Goal: Task Accomplishment & Management: Manage account settings

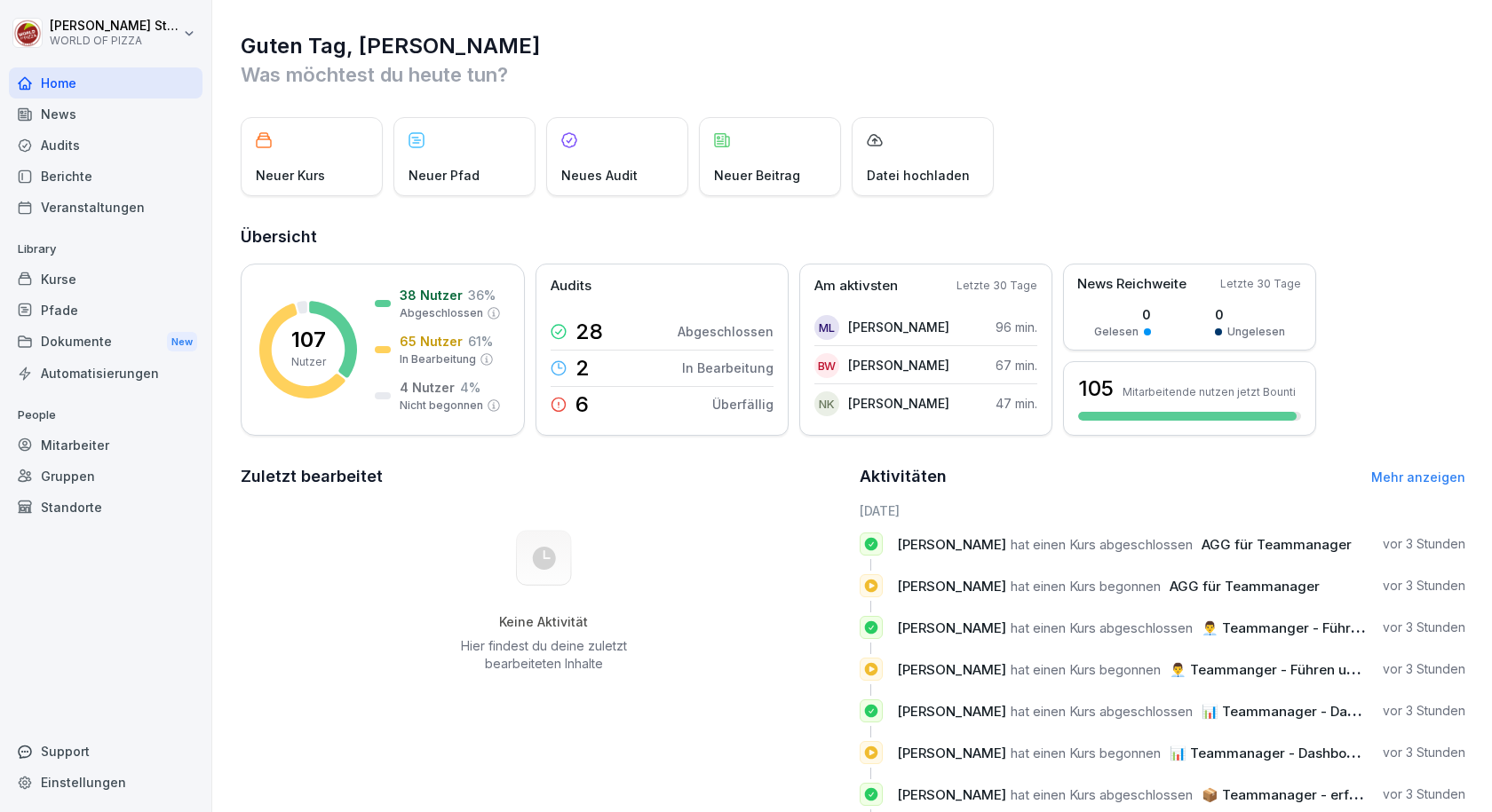
click at [112, 443] on div "Mitarbeiter" at bounding box center [105, 445] width 194 height 31
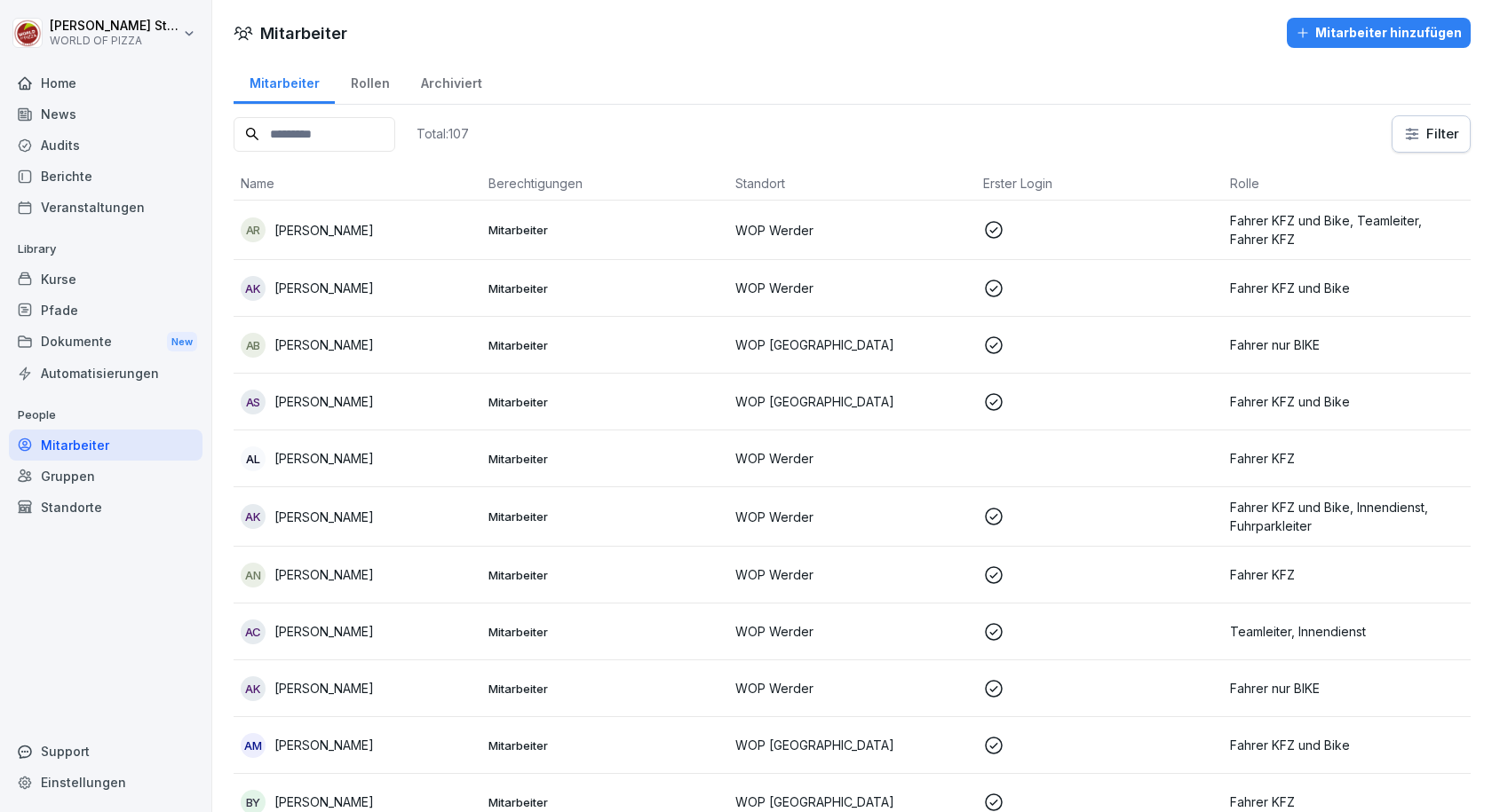
click at [116, 502] on div "Standorte" at bounding box center [105, 507] width 194 height 31
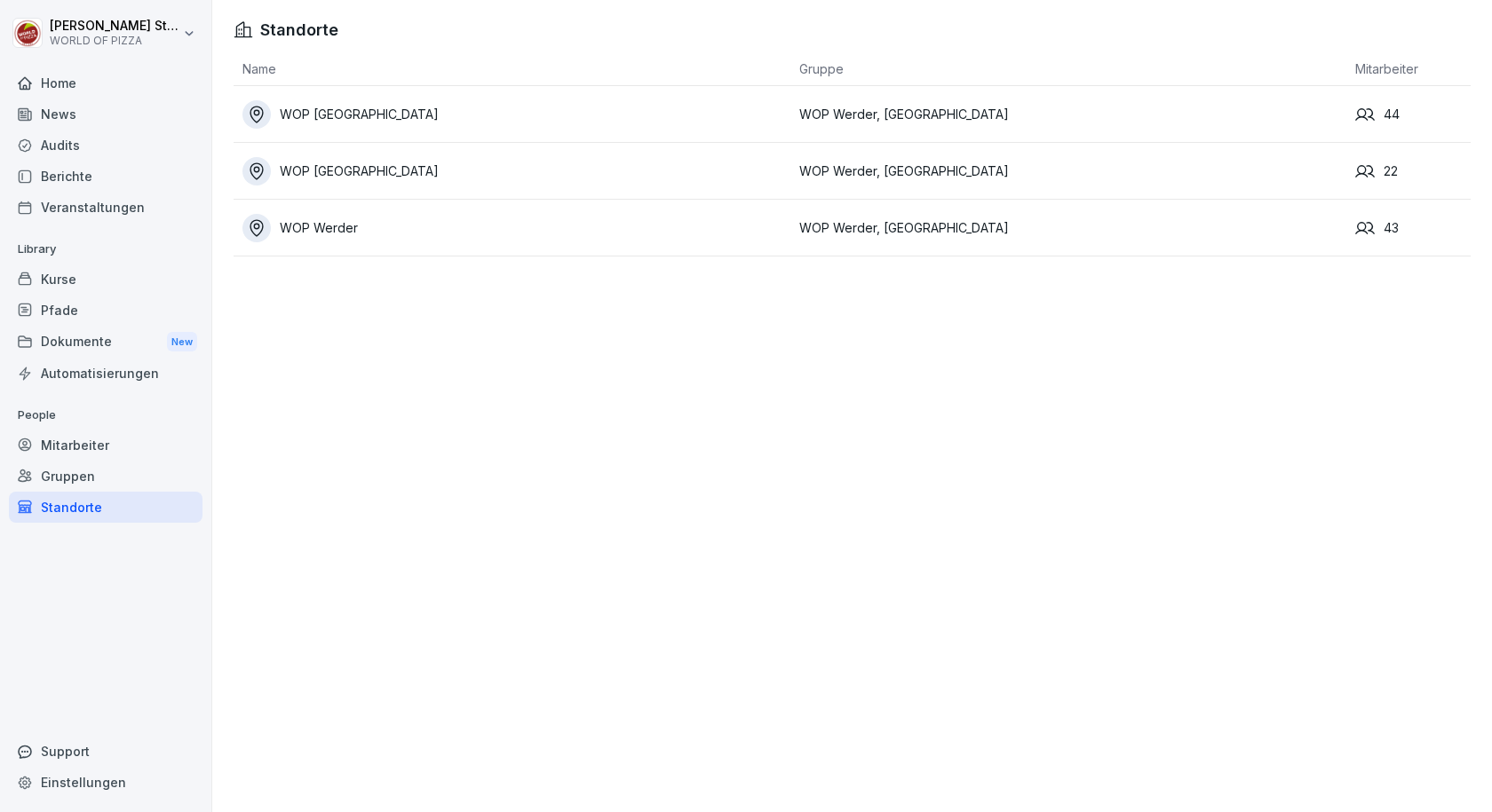
click at [418, 179] on div "WOP [GEOGRAPHIC_DATA]" at bounding box center [516, 171] width 548 height 28
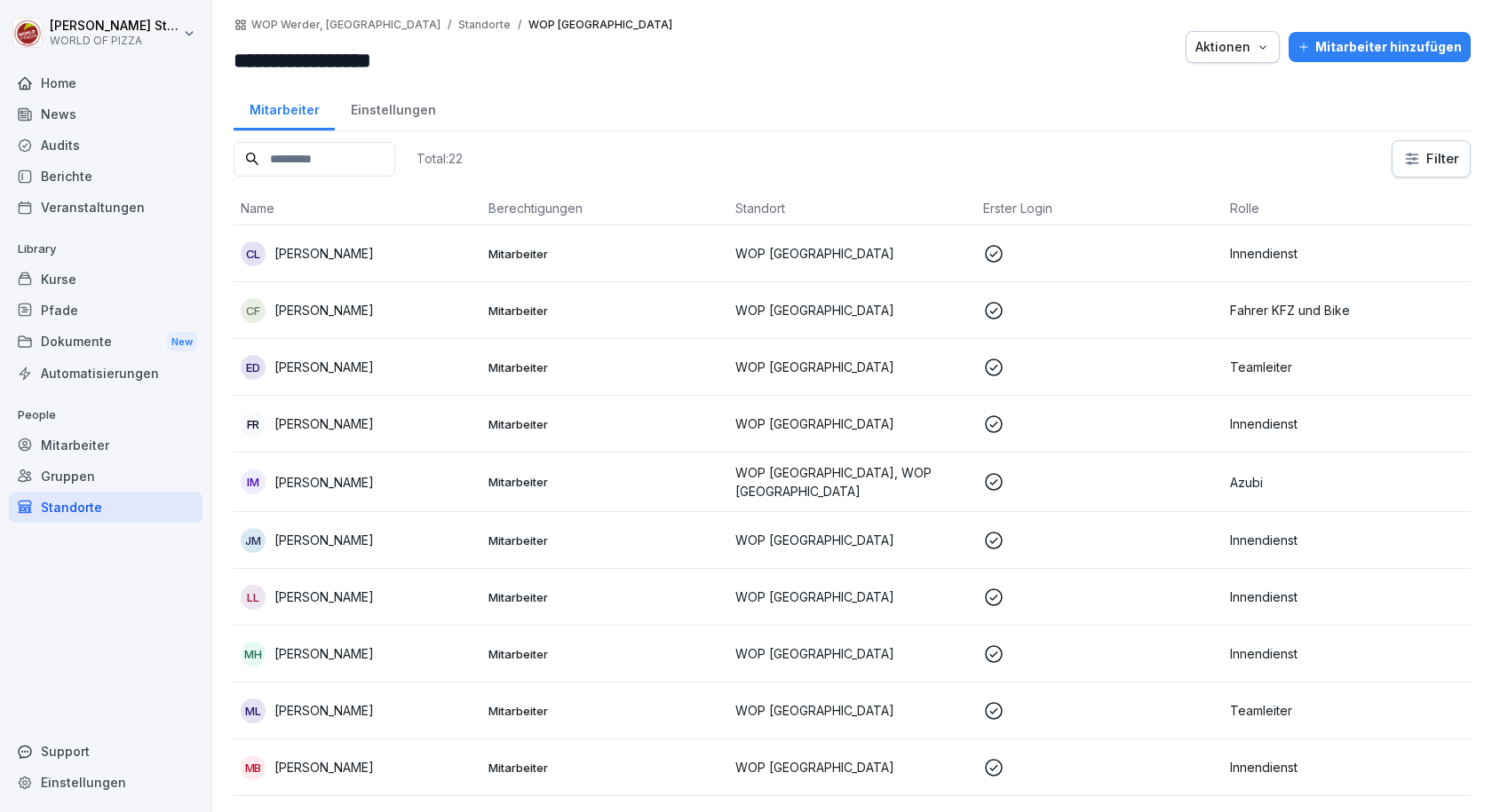
click at [382, 254] on div "CL [PERSON_NAME]" at bounding box center [357, 253] width 234 height 25
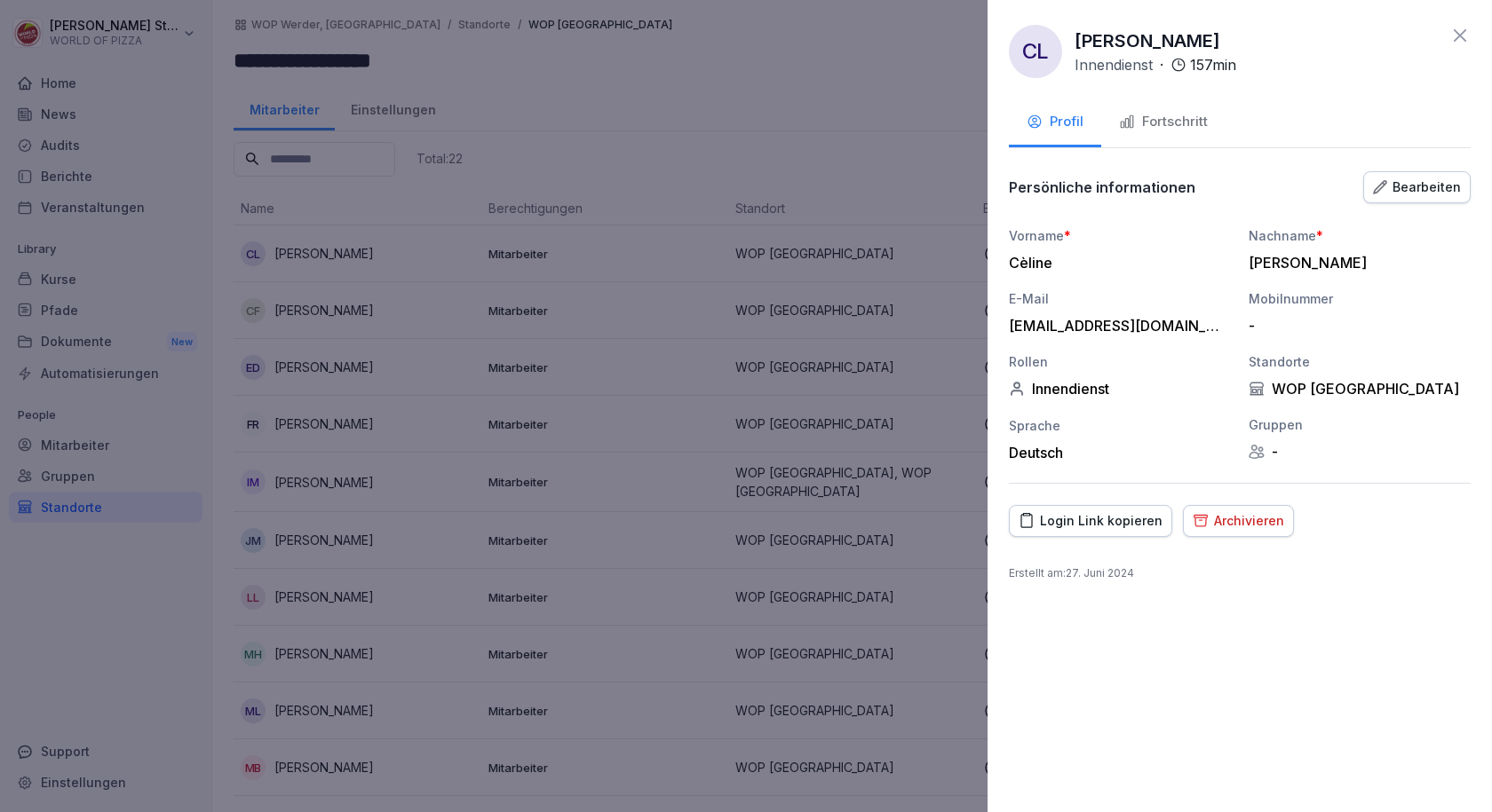
click at [1181, 108] on button "Fortschritt" at bounding box center [1163, 123] width 124 height 48
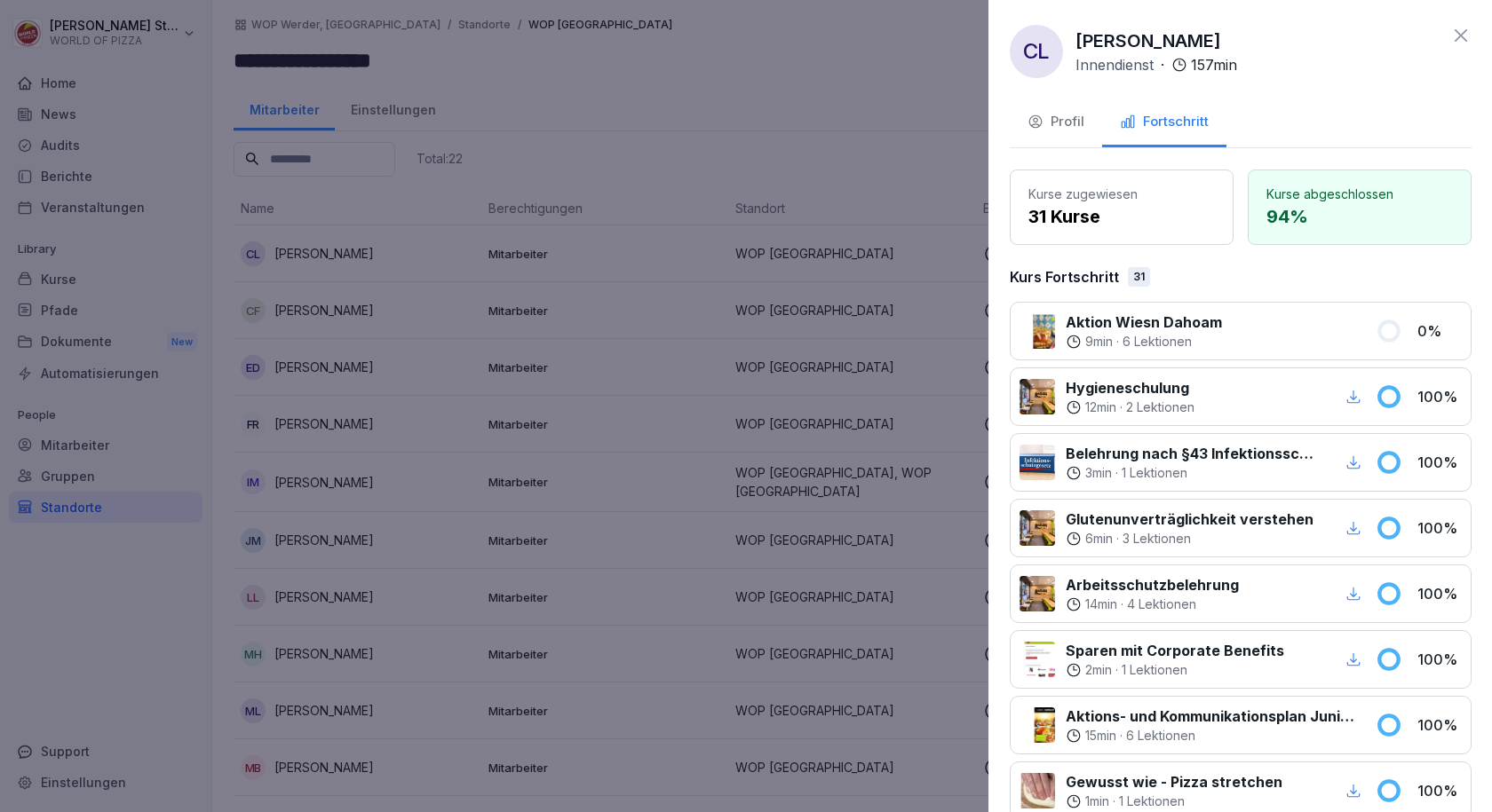
drag, startPoint x: 698, startPoint y: 75, endPoint x: 708, endPoint y: 73, distance: 10.2
click at [699, 75] on div at bounding box center [746, 406] width 1492 height 812
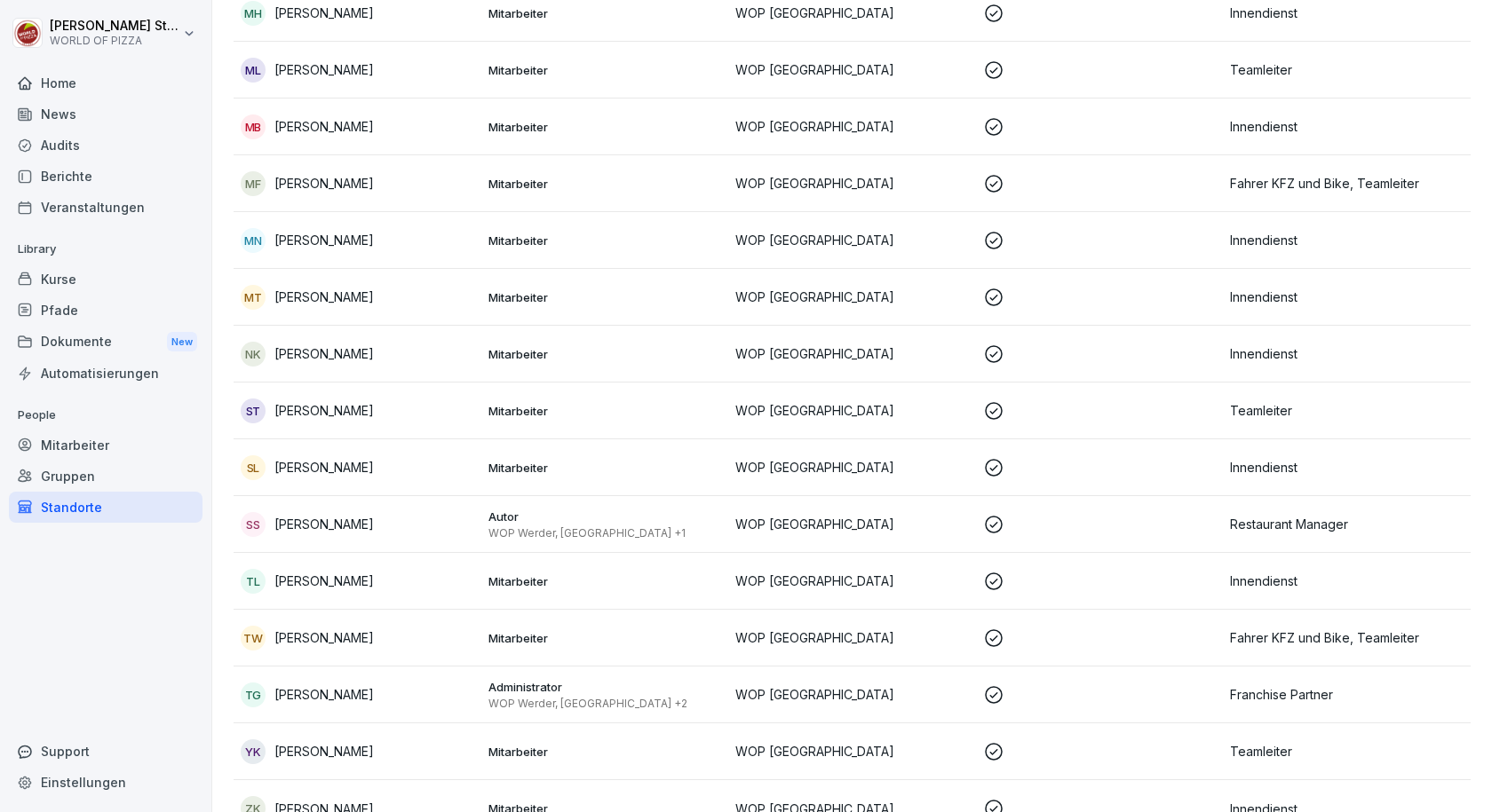
scroll to position [679, 0]
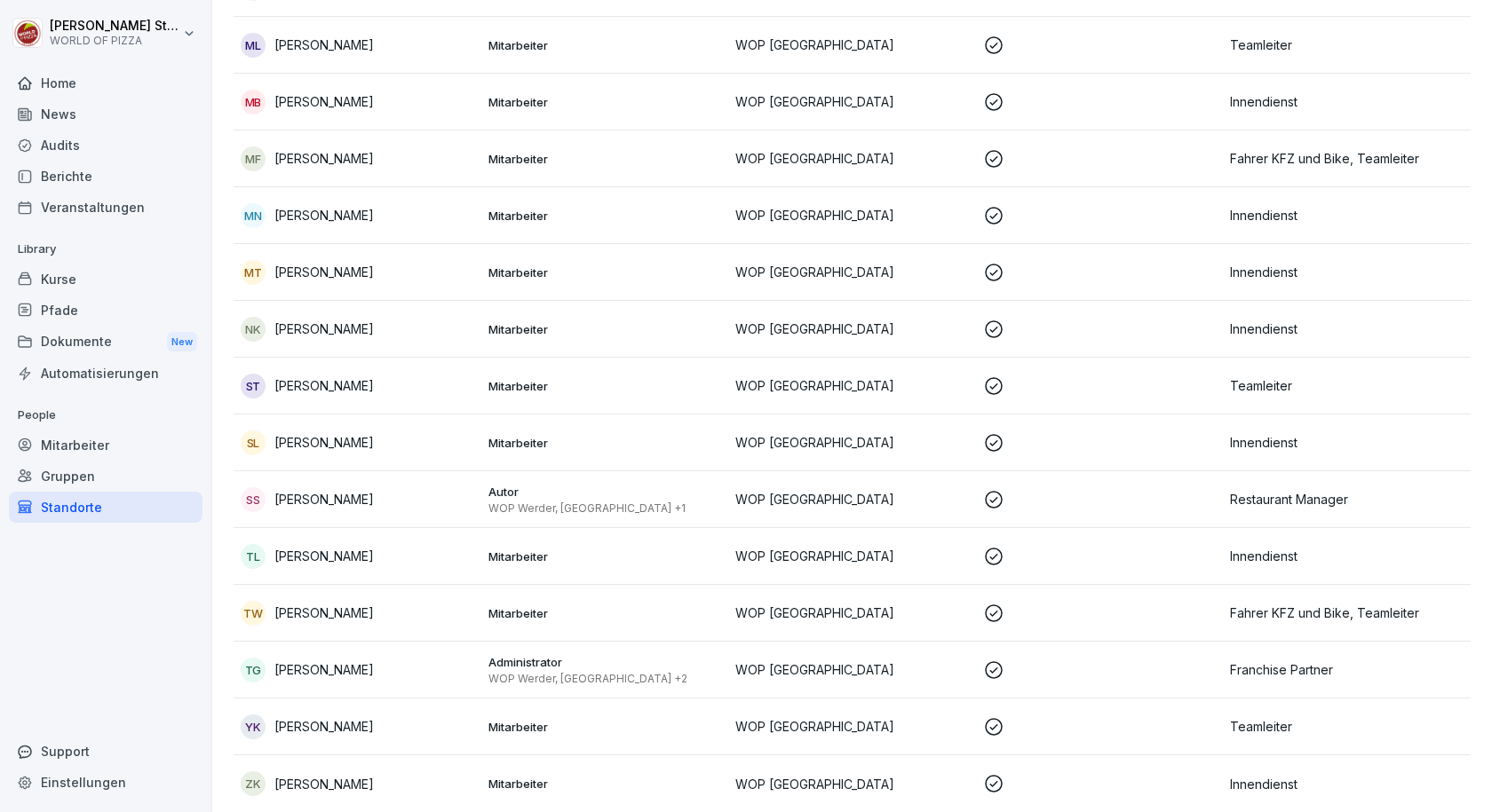
click at [323, 718] on p "[PERSON_NAME]" at bounding box center [323, 727] width 99 height 19
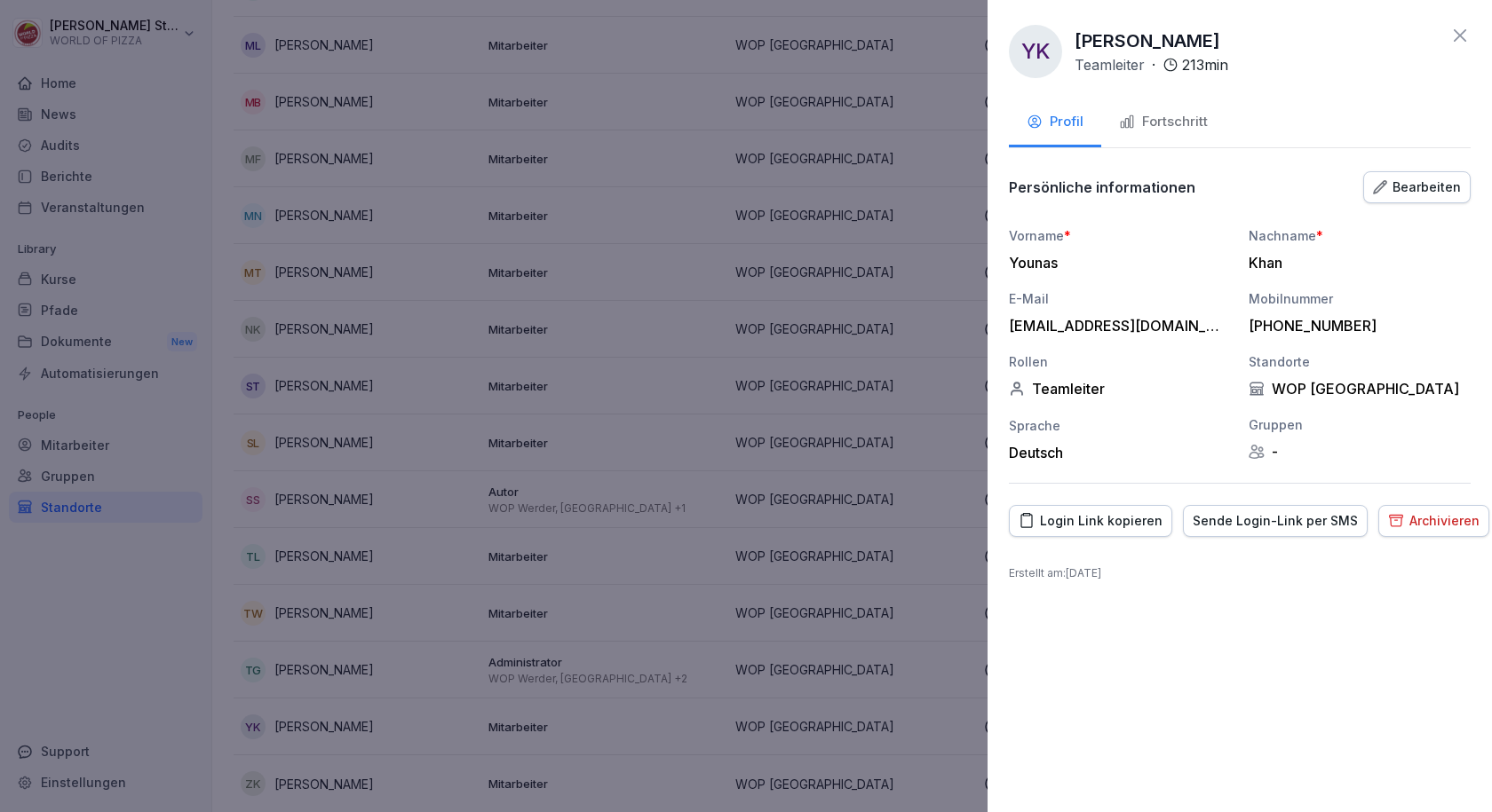
click at [1155, 128] on div "Fortschritt" at bounding box center [1163, 122] width 89 height 20
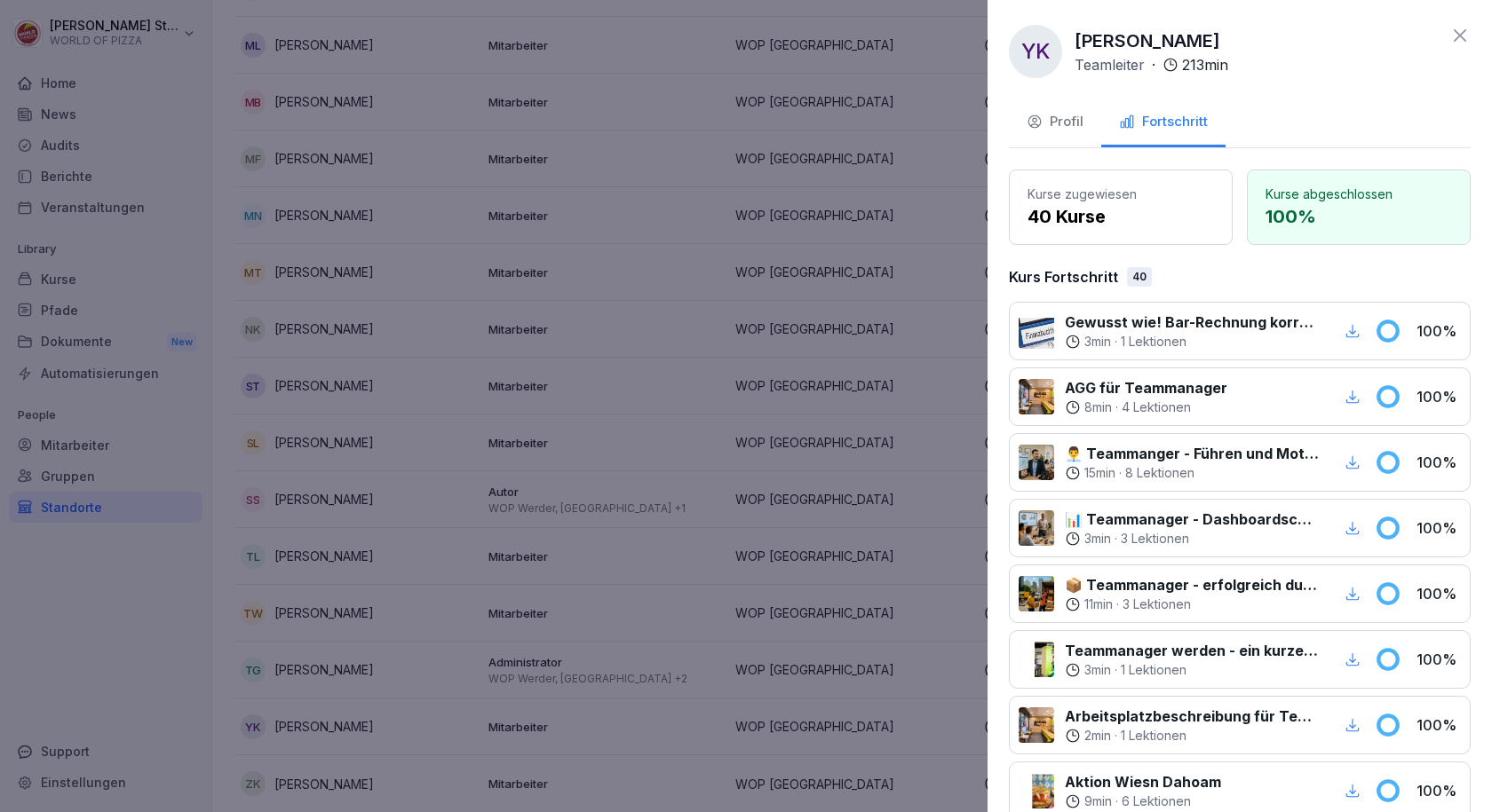
click at [383, 244] on div at bounding box center [746, 406] width 1492 height 812
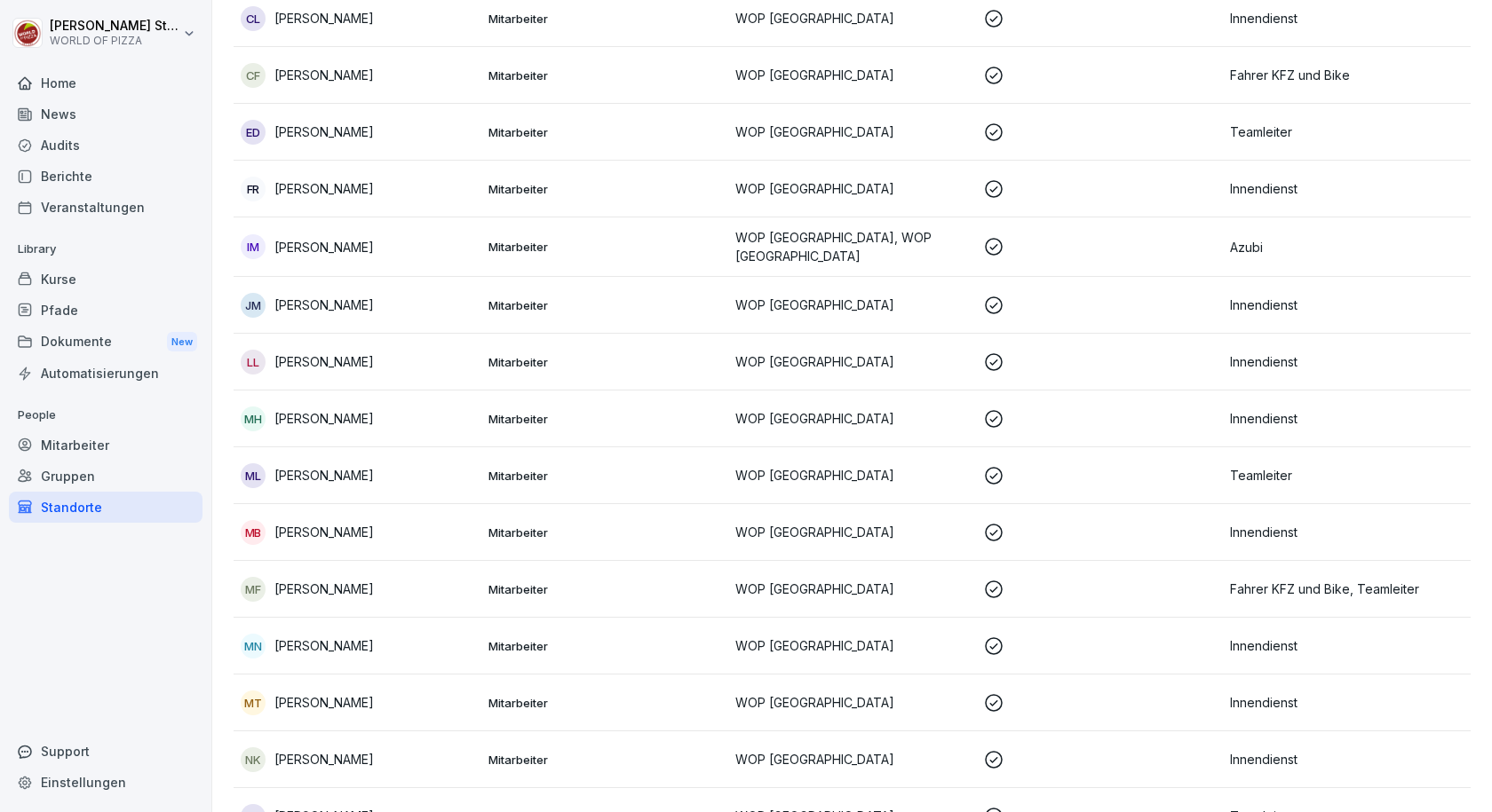
scroll to position [0, 0]
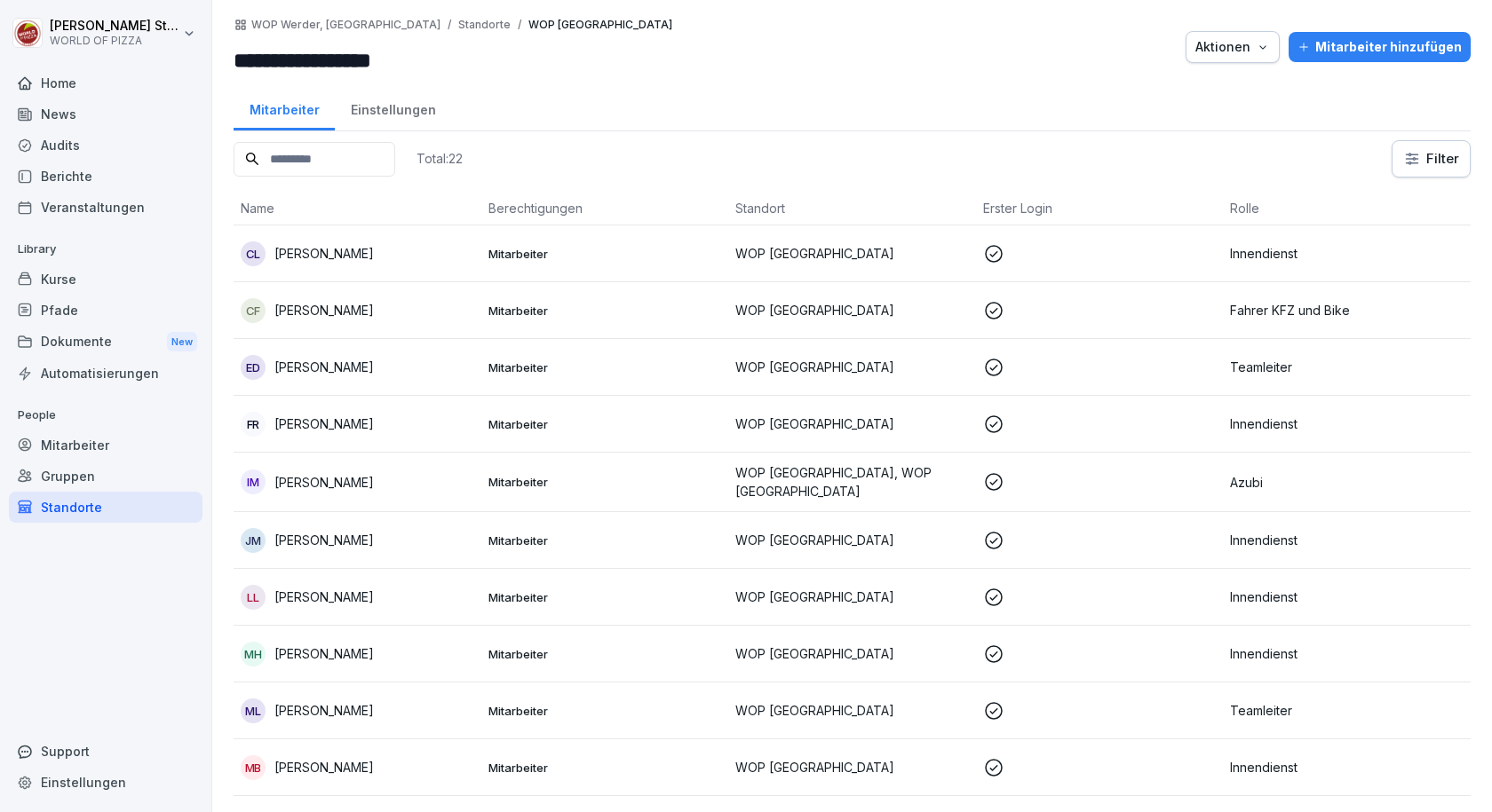
click at [326, 299] on div "CF [PERSON_NAME]" at bounding box center [357, 310] width 234 height 25
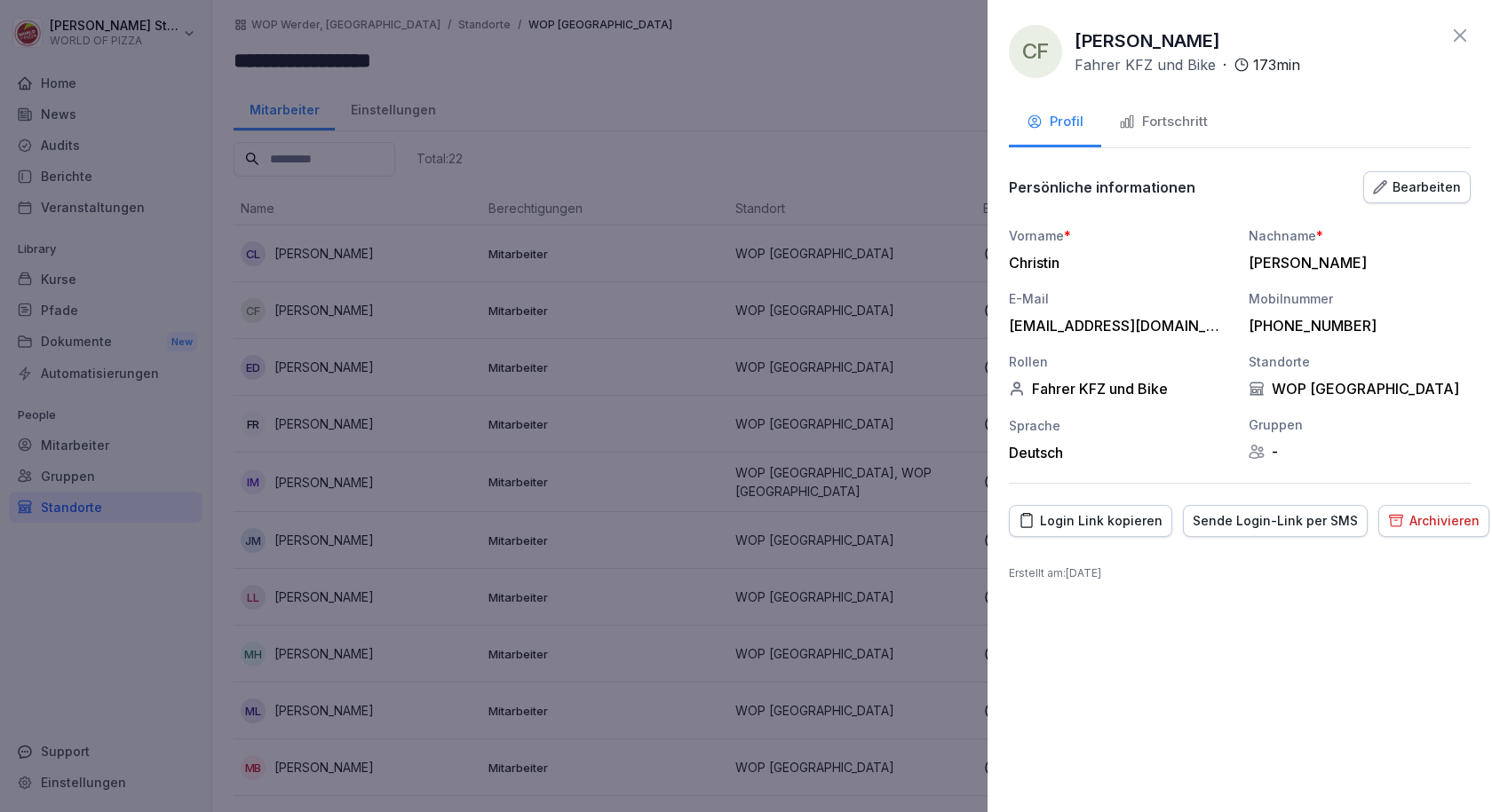
click at [1168, 122] on div "Fortschritt" at bounding box center [1163, 122] width 89 height 20
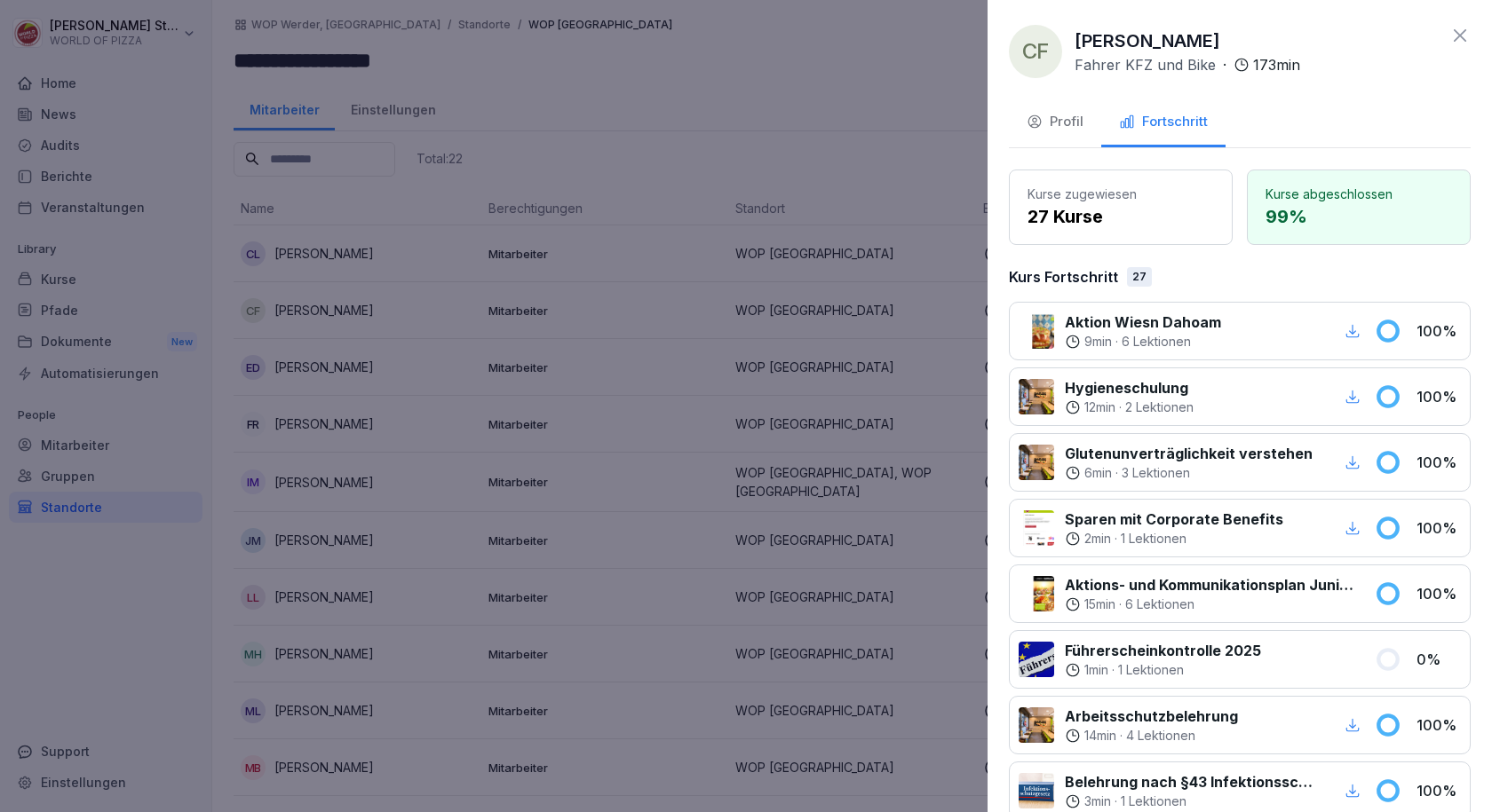
click at [733, 106] on div at bounding box center [746, 406] width 1492 height 812
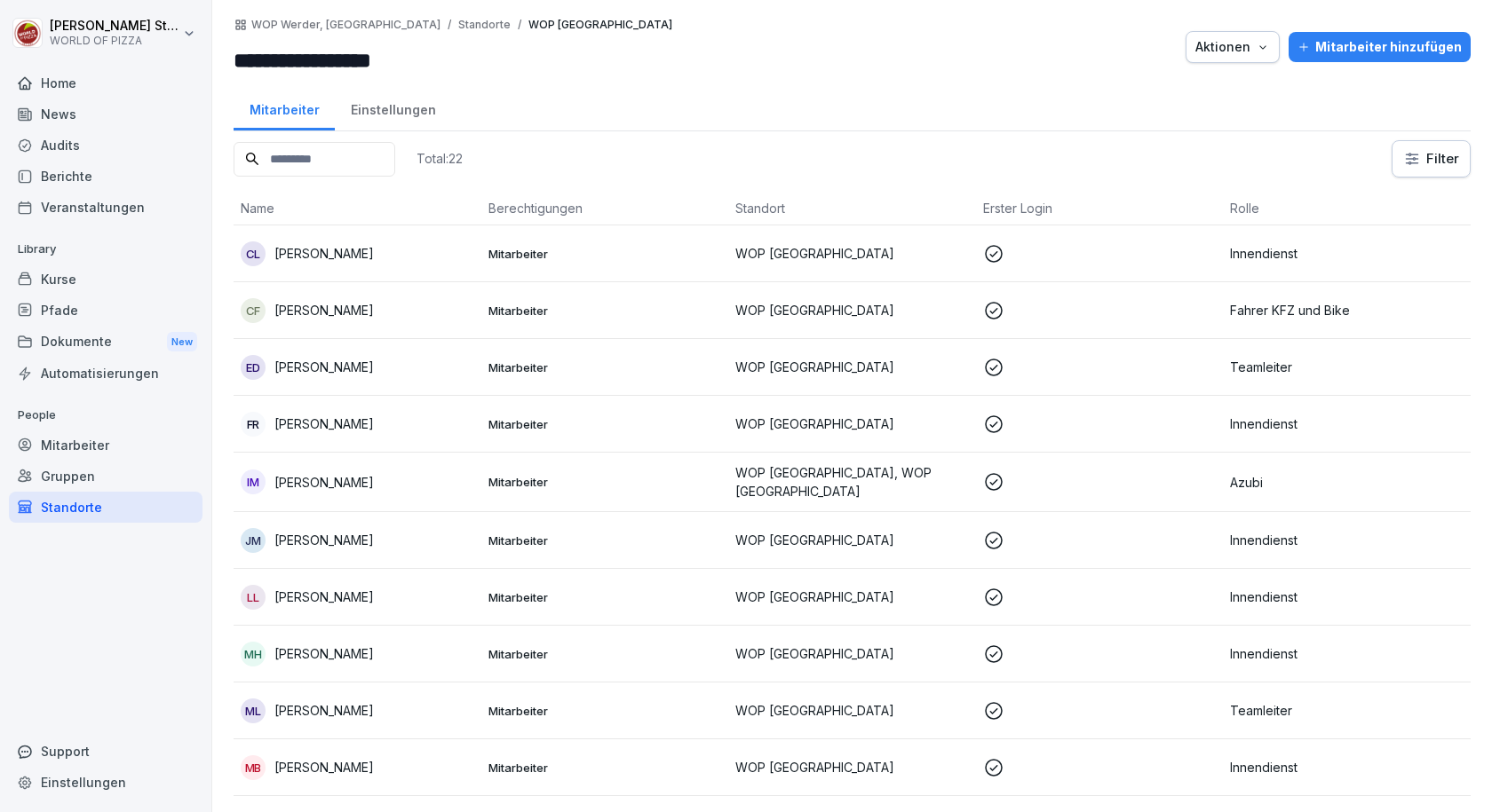
click at [316, 370] on p "[PERSON_NAME]" at bounding box center [323, 367] width 99 height 19
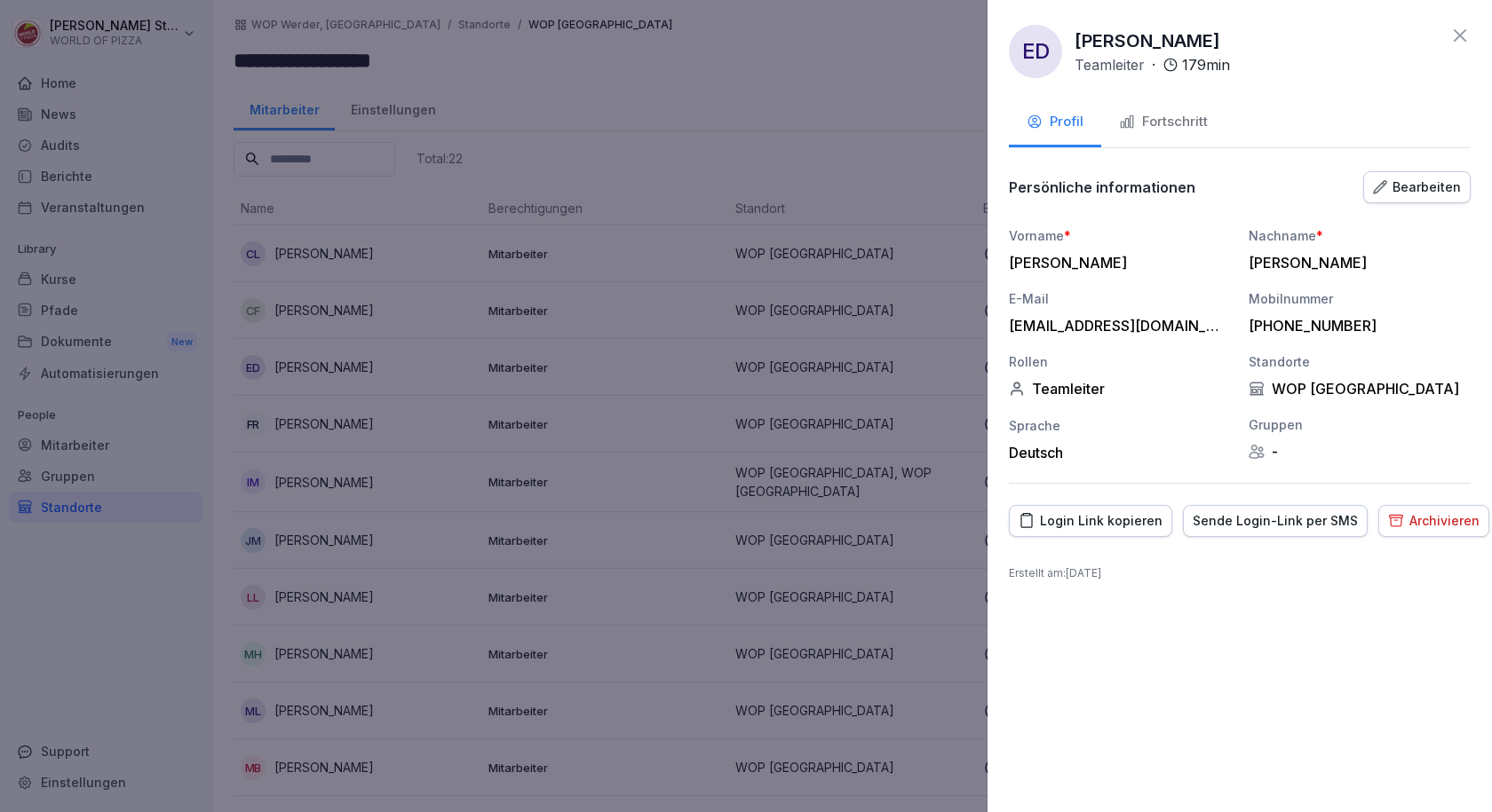
click at [1179, 129] on div "Fortschritt" at bounding box center [1163, 122] width 89 height 20
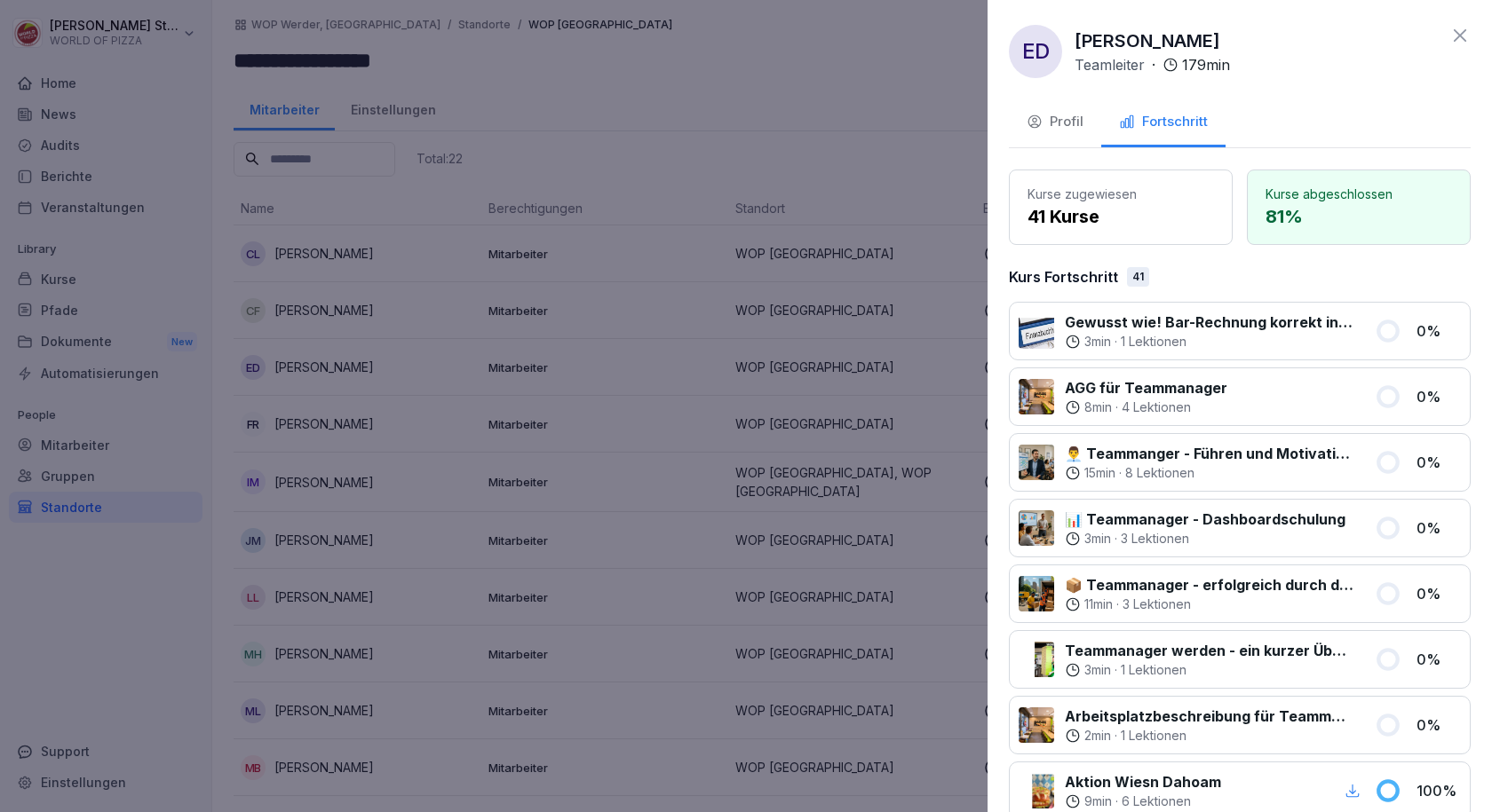
click at [531, 101] on div at bounding box center [746, 406] width 1492 height 812
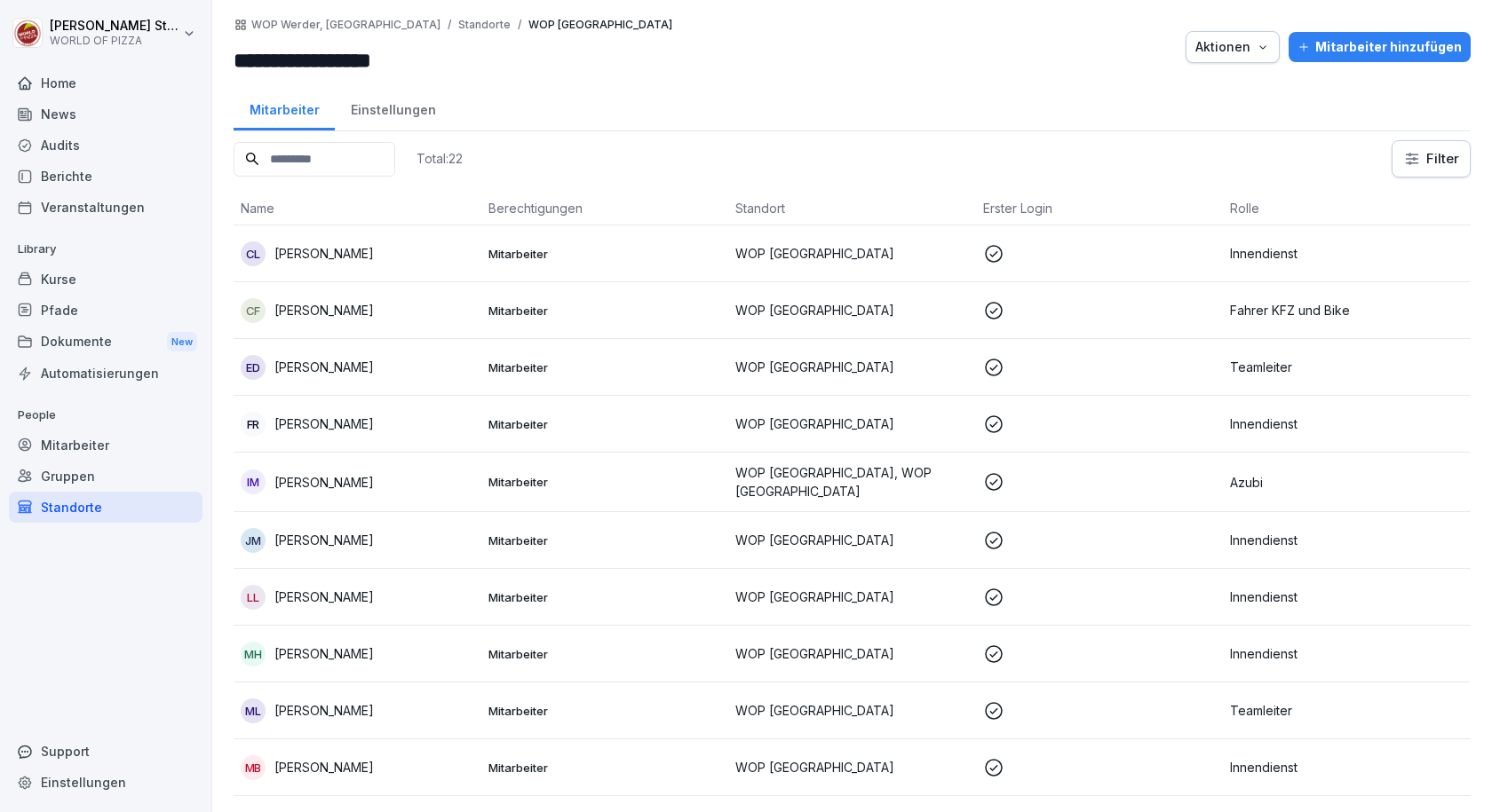
click at [320, 435] on div "FR [PERSON_NAME]" at bounding box center [357, 423] width 234 height 25
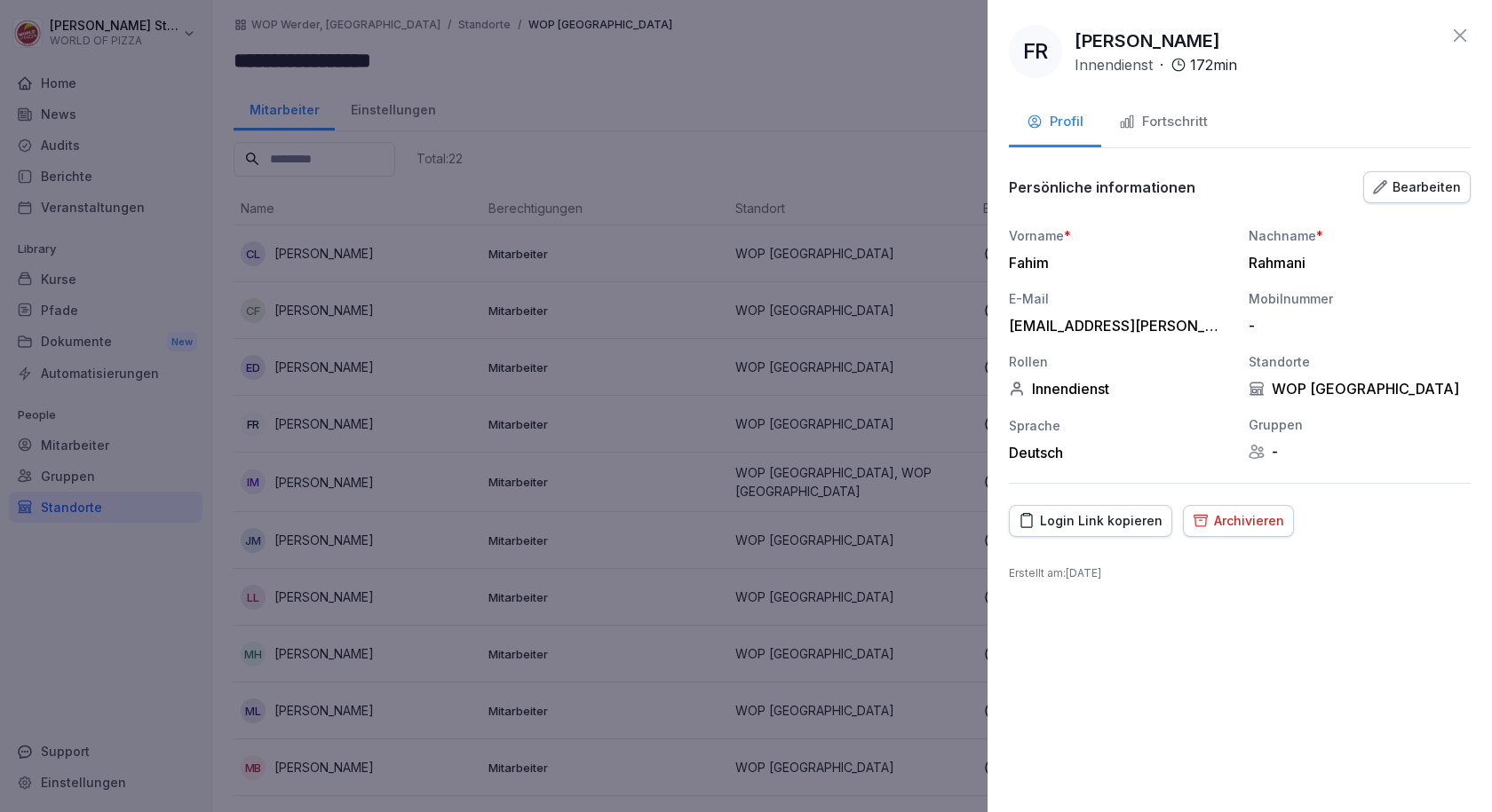
click at [1182, 125] on div "Fortschritt" at bounding box center [1163, 122] width 89 height 20
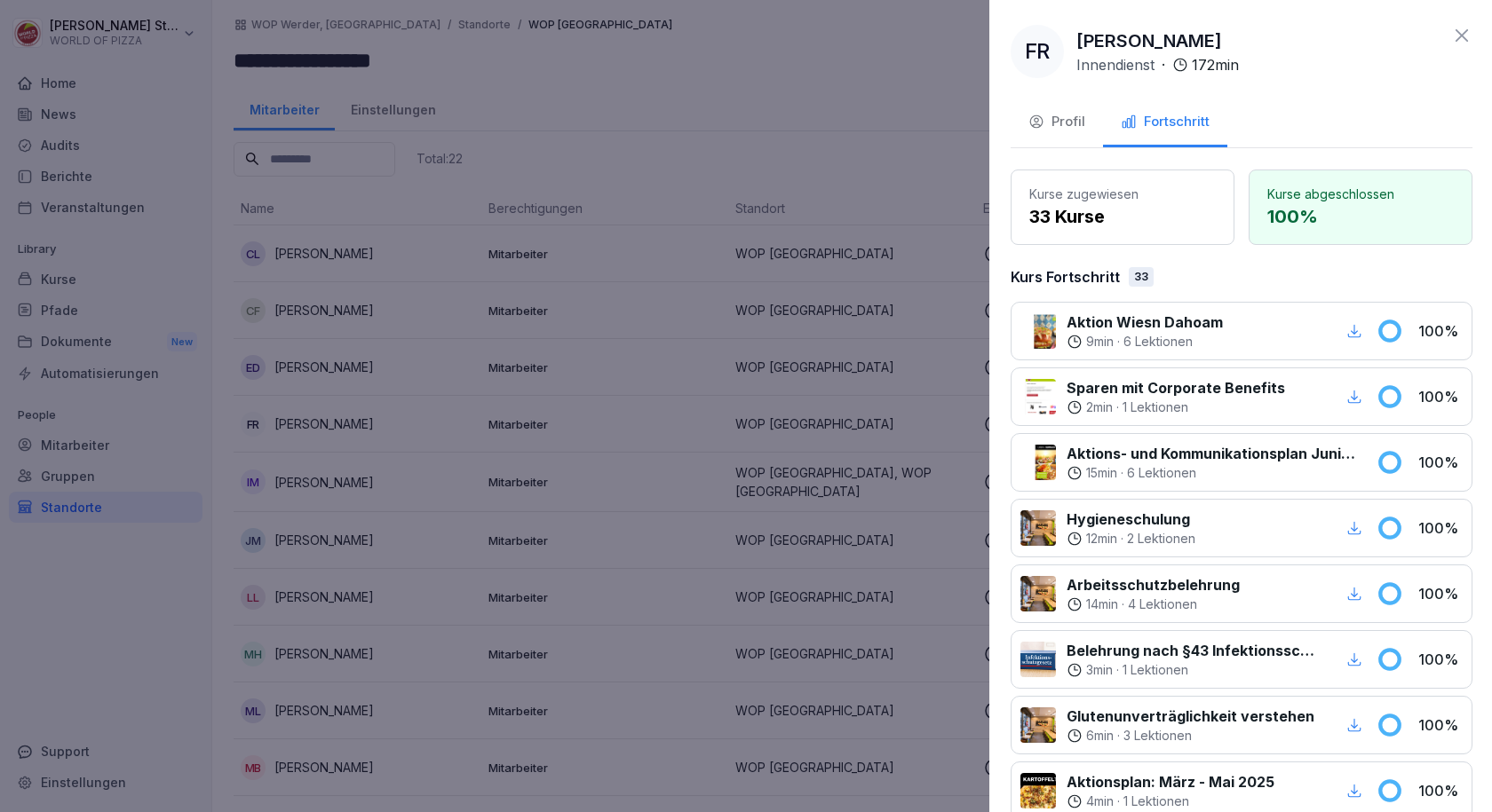
click at [410, 444] on div at bounding box center [746, 406] width 1492 height 812
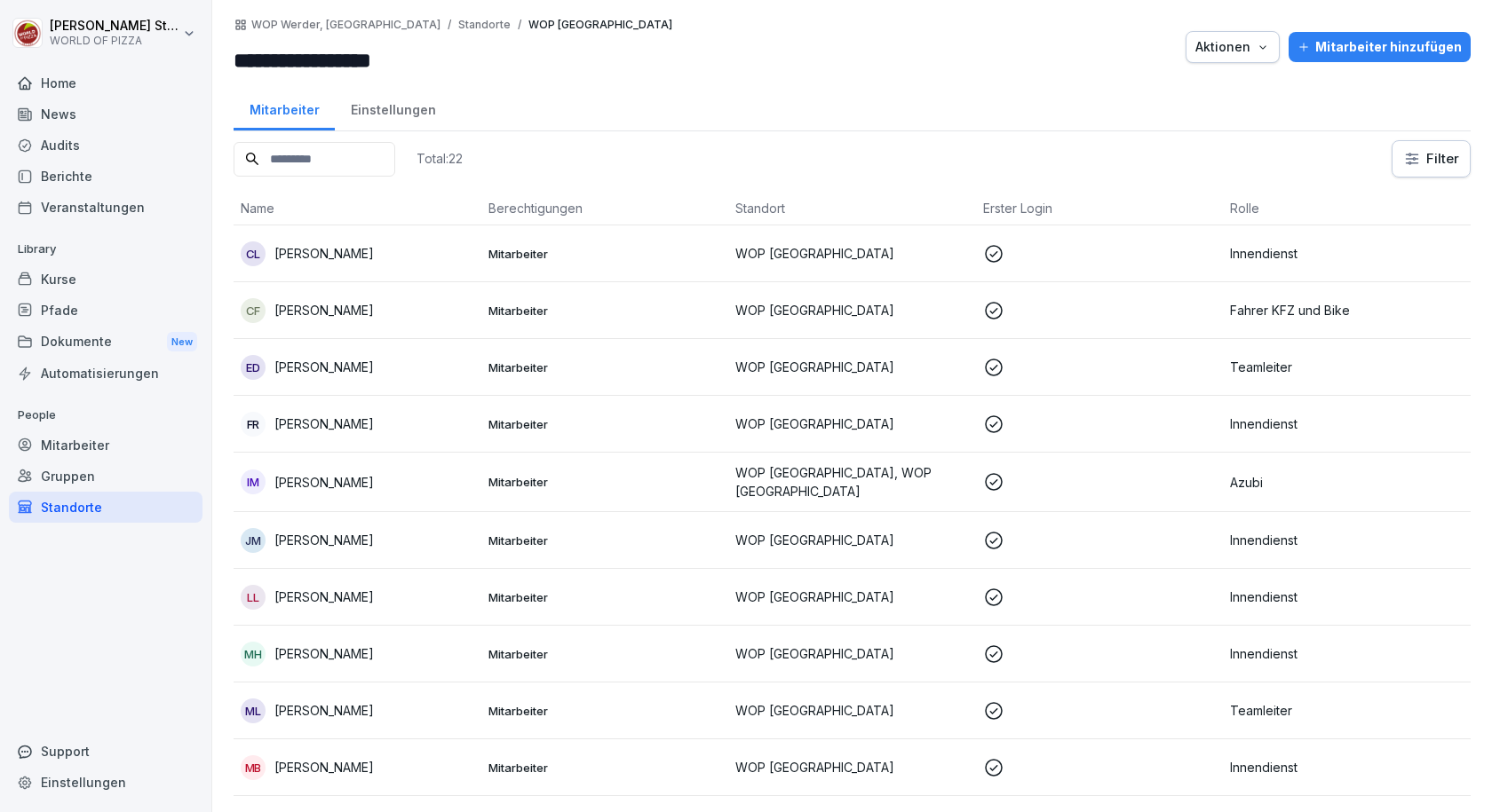
click at [411, 478] on div "IM [PERSON_NAME]" at bounding box center [357, 481] width 234 height 25
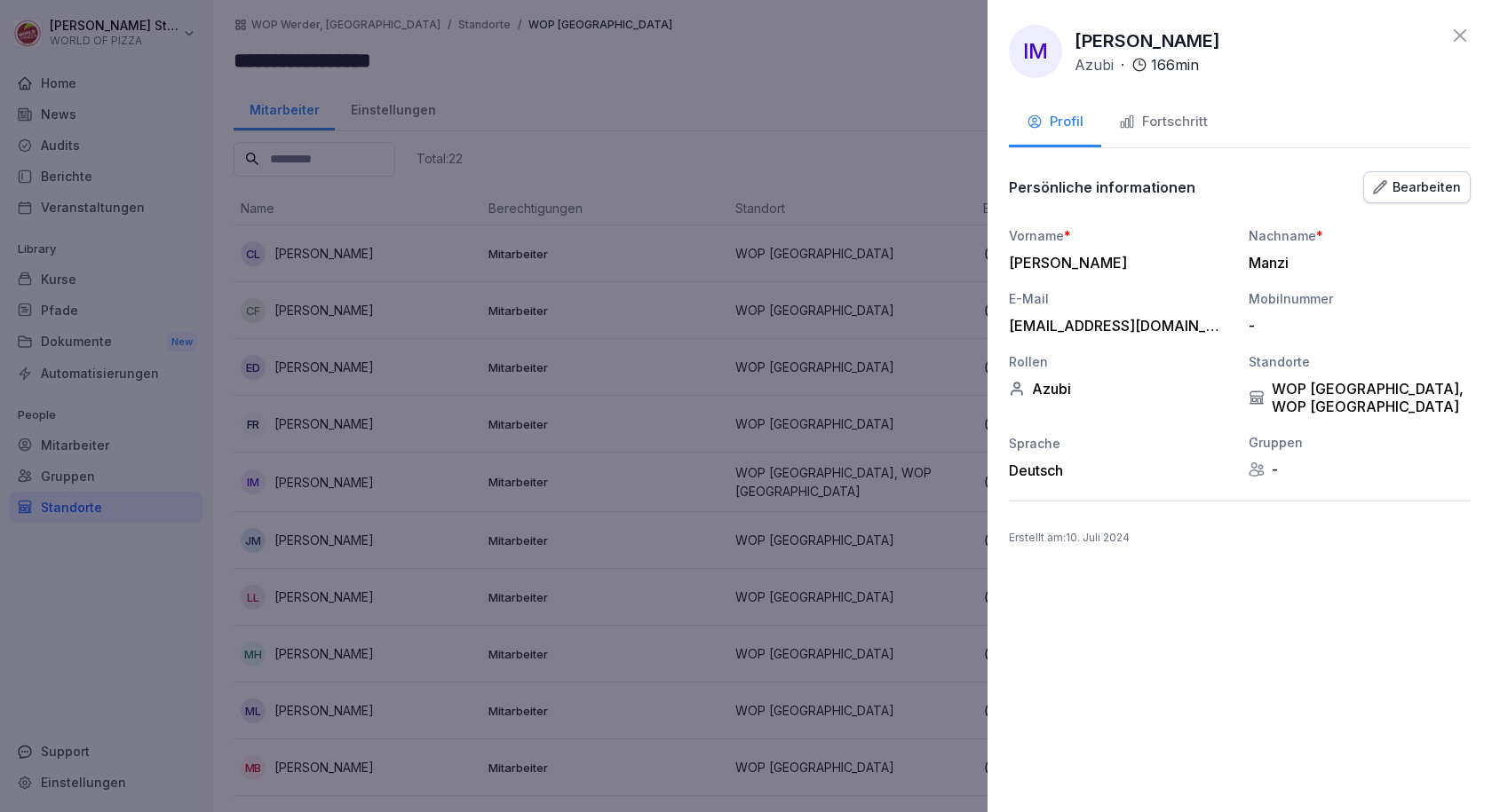
click at [1164, 119] on div "Fortschritt" at bounding box center [1163, 122] width 89 height 20
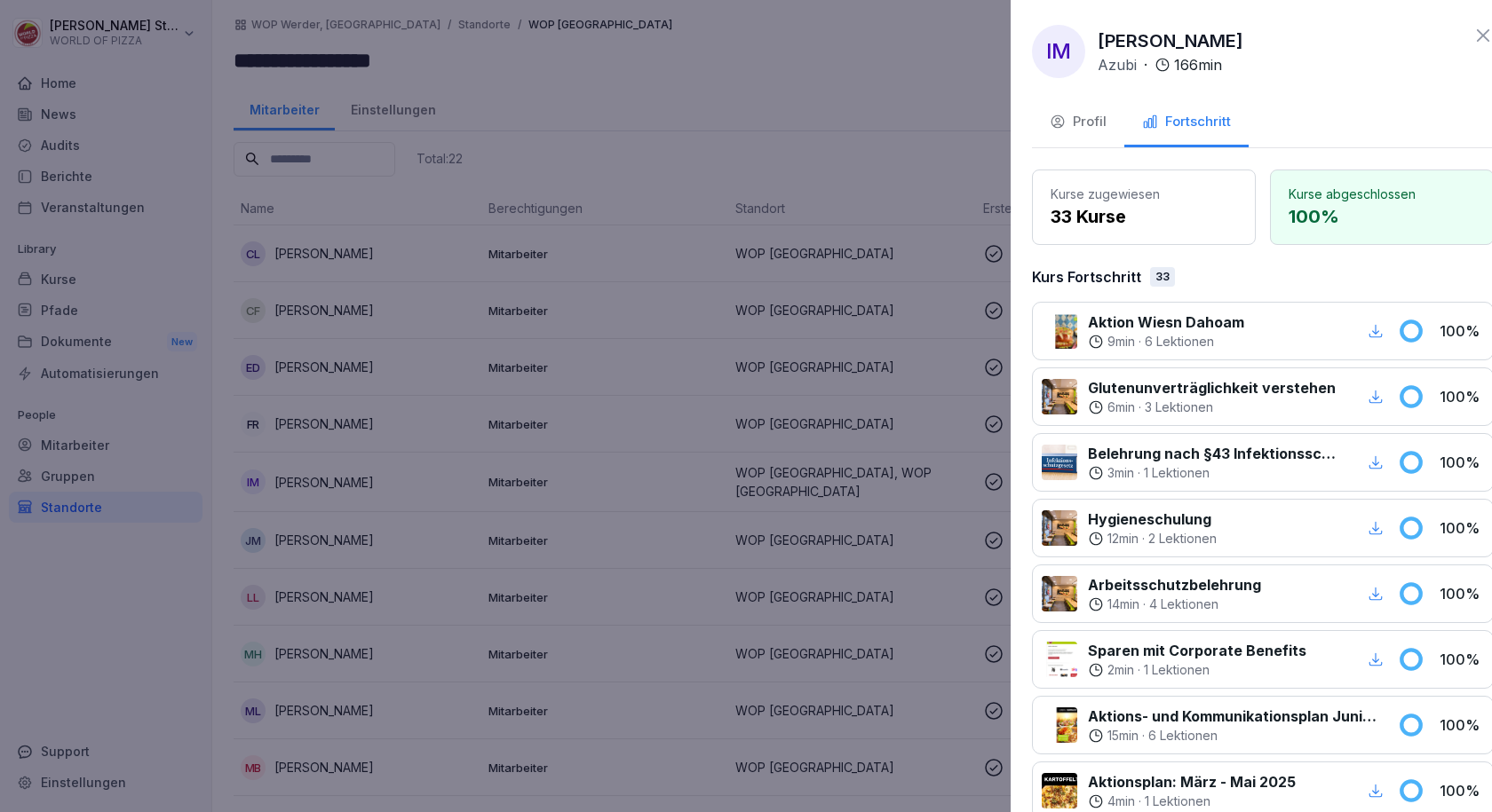
click at [532, 516] on div at bounding box center [746, 406] width 1492 height 812
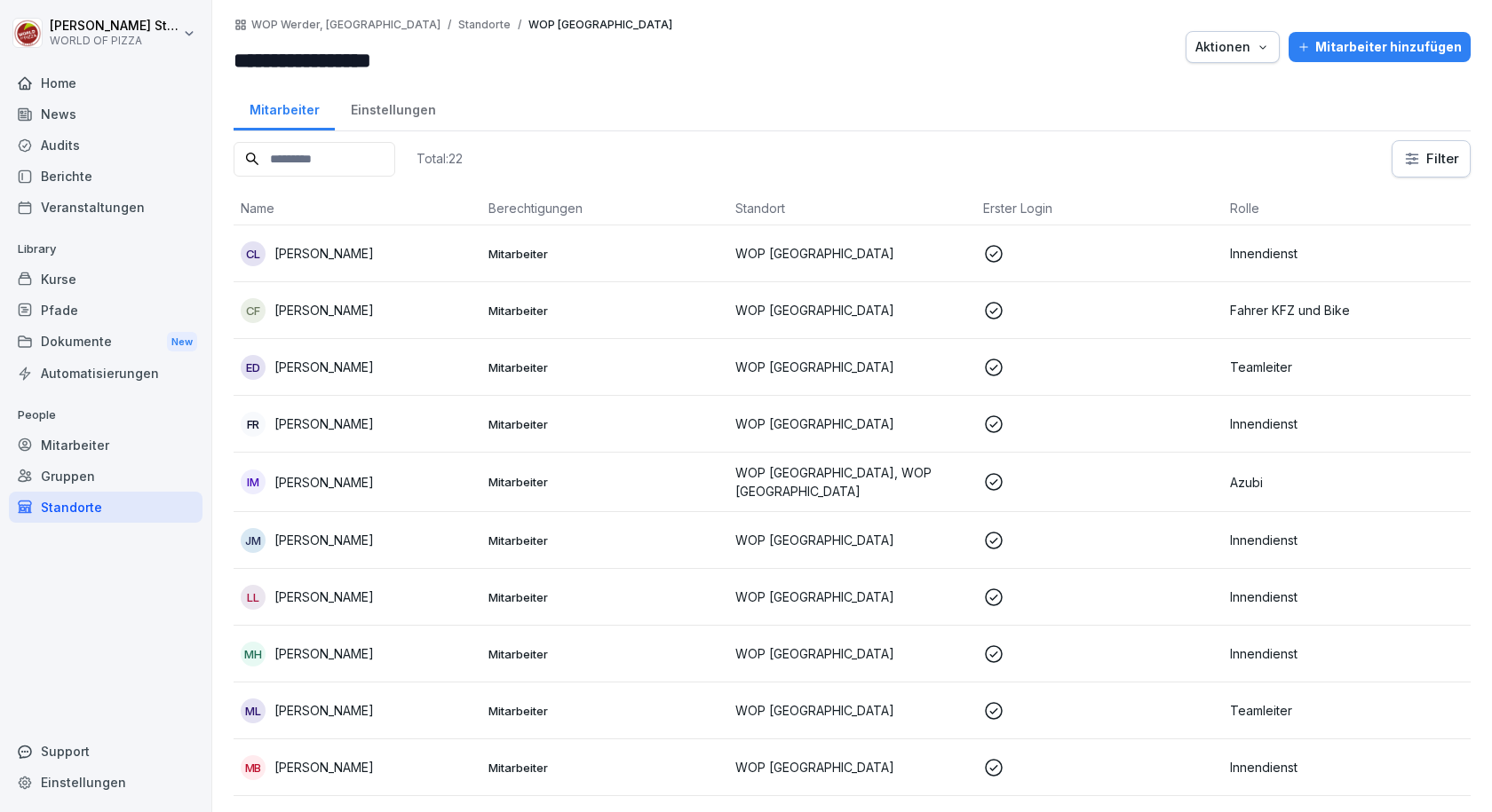
click at [340, 547] on p "[PERSON_NAME]" at bounding box center [323, 540] width 99 height 19
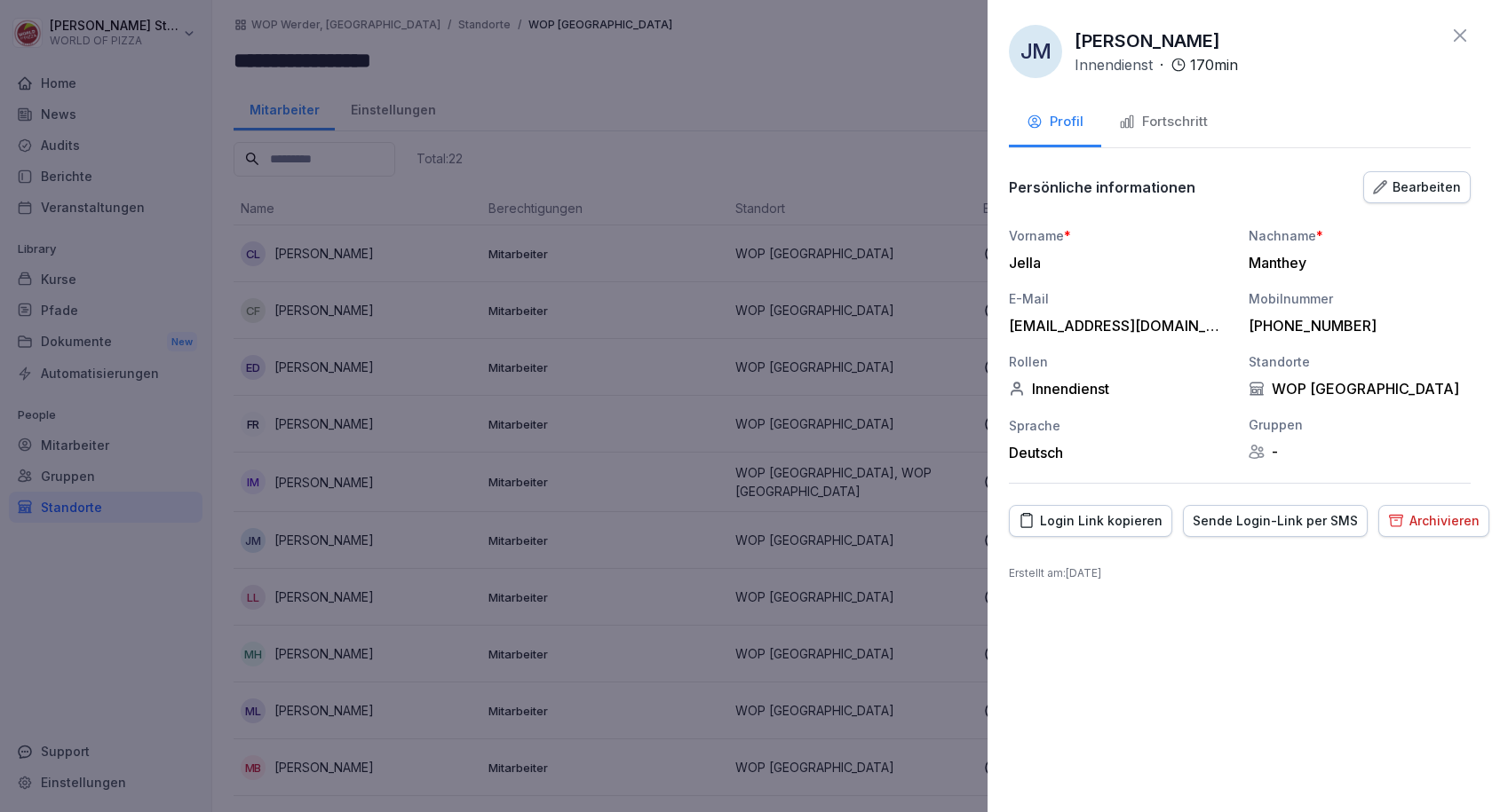
click at [1169, 125] on div "Fortschritt" at bounding box center [1163, 122] width 89 height 20
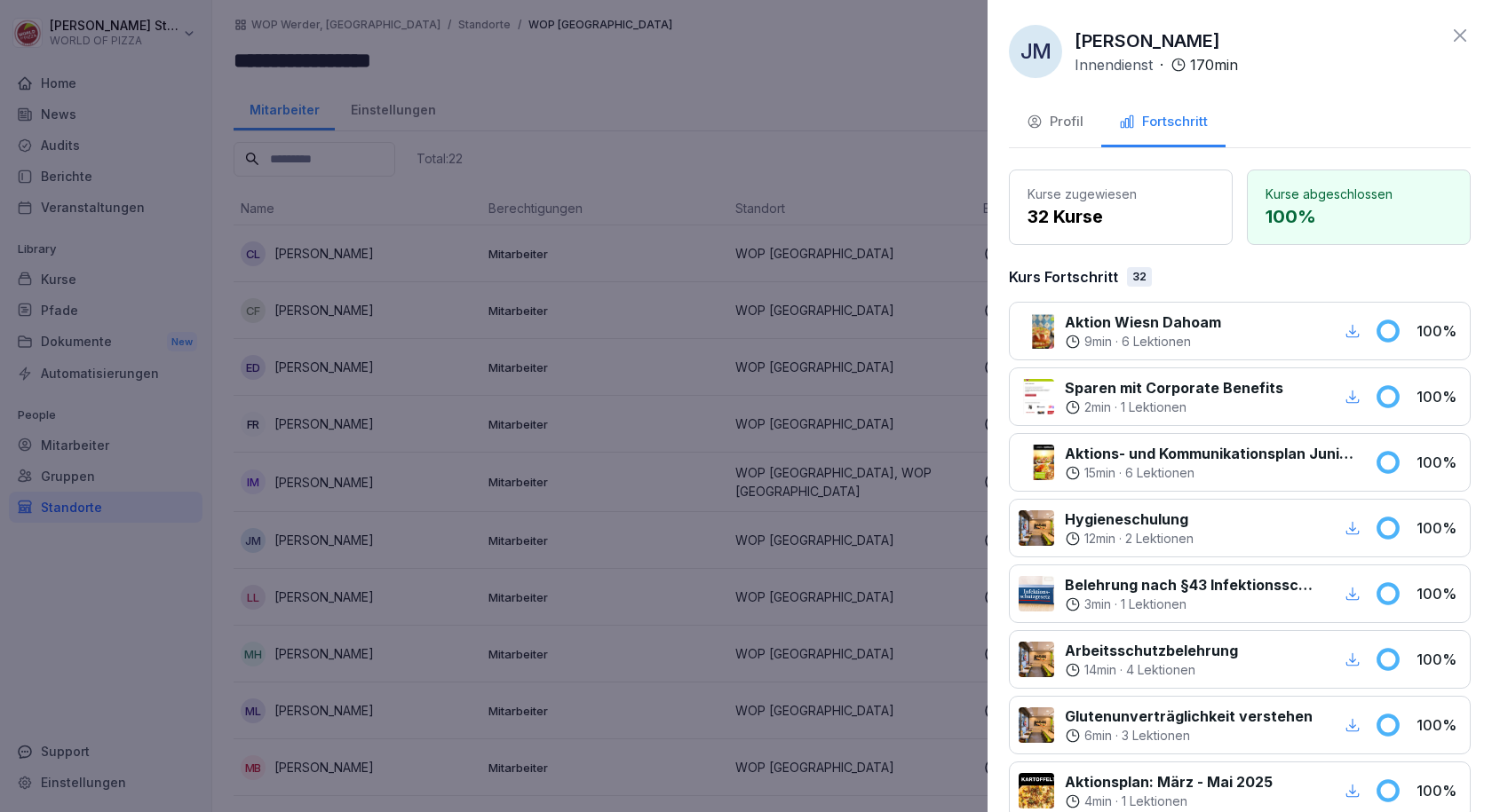
click at [261, 615] on div at bounding box center [746, 406] width 1492 height 812
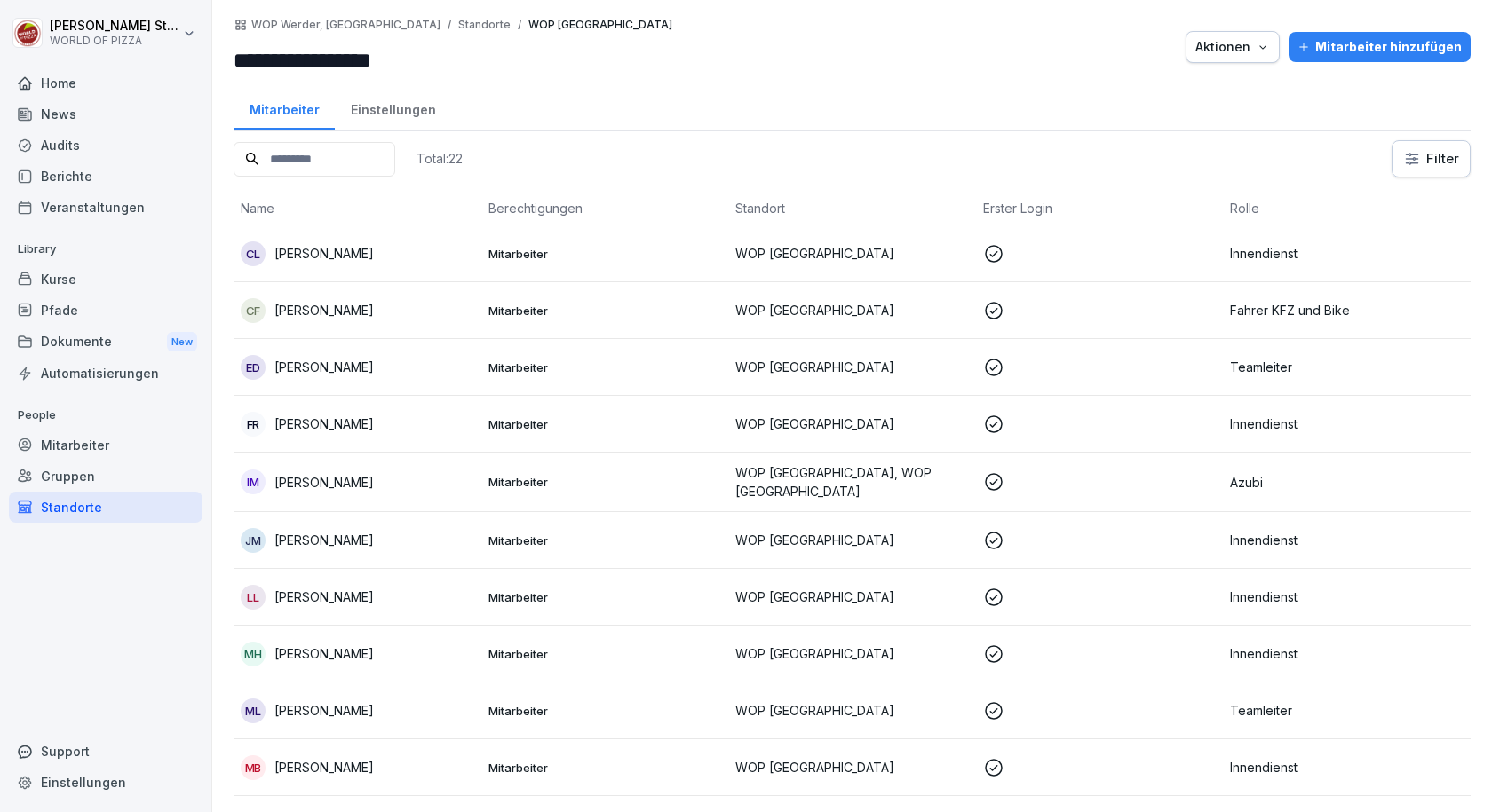
click at [314, 605] on p "[PERSON_NAME]" at bounding box center [323, 597] width 99 height 19
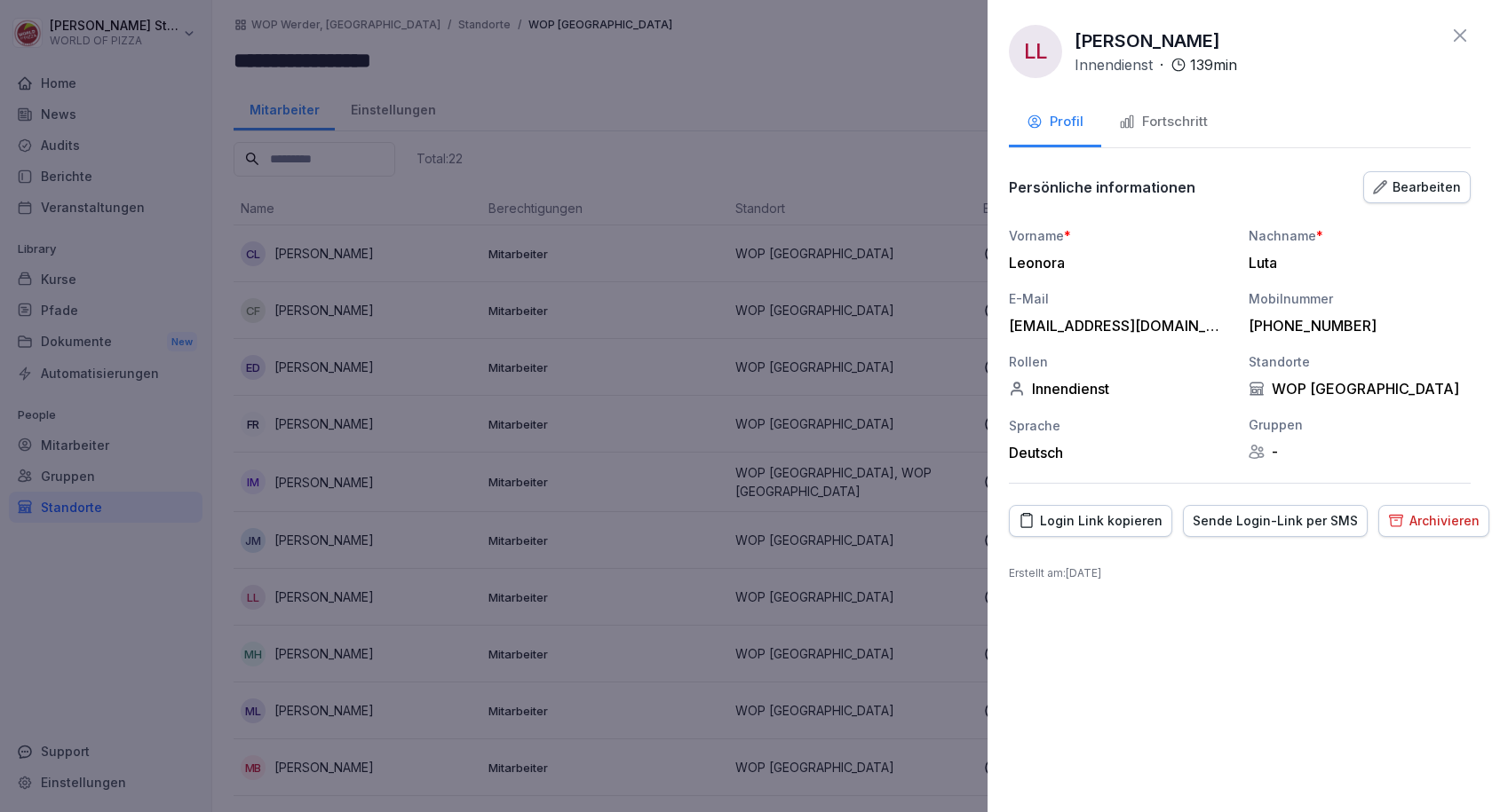
click at [1159, 126] on div "Fortschritt" at bounding box center [1163, 122] width 89 height 20
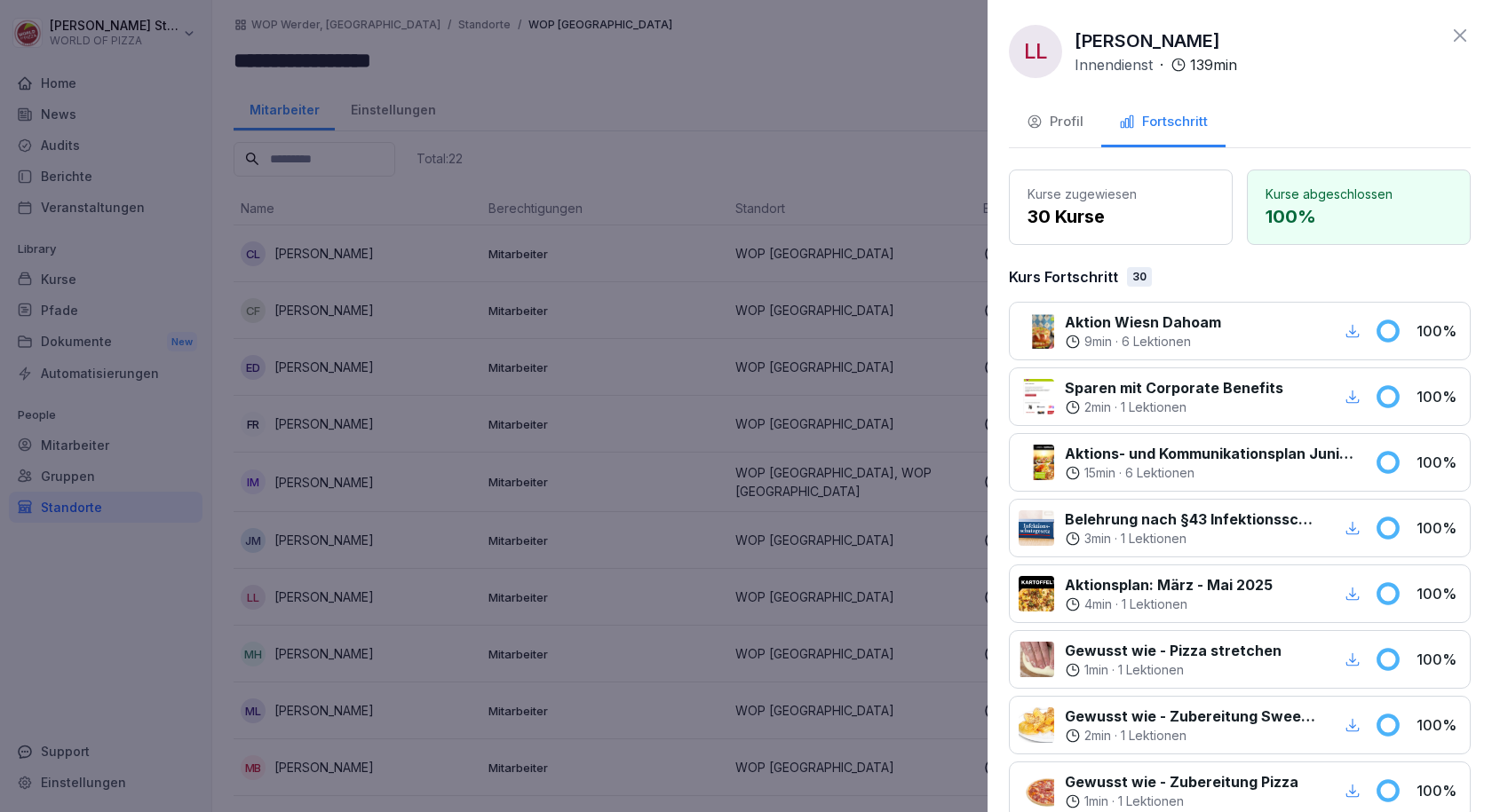
click at [346, 624] on div at bounding box center [746, 406] width 1492 height 812
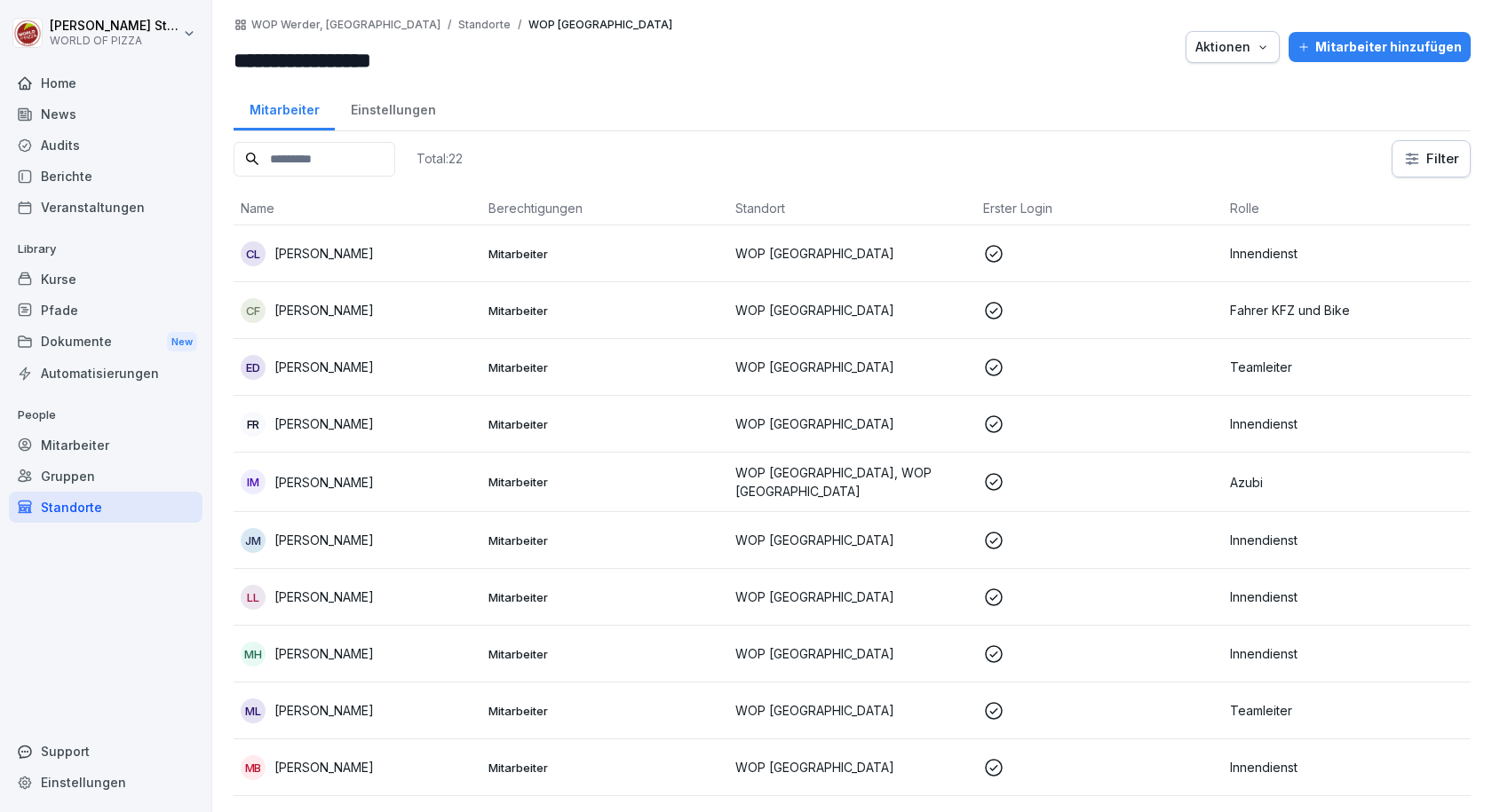
click at [352, 659] on p "[PERSON_NAME]" at bounding box center [323, 654] width 99 height 19
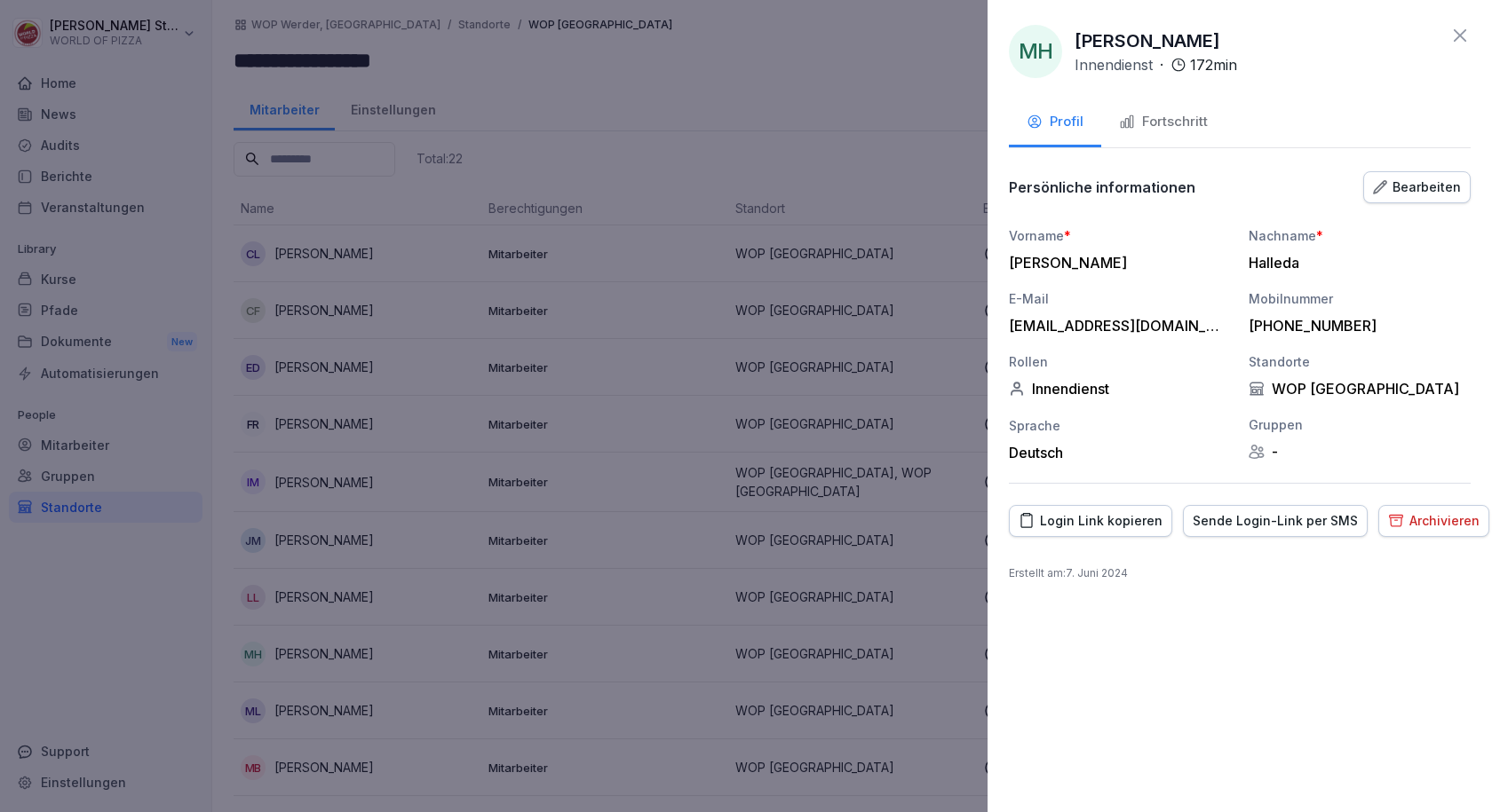
click at [1199, 126] on div "Fortschritt" at bounding box center [1163, 122] width 89 height 20
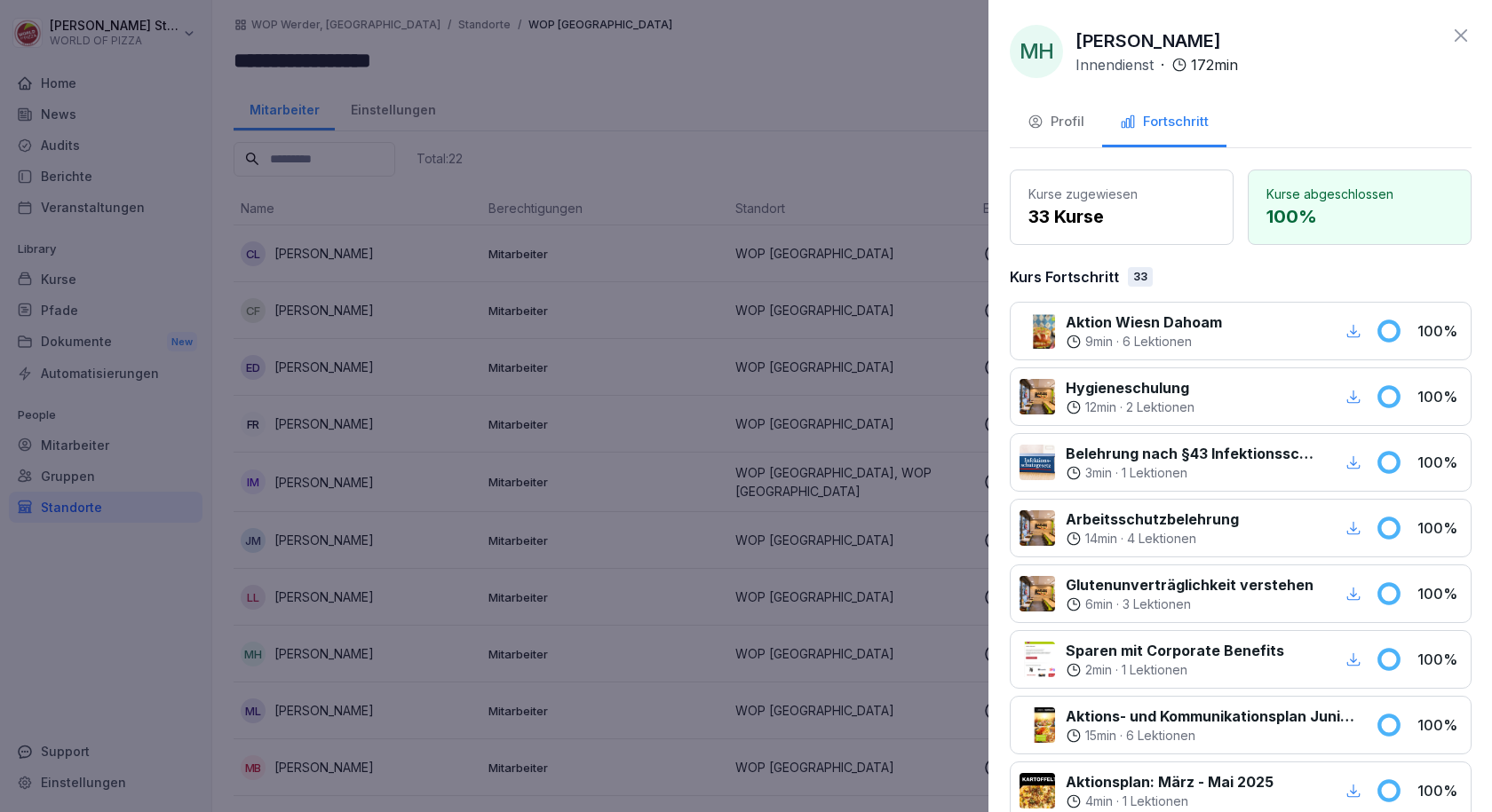
click at [602, 534] on div at bounding box center [746, 406] width 1492 height 812
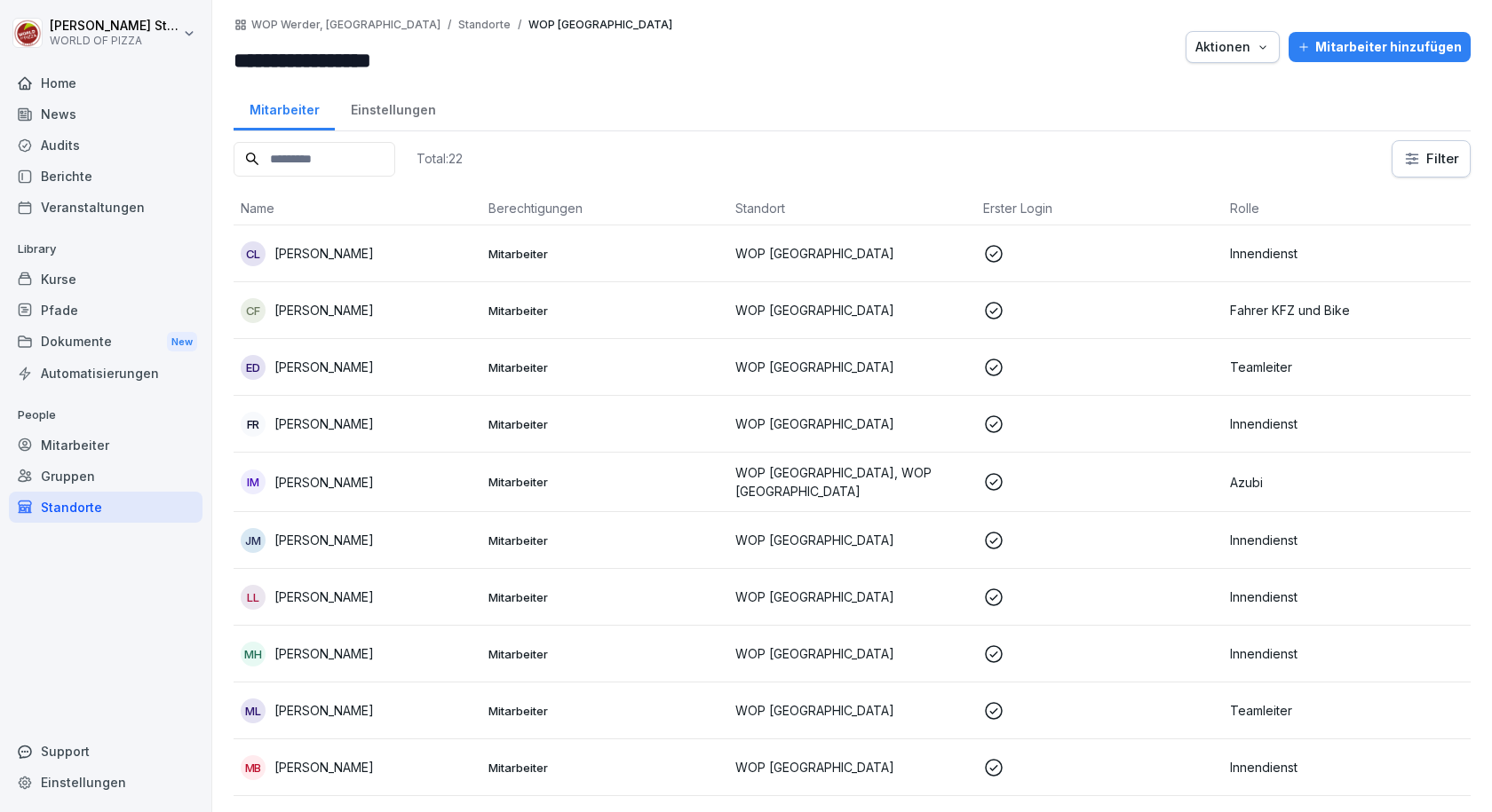
click at [310, 716] on p "[PERSON_NAME]" at bounding box center [323, 710] width 99 height 19
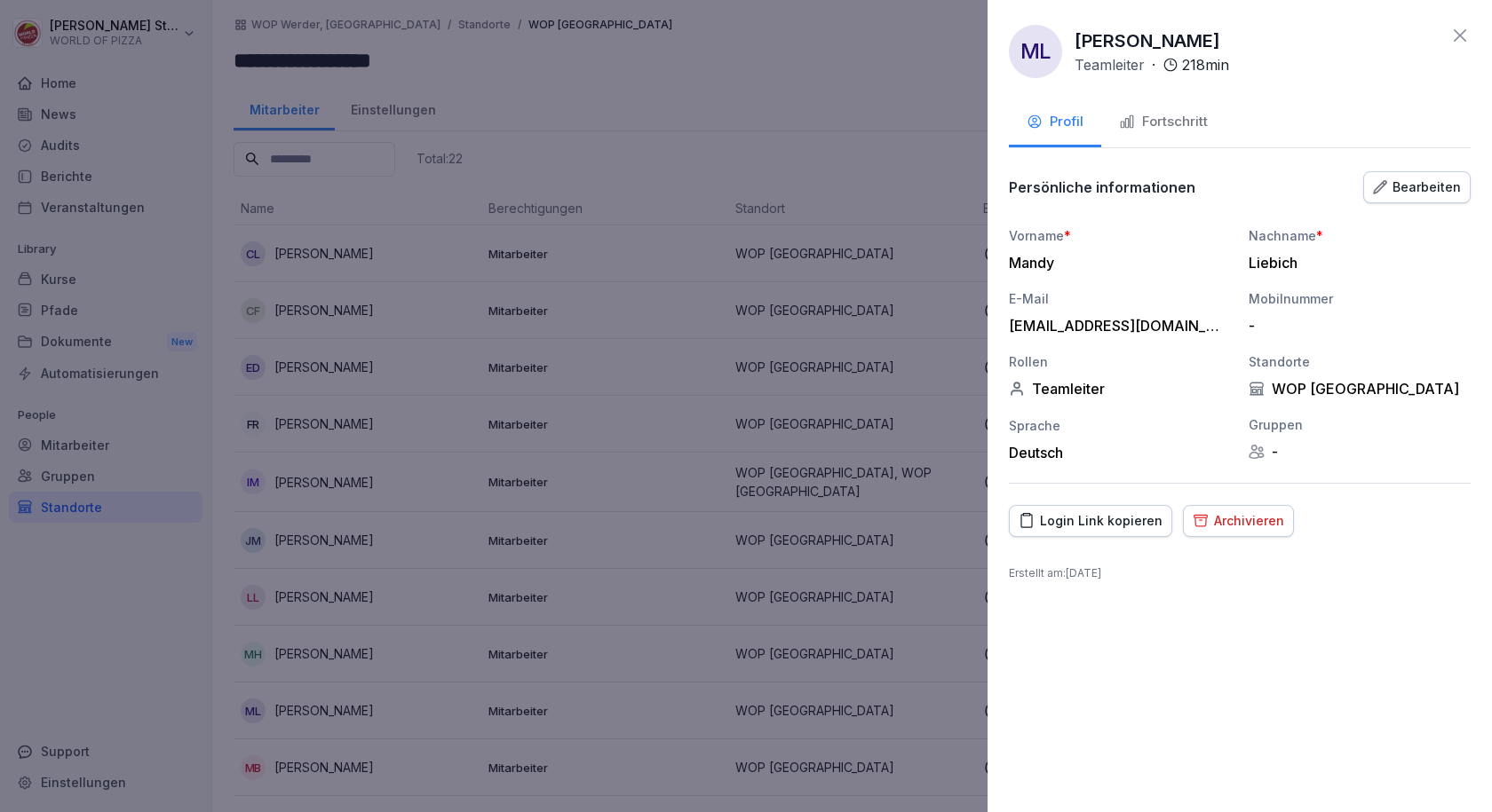
click at [1184, 134] on button "Fortschritt" at bounding box center [1163, 123] width 124 height 48
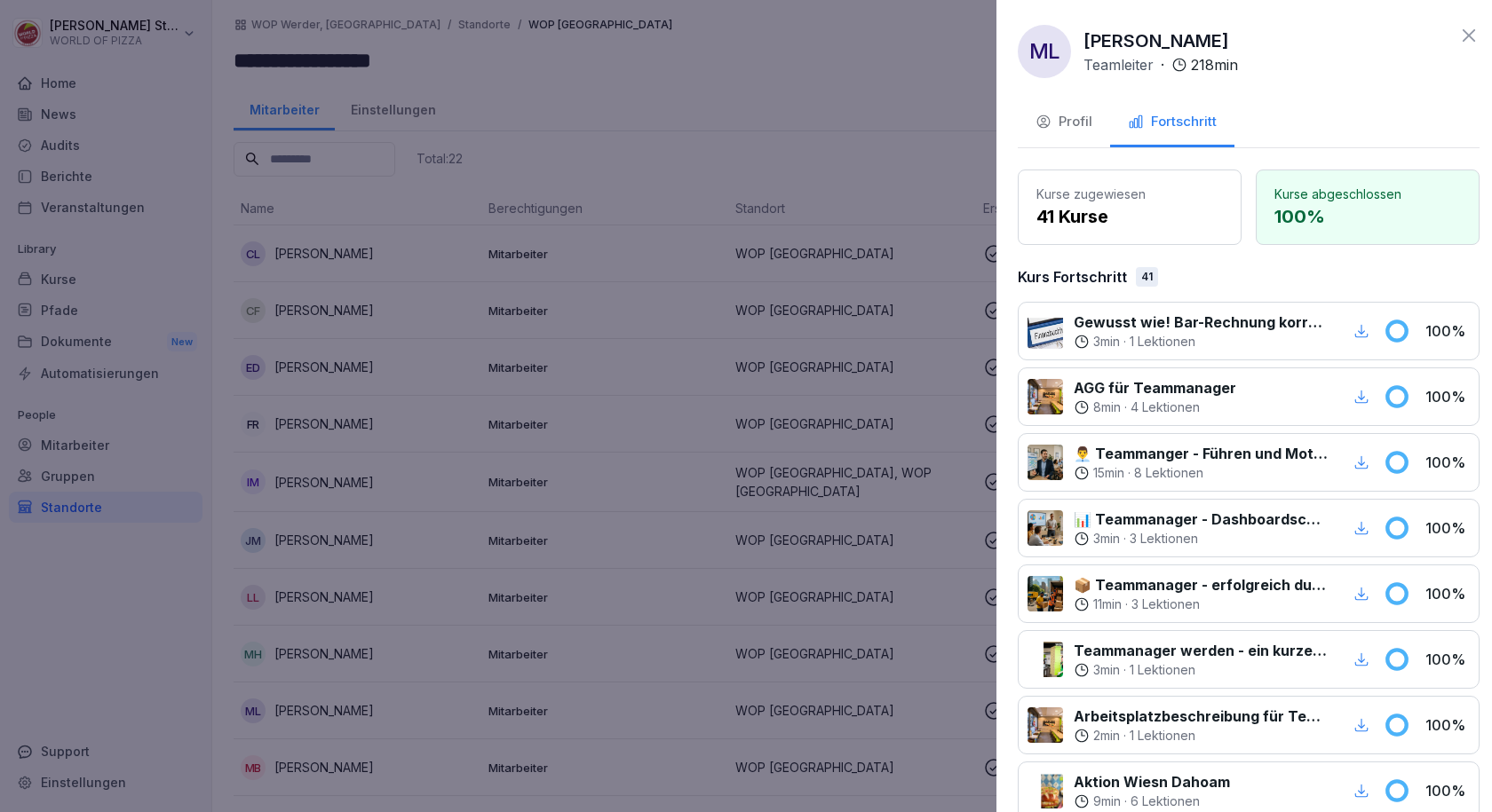
click at [486, 575] on div at bounding box center [746, 406] width 1492 height 812
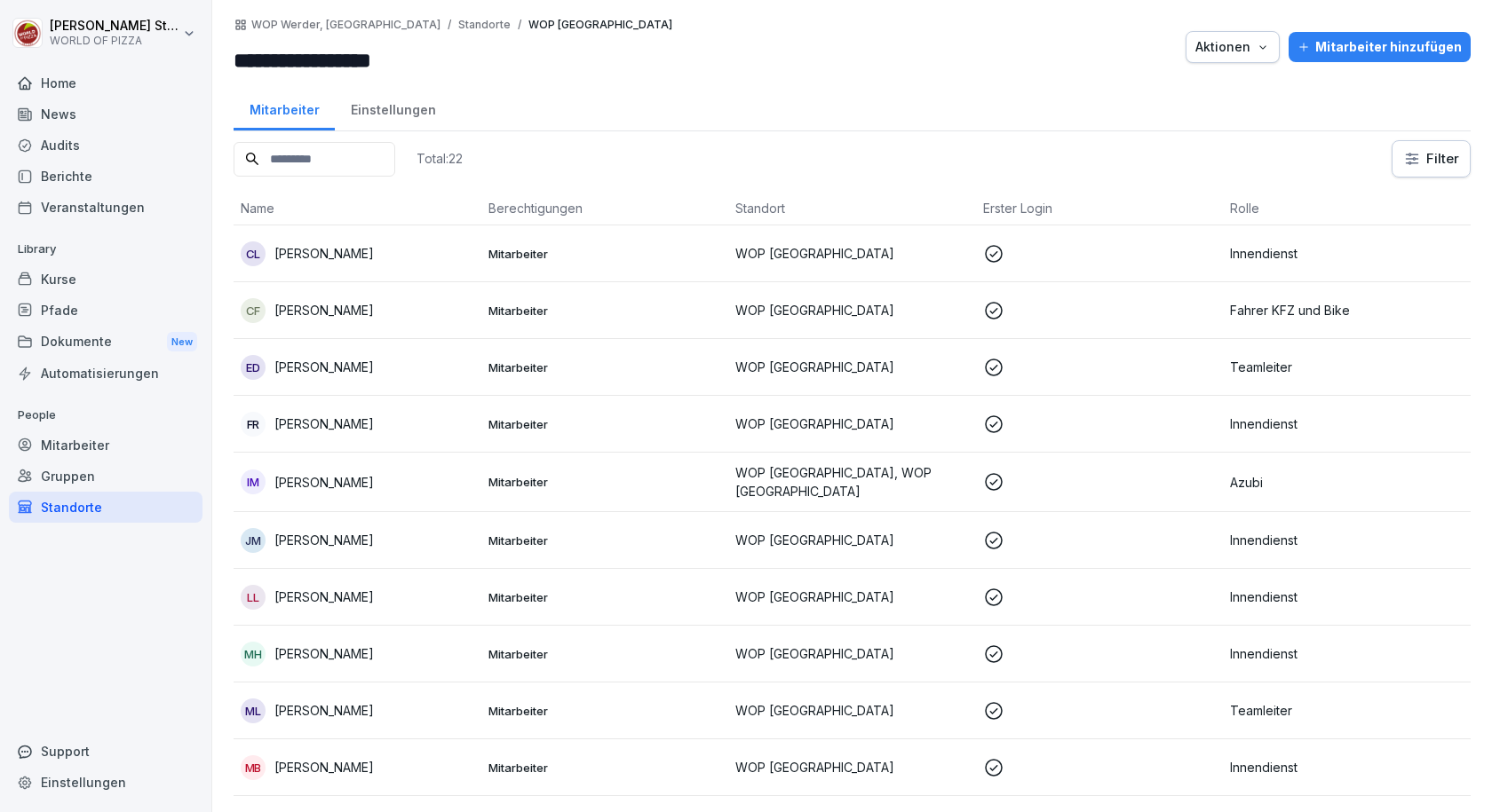
scroll to position [177, 0]
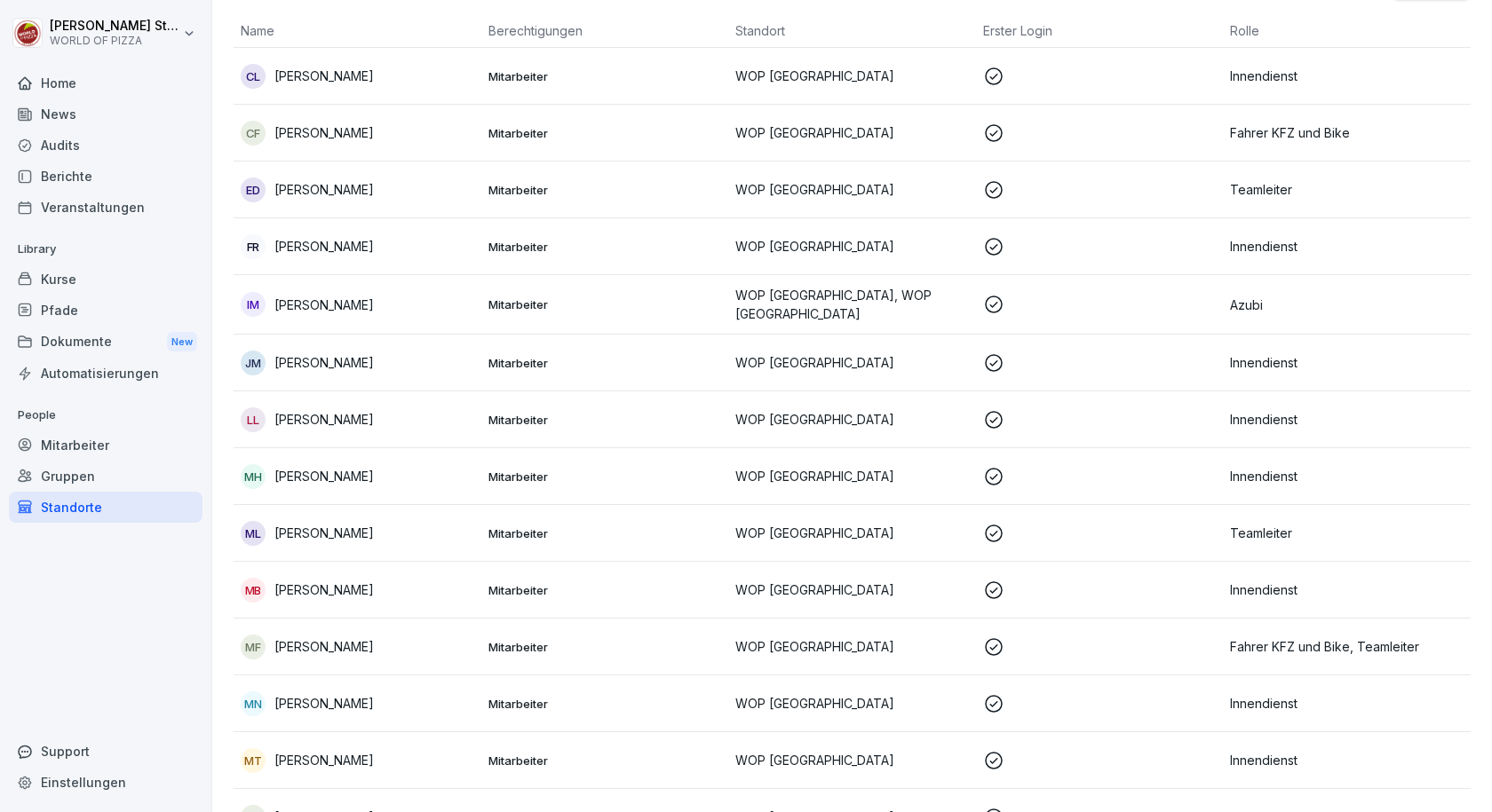
click at [364, 589] on div "MB [PERSON_NAME]" at bounding box center [357, 589] width 234 height 25
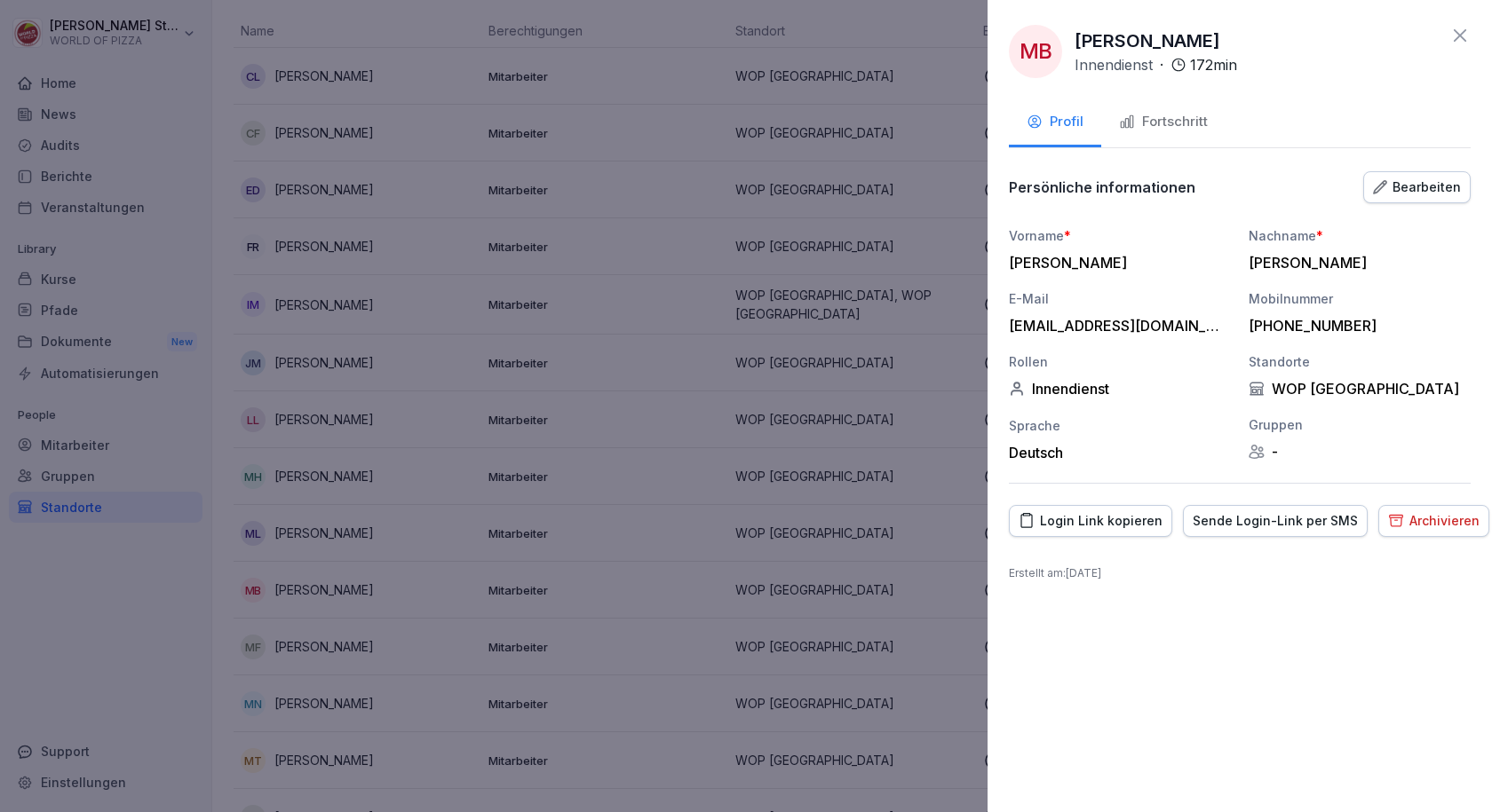
click at [1184, 124] on div "Fortschritt" at bounding box center [1163, 122] width 89 height 20
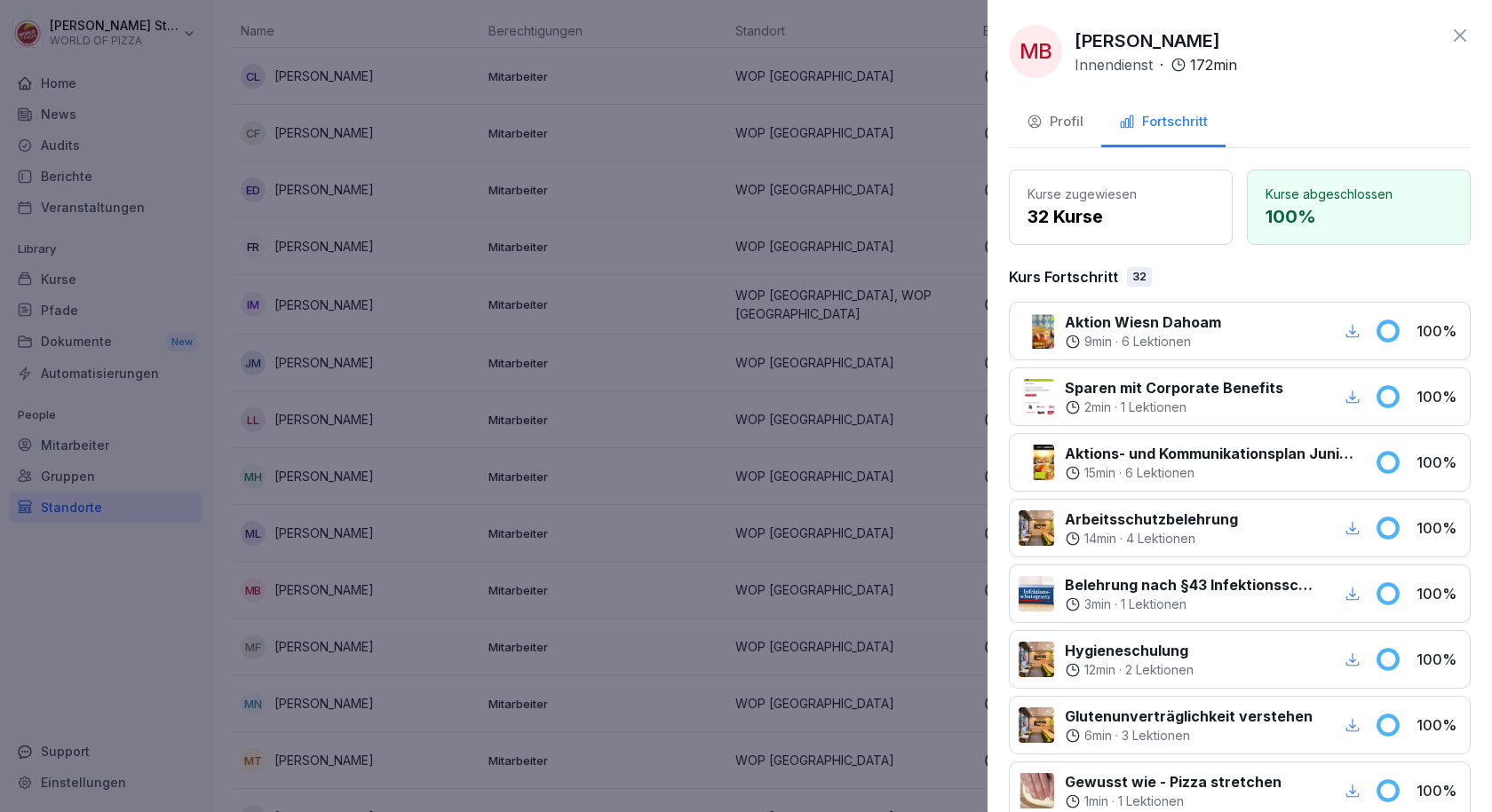
click at [562, 510] on div at bounding box center [746, 406] width 1492 height 812
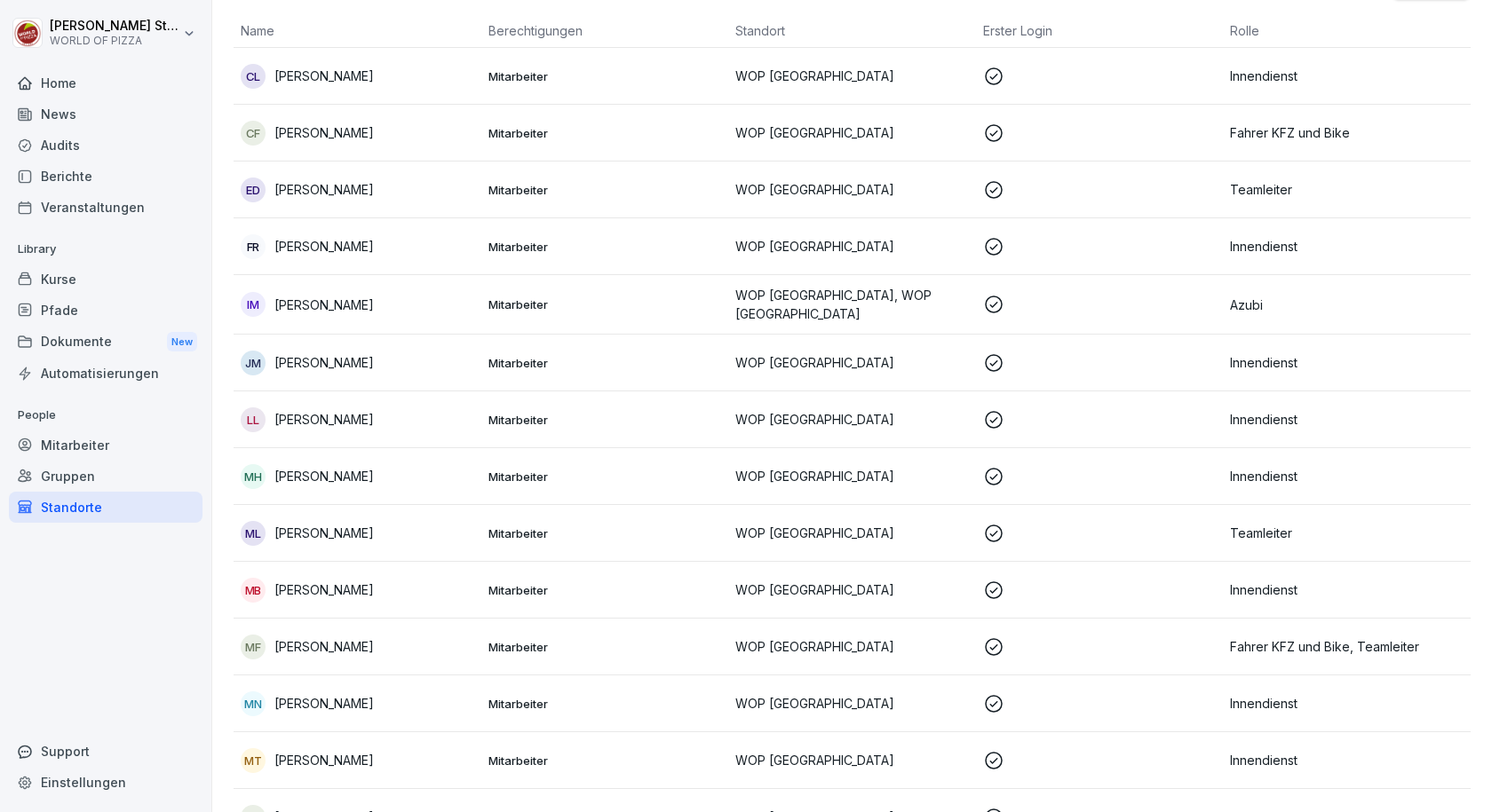
click at [373, 700] on p "[PERSON_NAME]" at bounding box center [323, 703] width 99 height 19
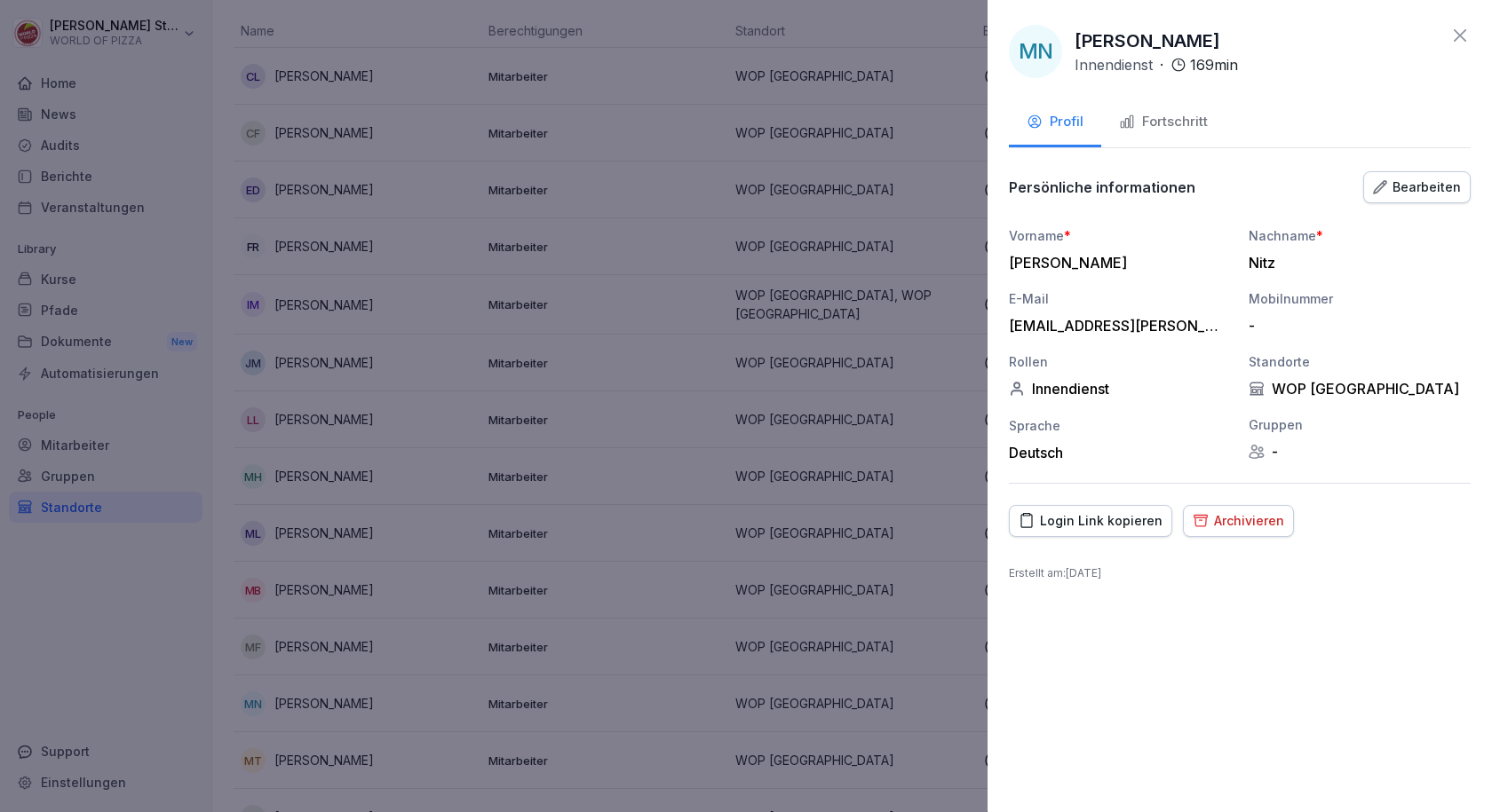
click at [1153, 107] on button "Fortschritt" at bounding box center [1163, 123] width 124 height 48
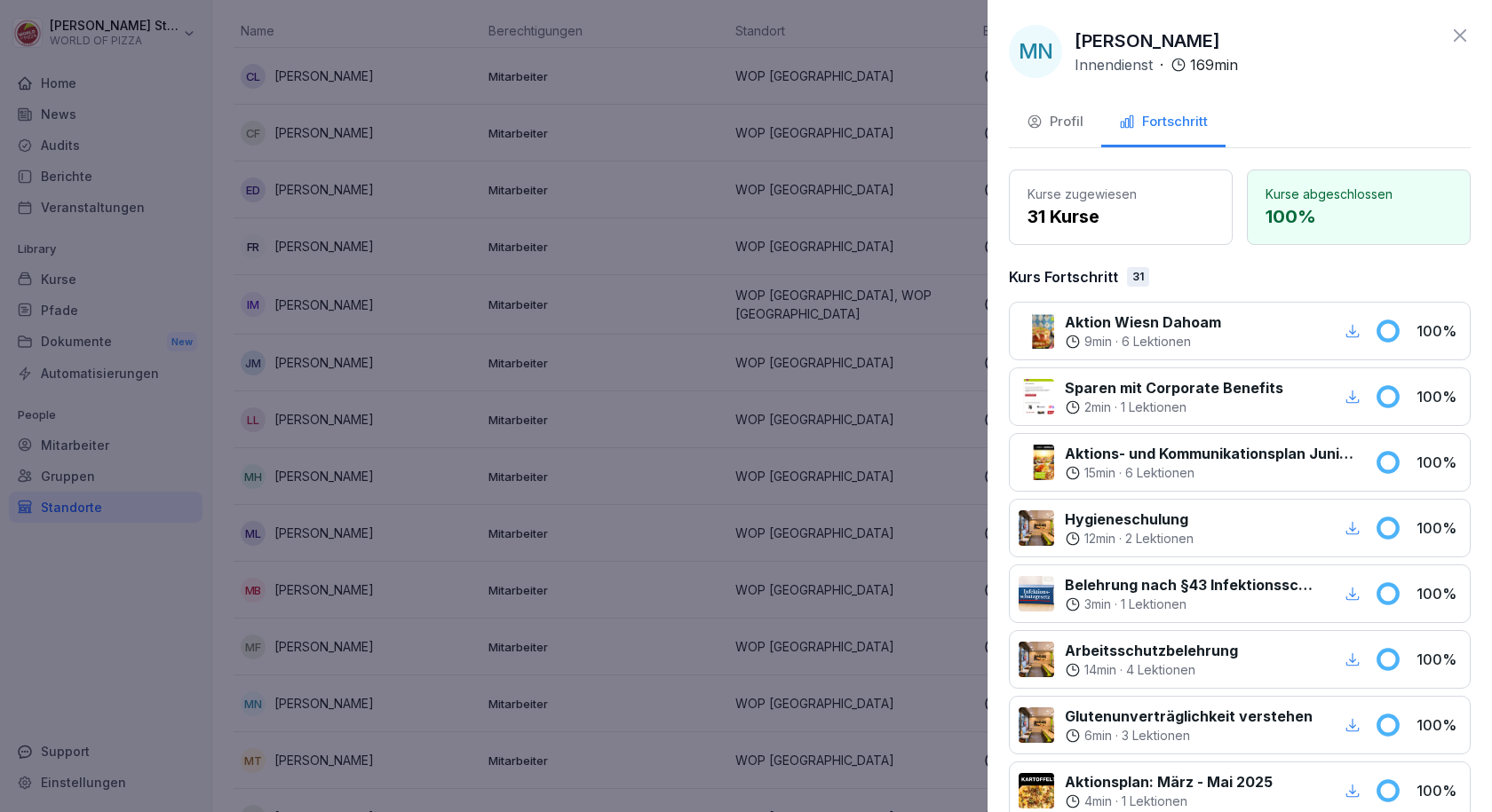
click at [363, 639] on div at bounding box center [746, 406] width 1492 height 812
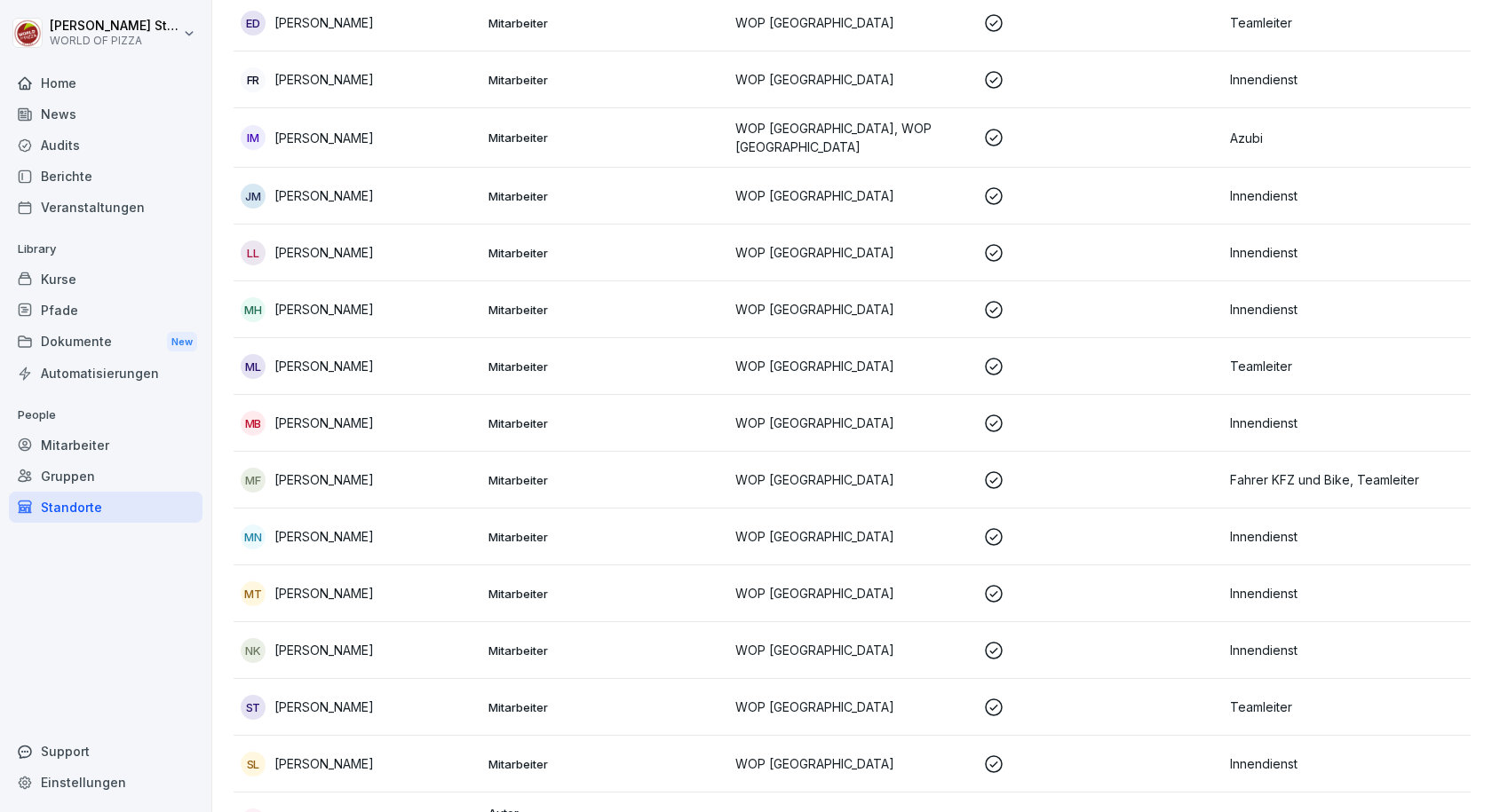
scroll to position [355, 0]
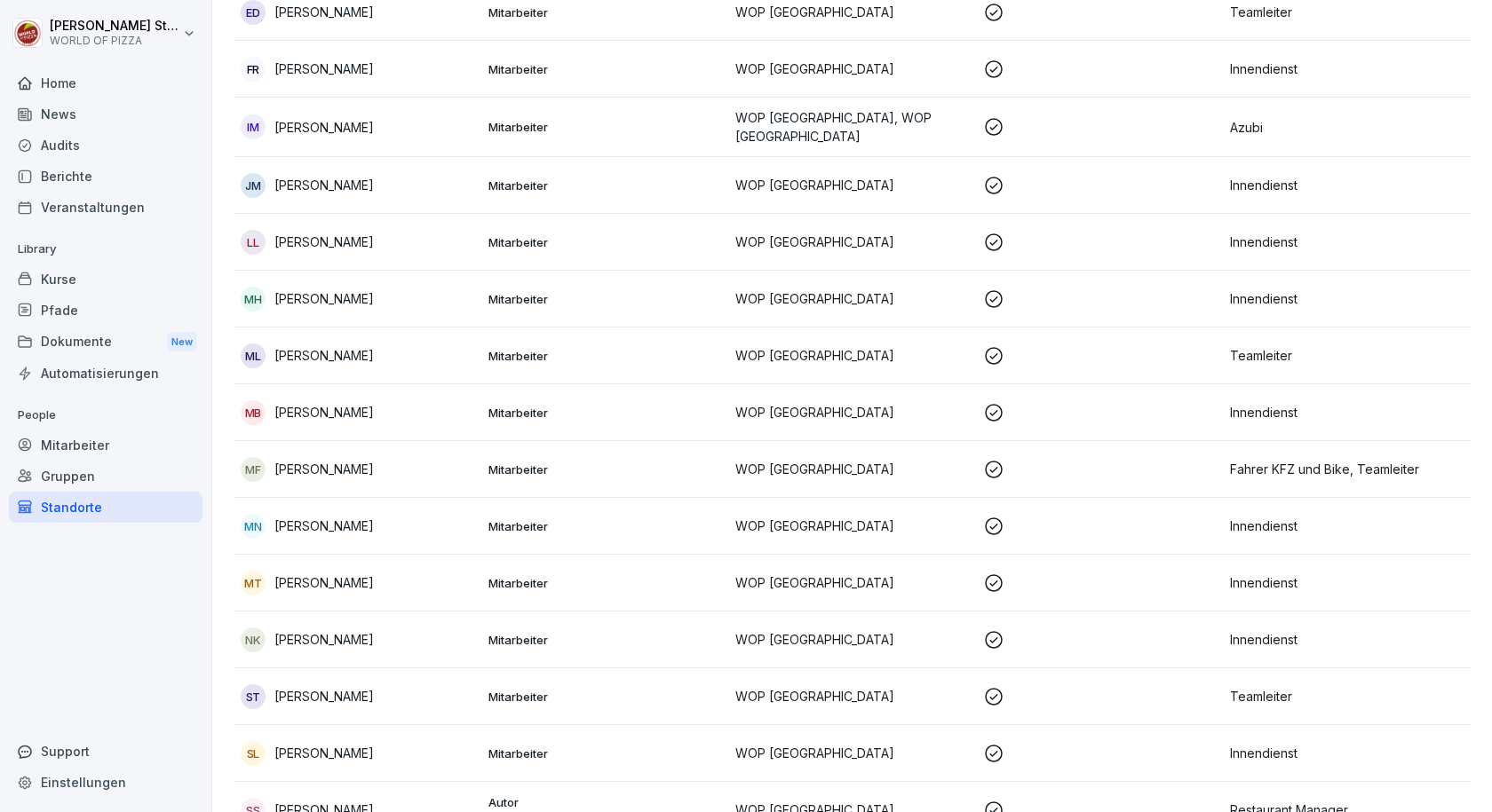
click at [388, 579] on div "MT [PERSON_NAME]" at bounding box center [357, 582] width 234 height 25
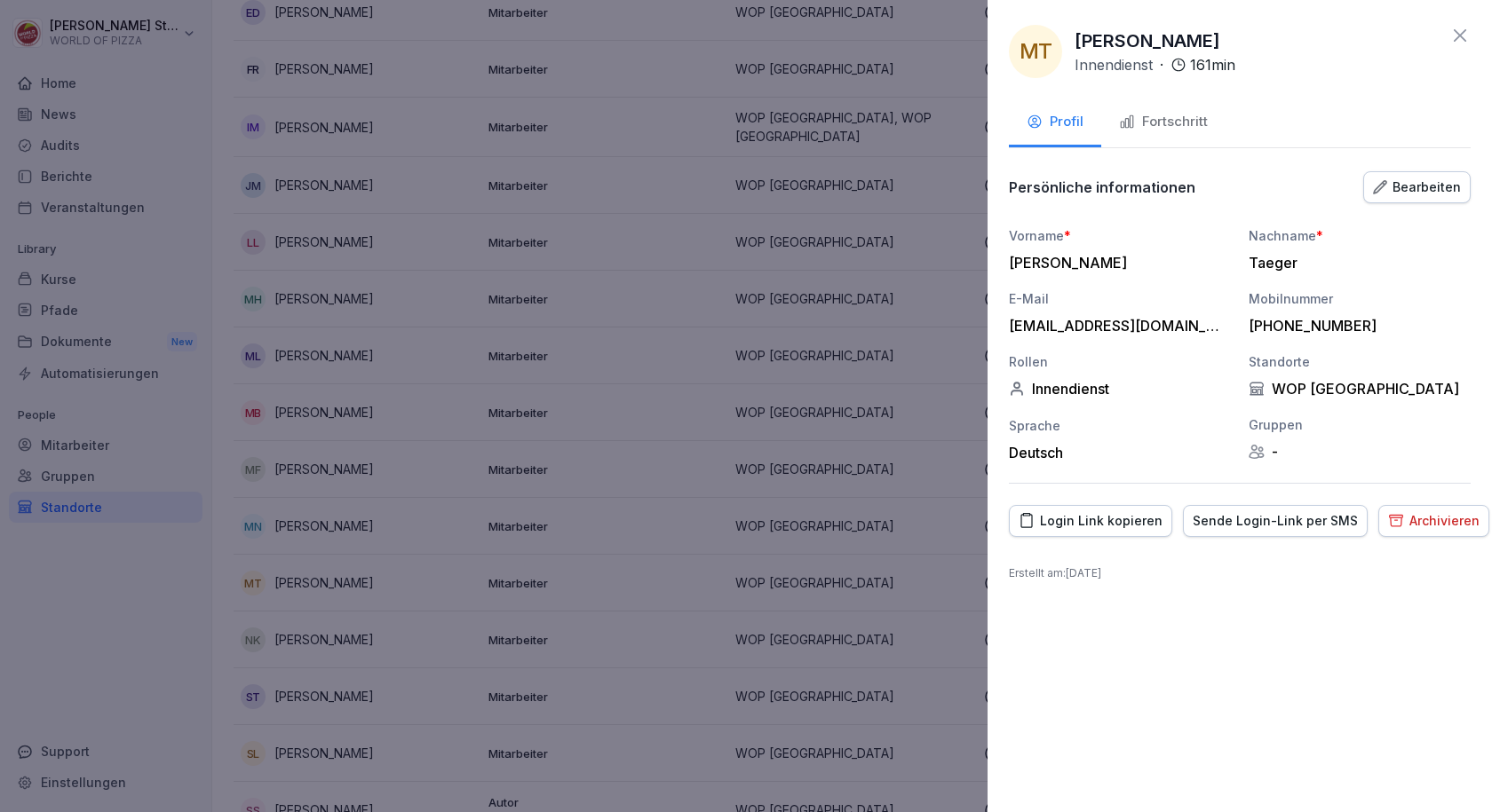
click at [1189, 112] on div "Fortschritt" at bounding box center [1163, 122] width 89 height 20
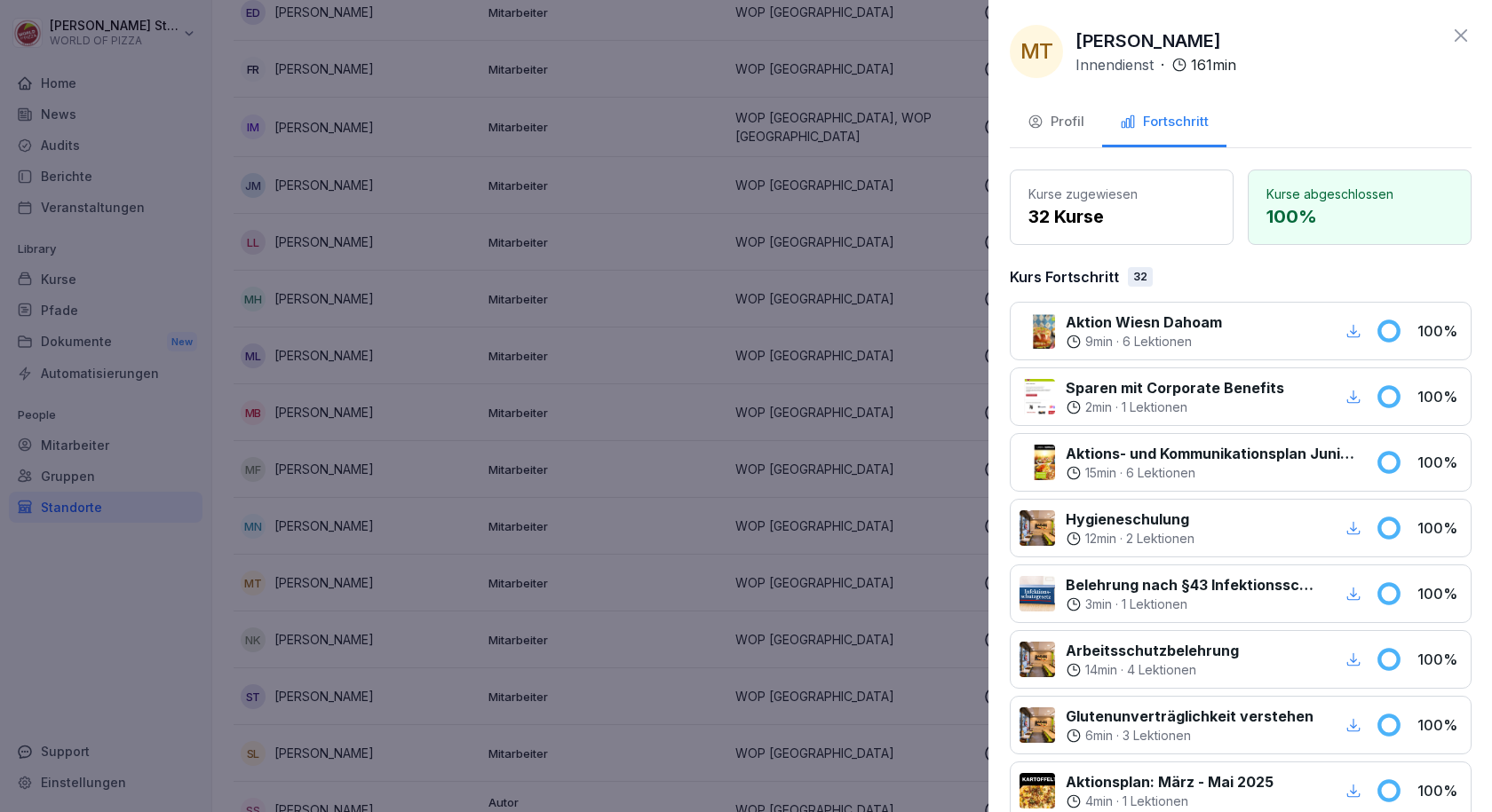
click at [533, 553] on div at bounding box center [746, 406] width 1492 height 812
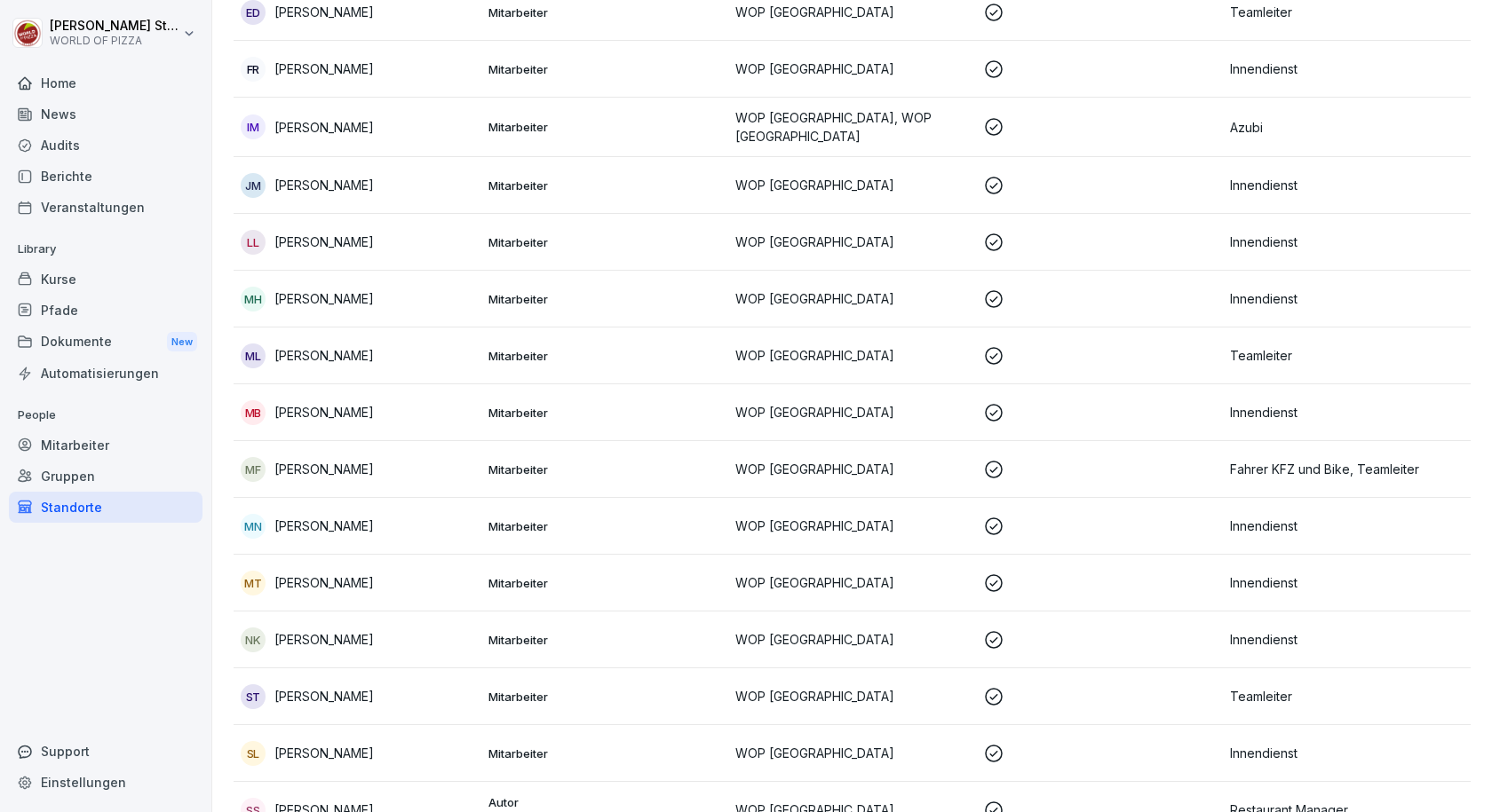
click at [349, 646] on p "[PERSON_NAME]" at bounding box center [323, 639] width 99 height 19
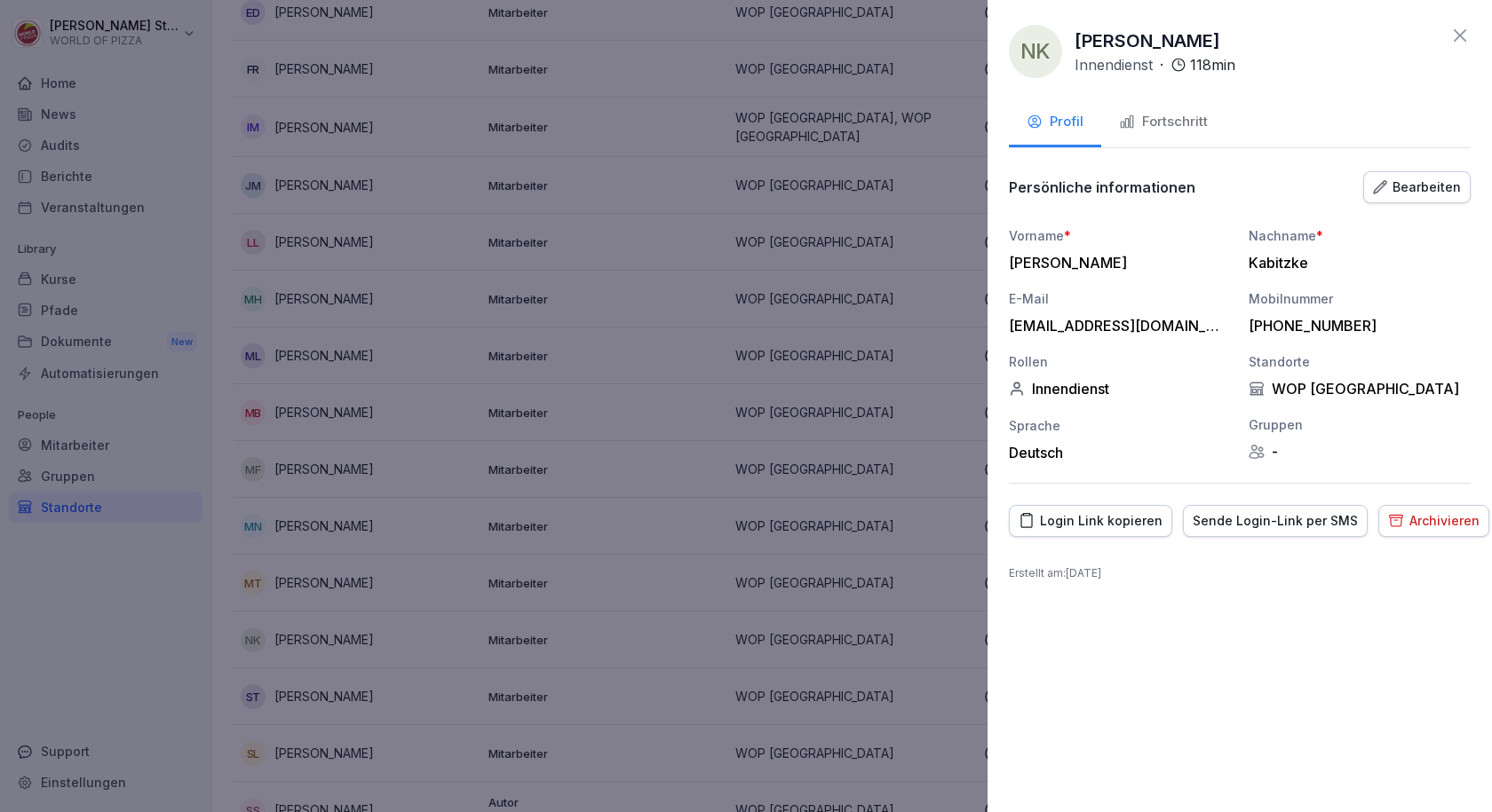
click at [1167, 131] on div "Fortschritt" at bounding box center [1163, 122] width 89 height 20
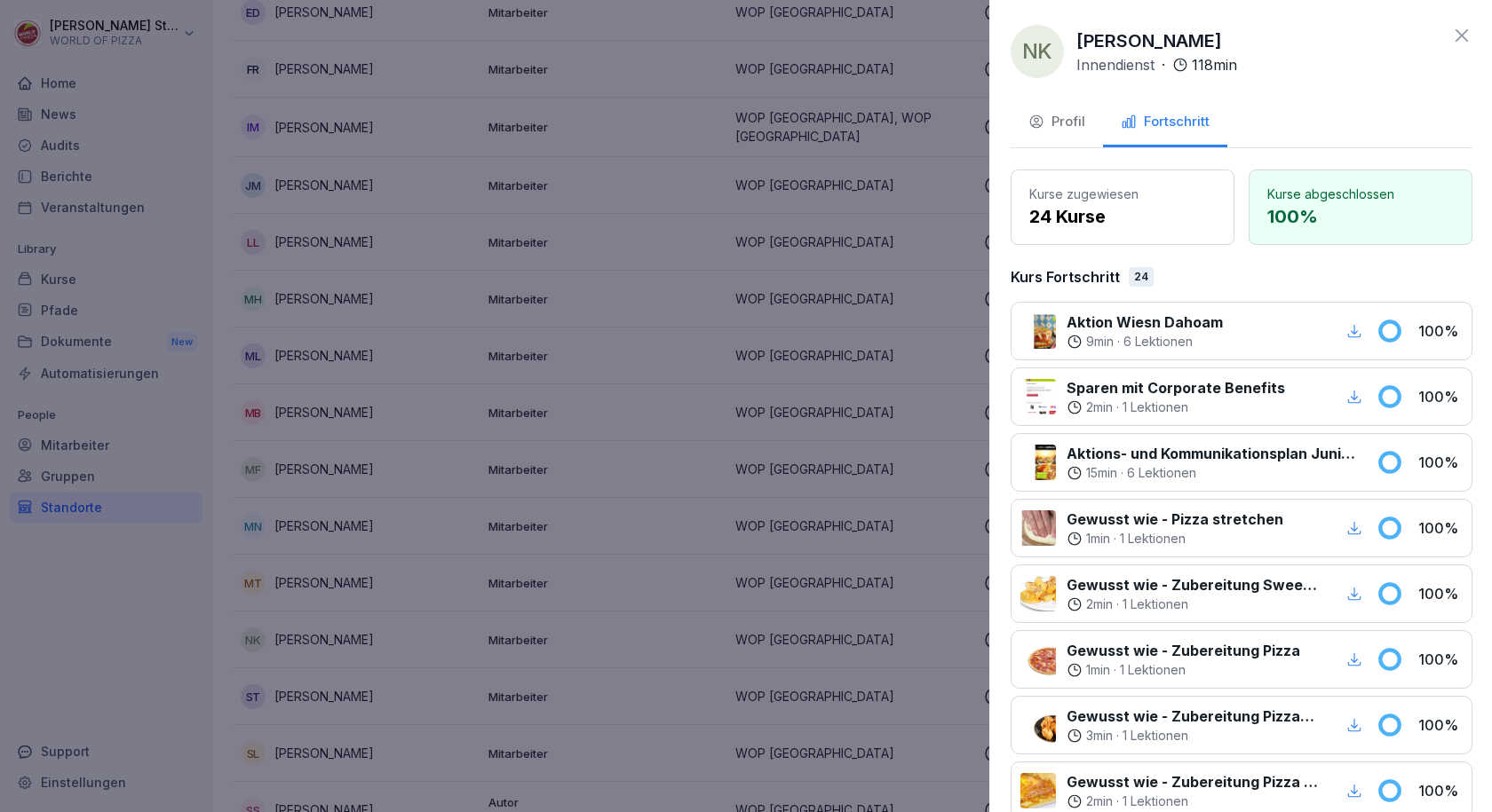
click at [458, 755] on div at bounding box center [746, 406] width 1492 height 812
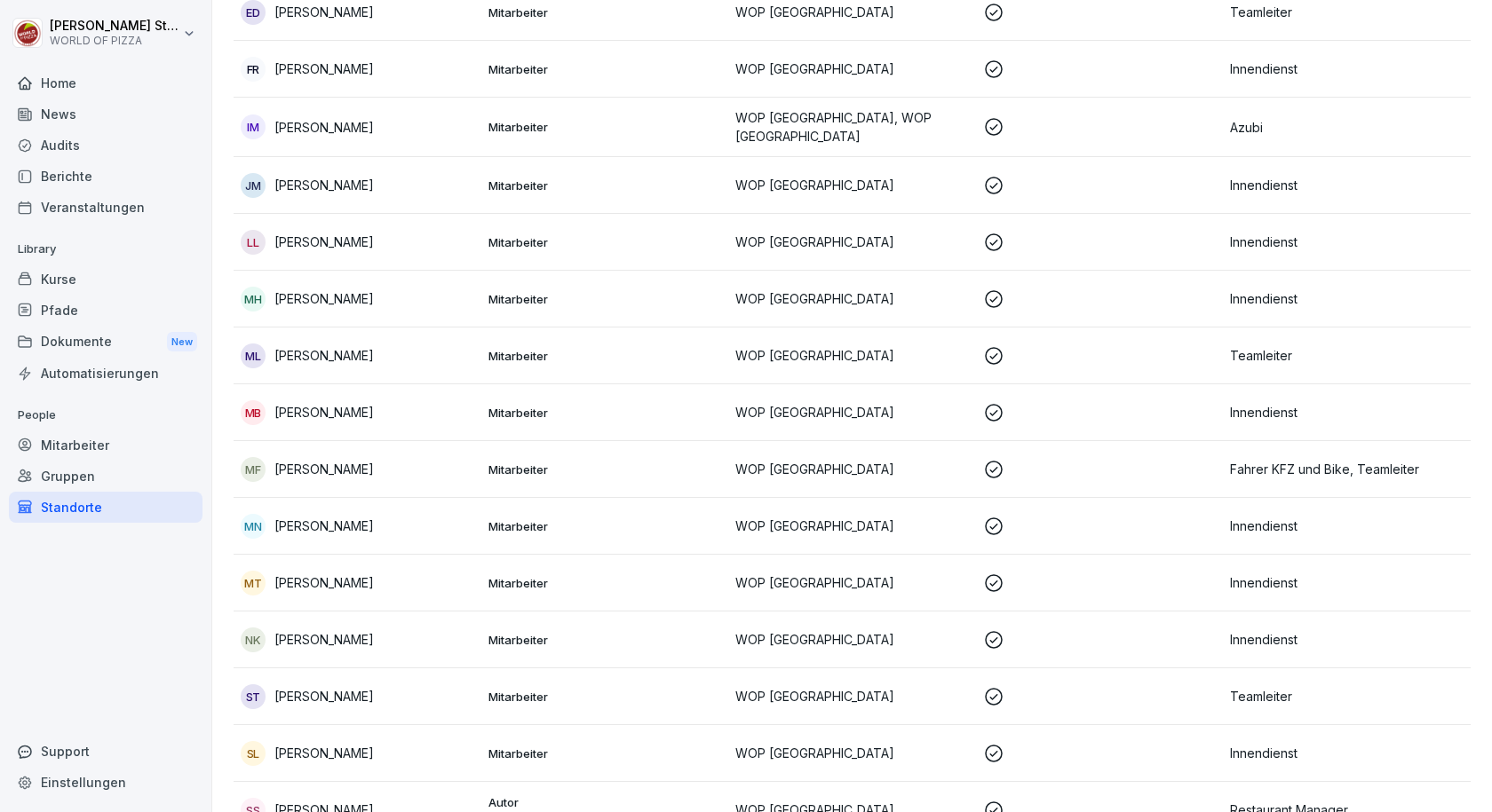
click at [386, 701] on div "ST Samson Tennai" at bounding box center [357, 697] width 234 height 25
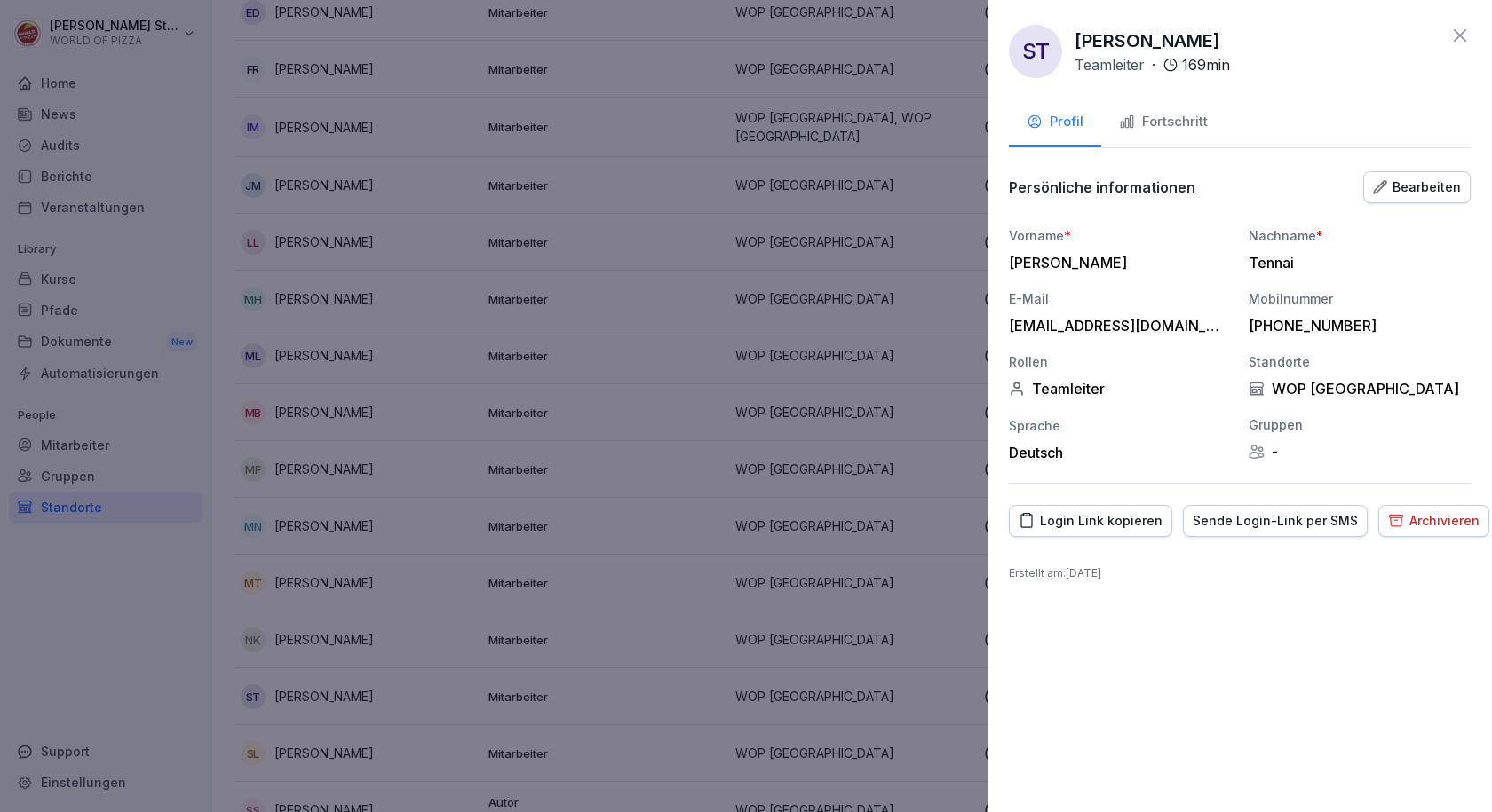
click at [1167, 131] on div "Fortschritt" at bounding box center [1163, 122] width 89 height 20
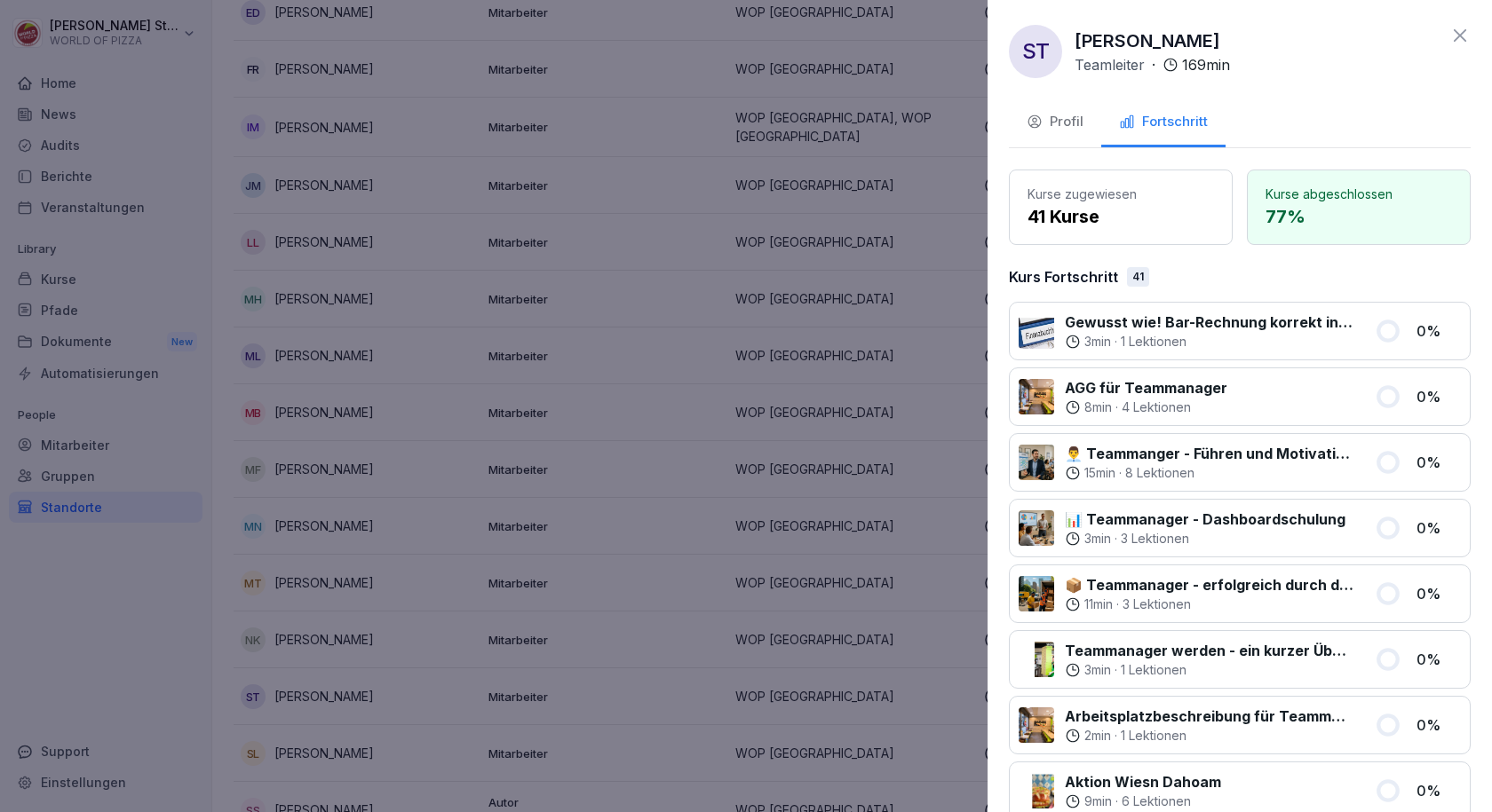
click at [522, 534] on div at bounding box center [746, 406] width 1492 height 812
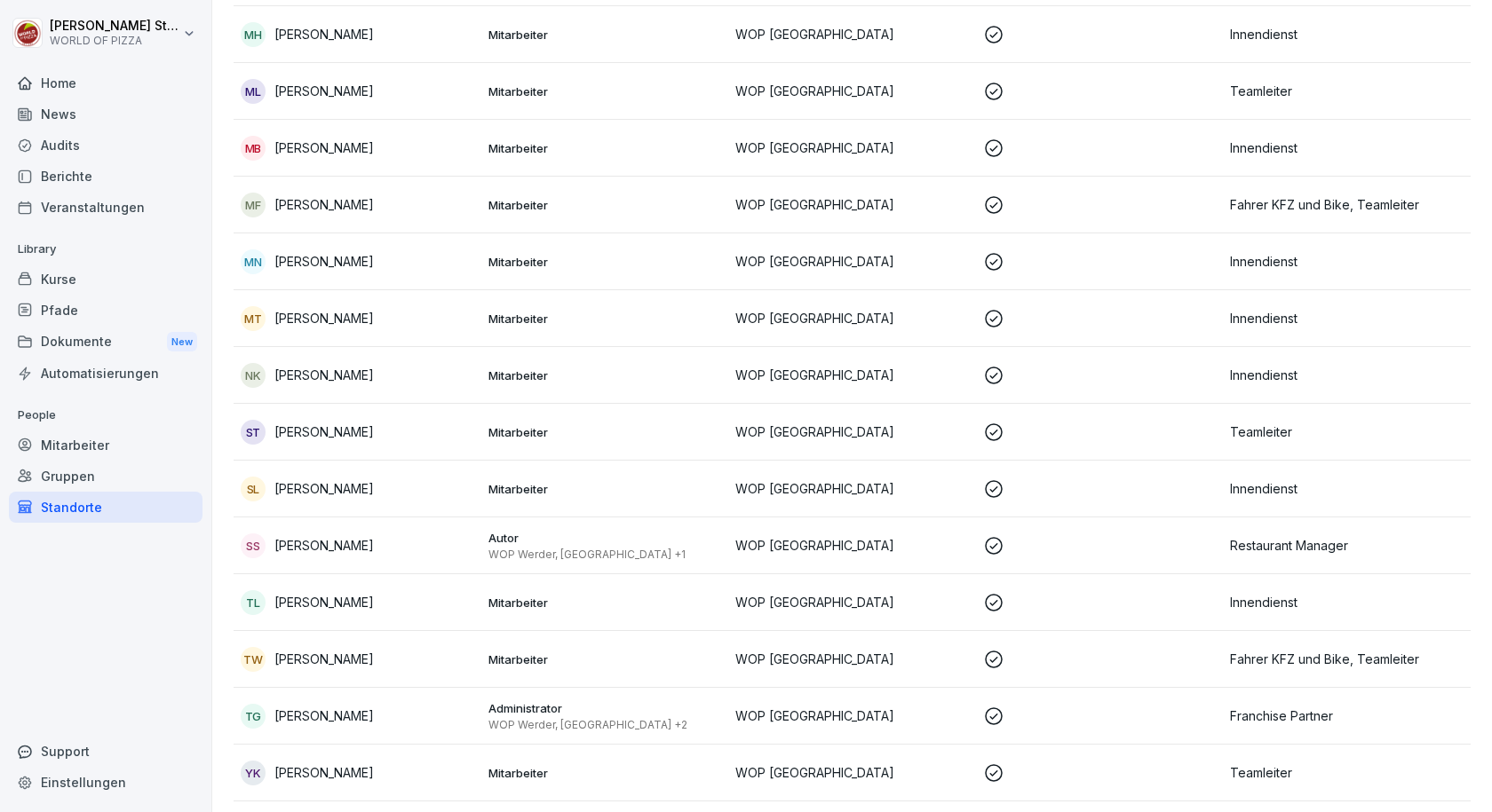
scroll to position [621, 0]
click at [333, 480] on p "[PERSON_NAME]" at bounding box center [323, 487] width 99 height 19
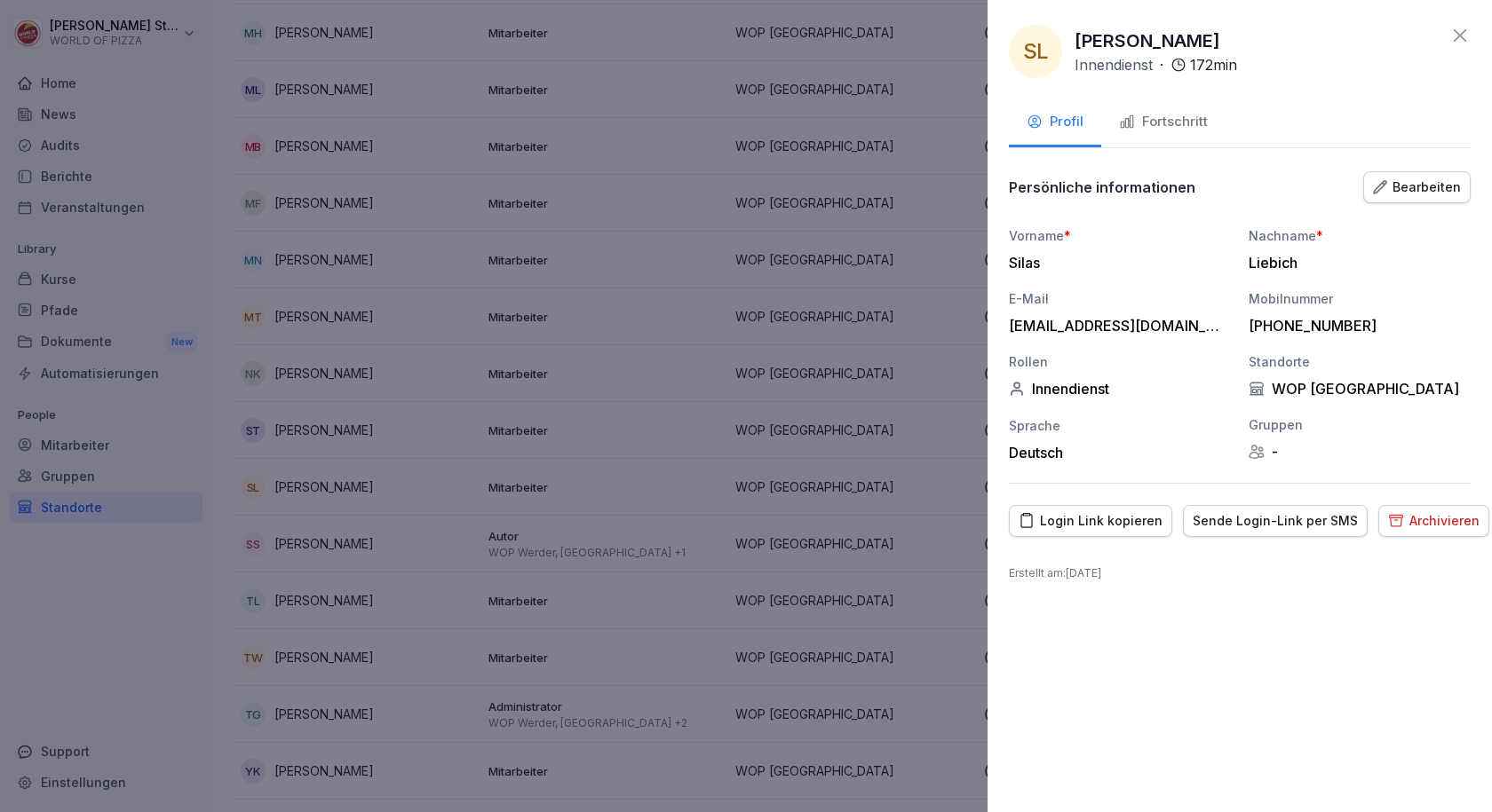
click at [1170, 123] on div "Fortschritt" at bounding box center [1163, 122] width 89 height 20
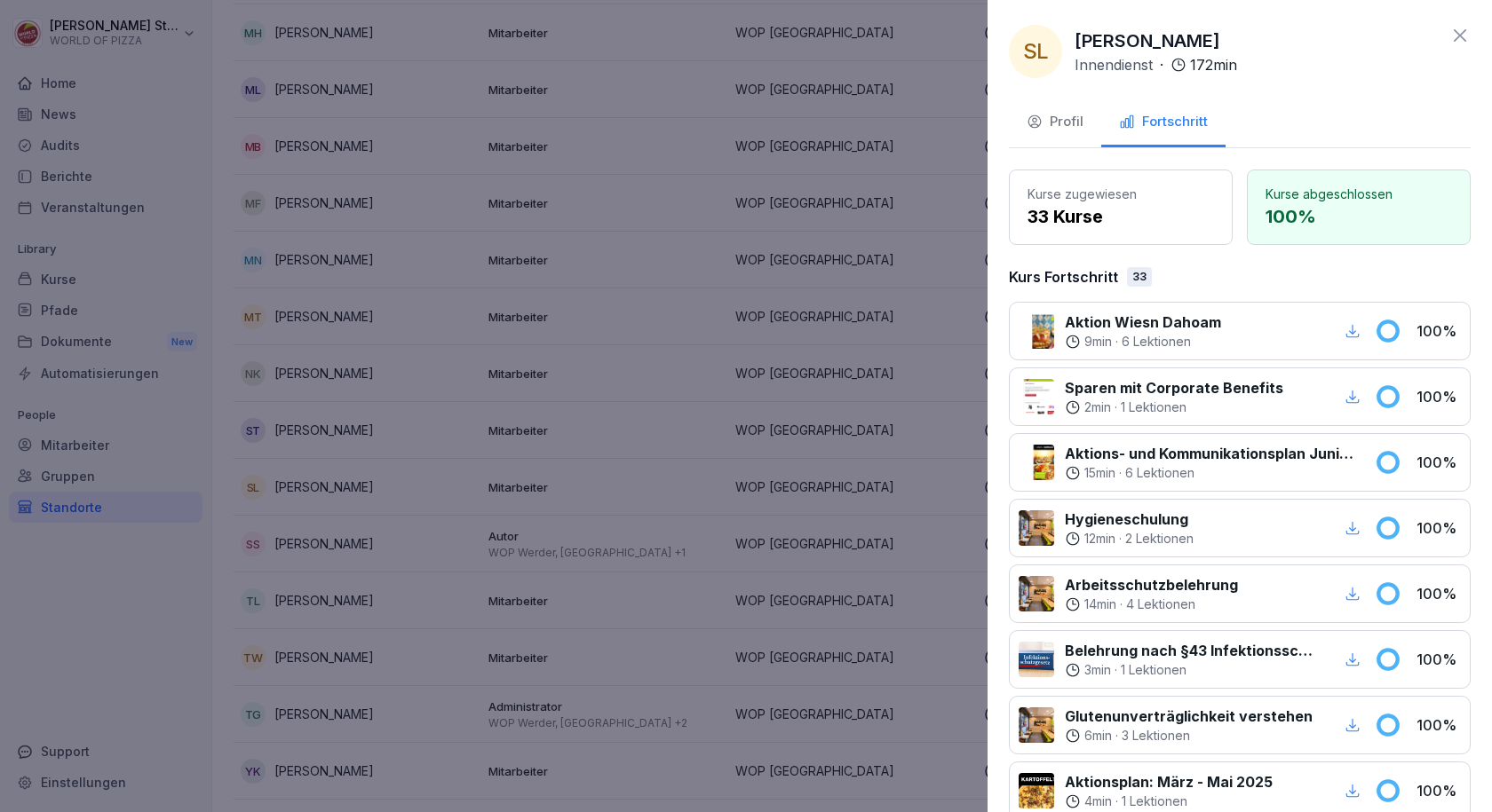
click at [554, 610] on div at bounding box center [746, 406] width 1492 height 812
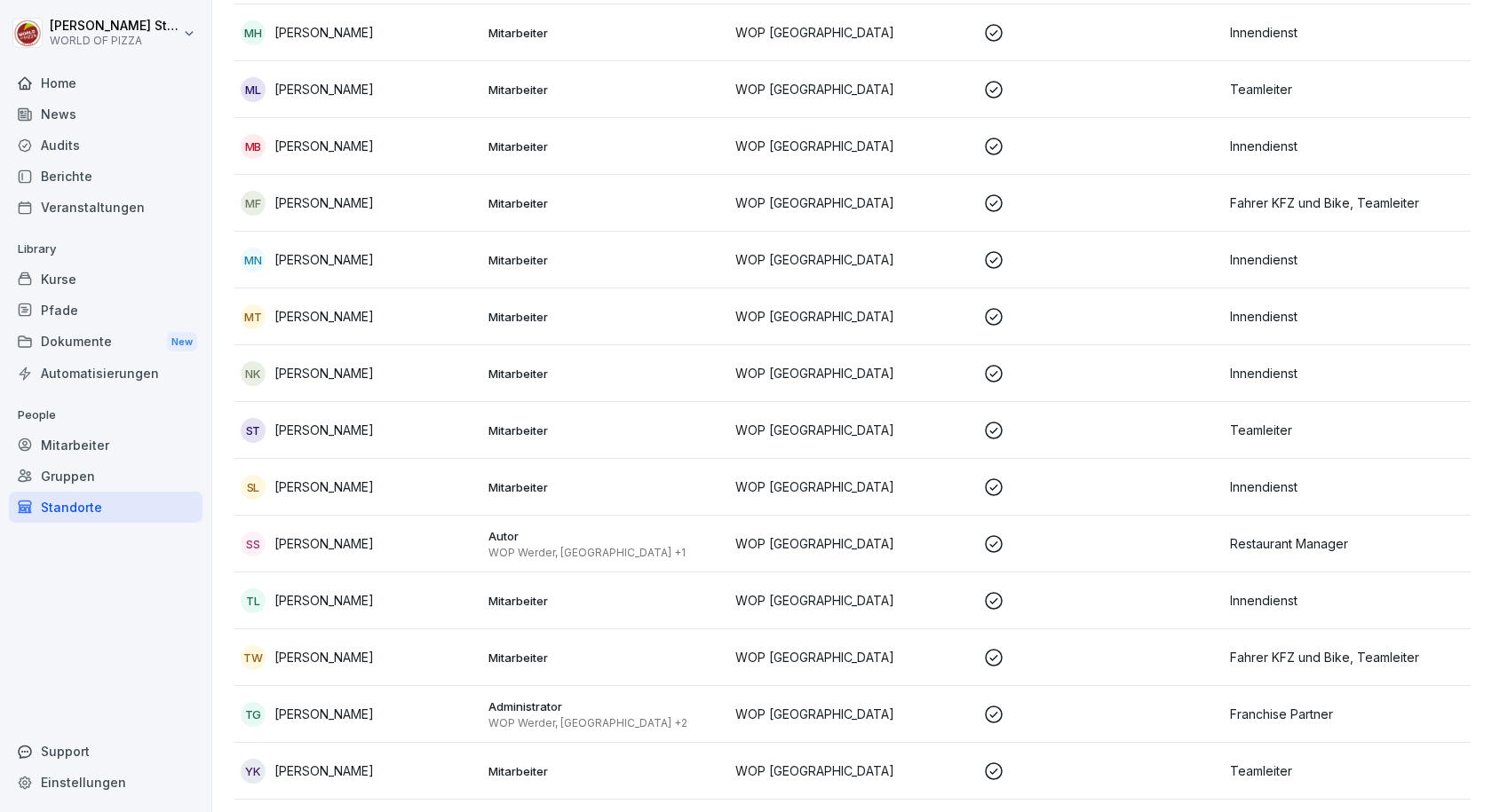
click at [338, 555] on div "SS [PERSON_NAME]" at bounding box center [357, 543] width 234 height 25
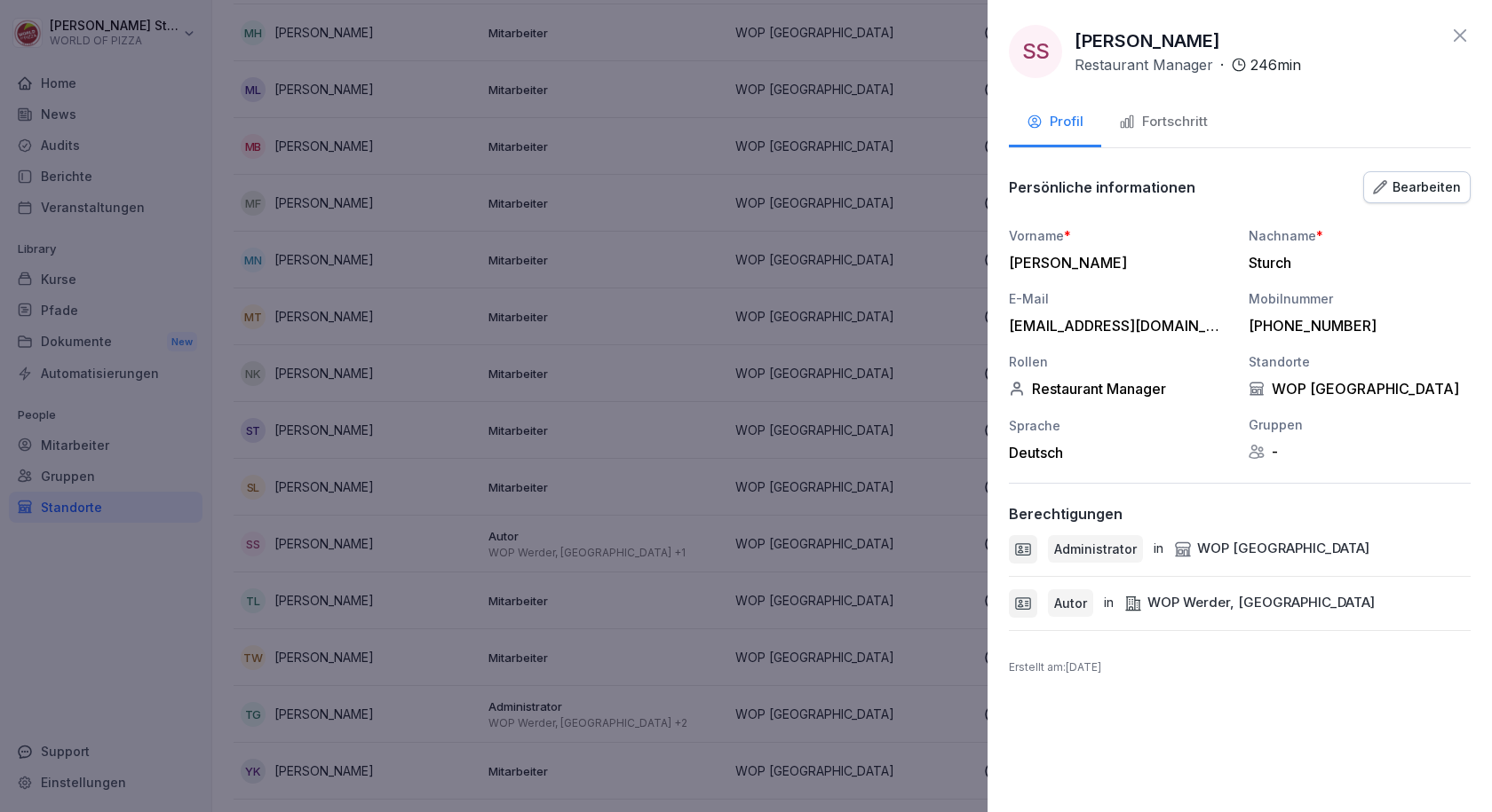
click at [1202, 128] on div "Fortschritt" at bounding box center [1163, 122] width 89 height 20
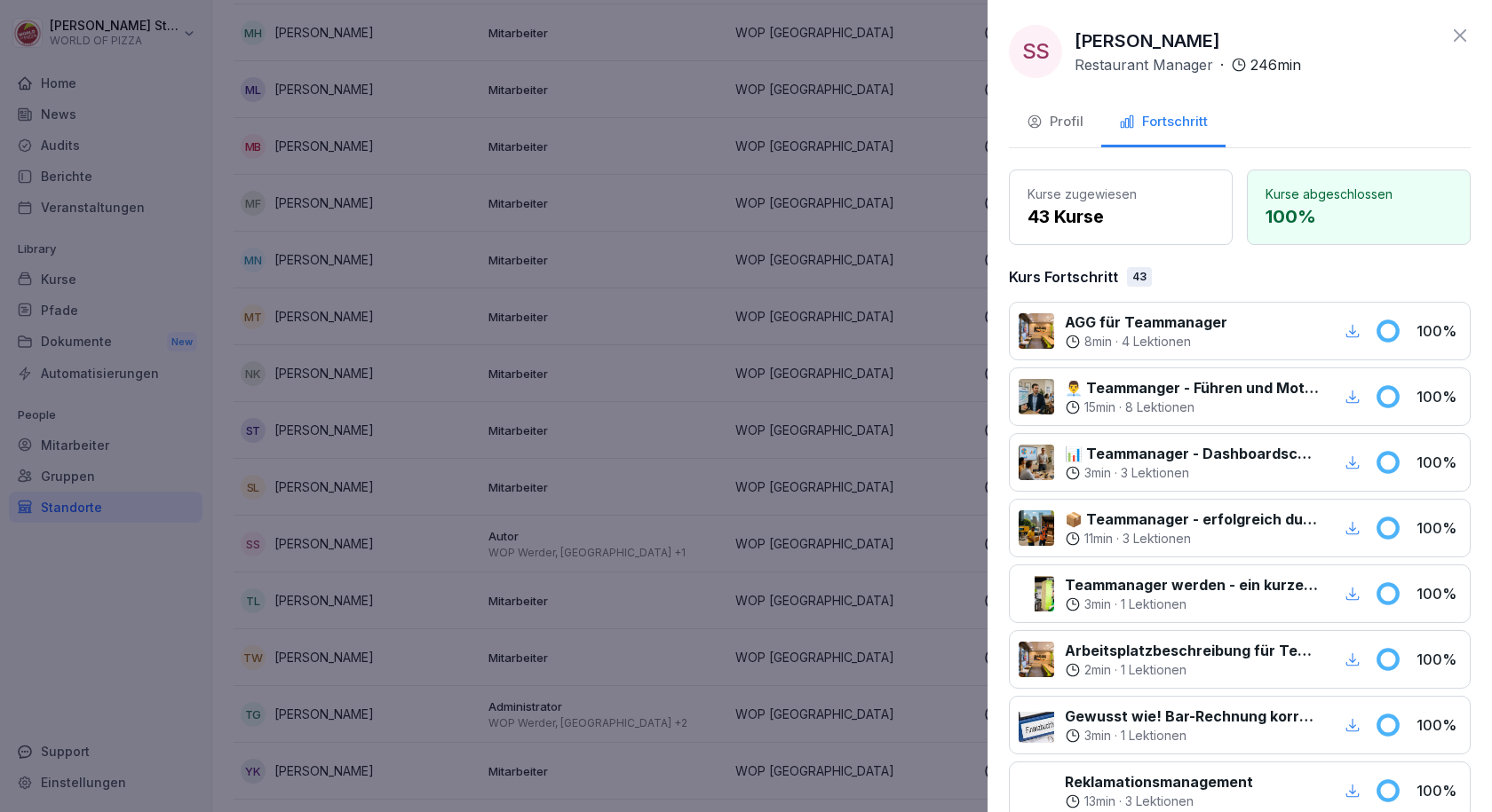
click at [317, 688] on div at bounding box center [746, 406] width 1492 height 812
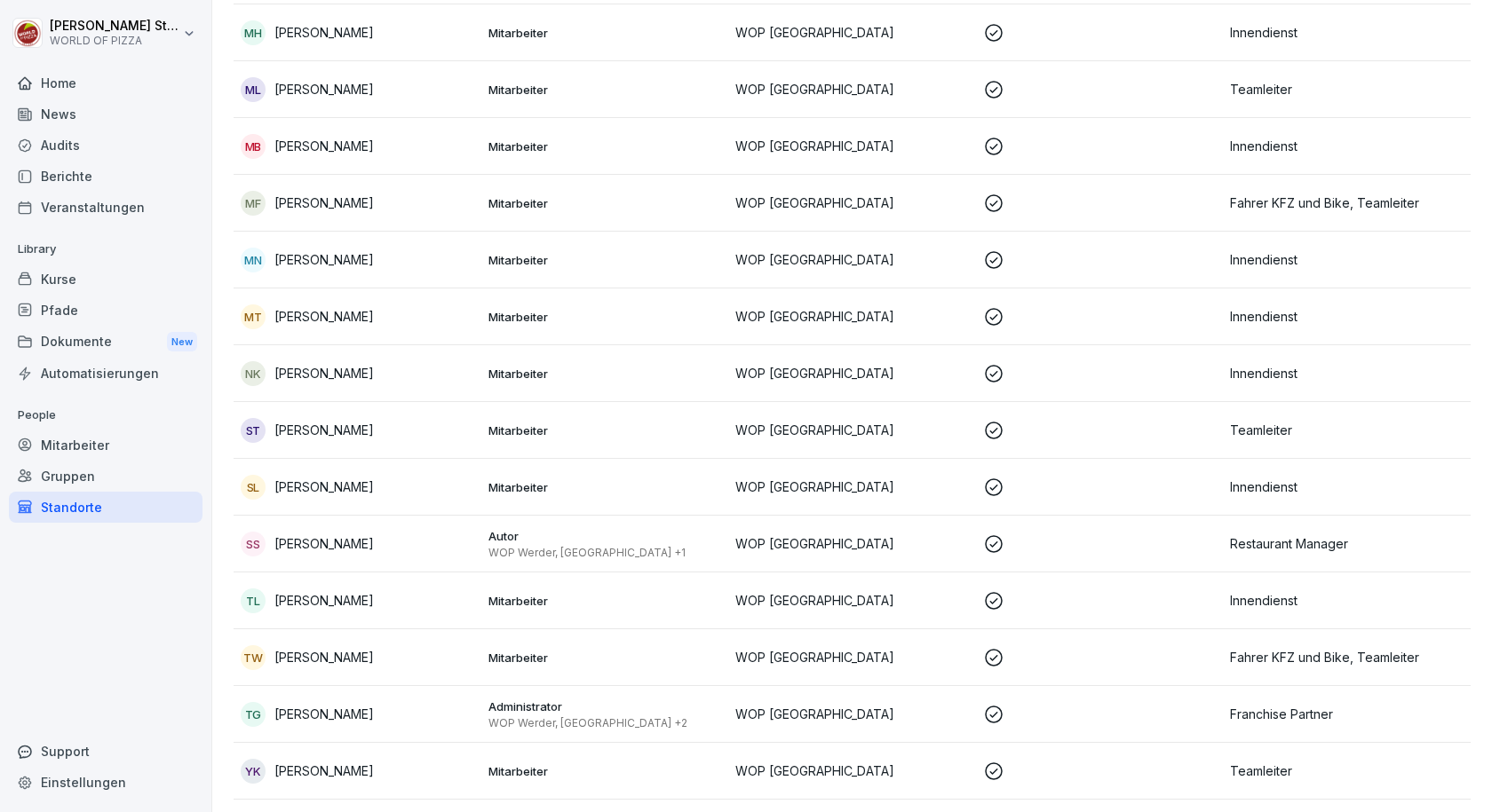
click at [326, 662] on p "[PERSON_NAME]" at bounding box center [323, 657] width 99 height 19
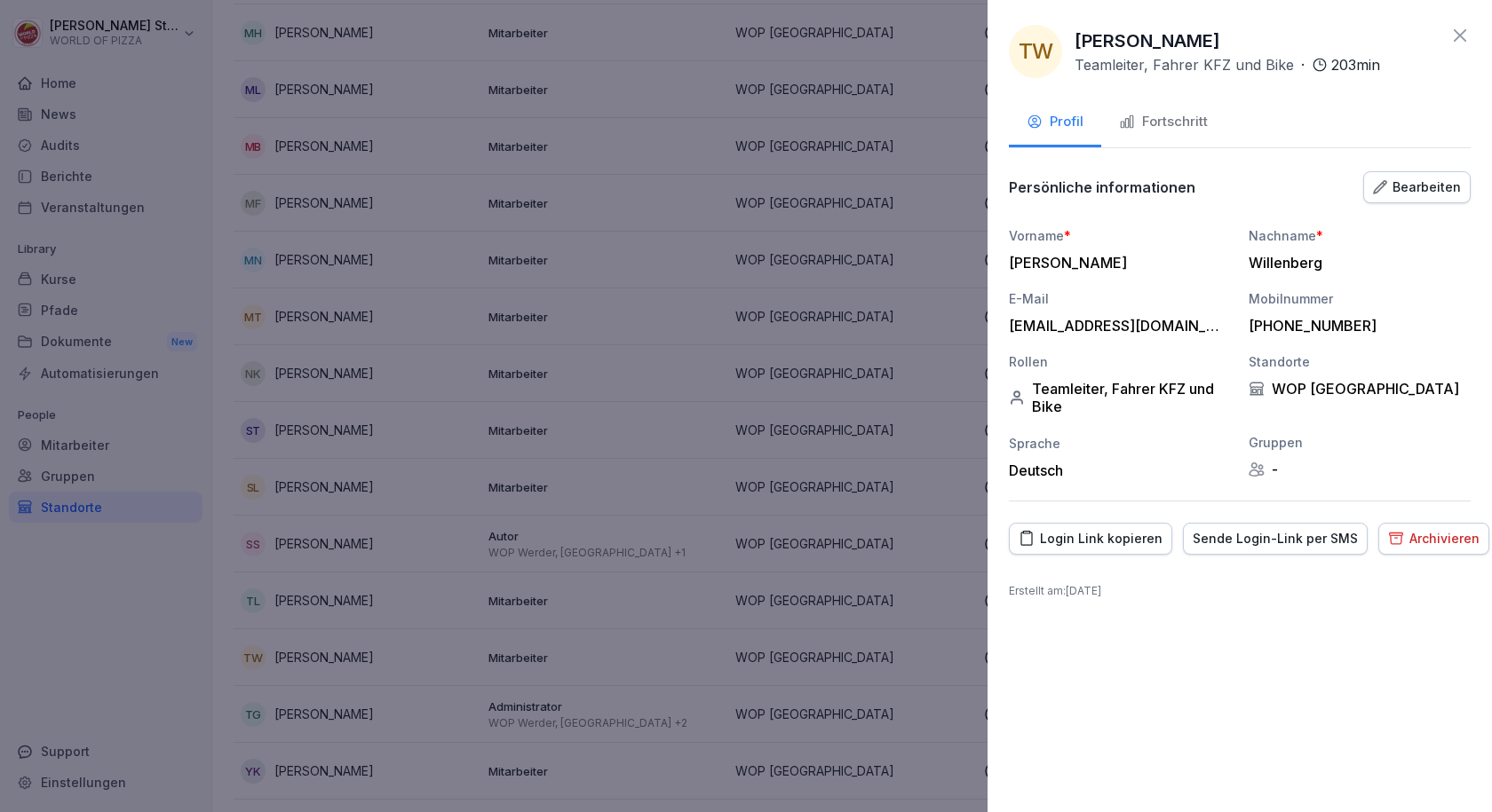
click at [1165, 120] on div "Fortschritt" at bounding box center [1163, 122] width 89 height 20
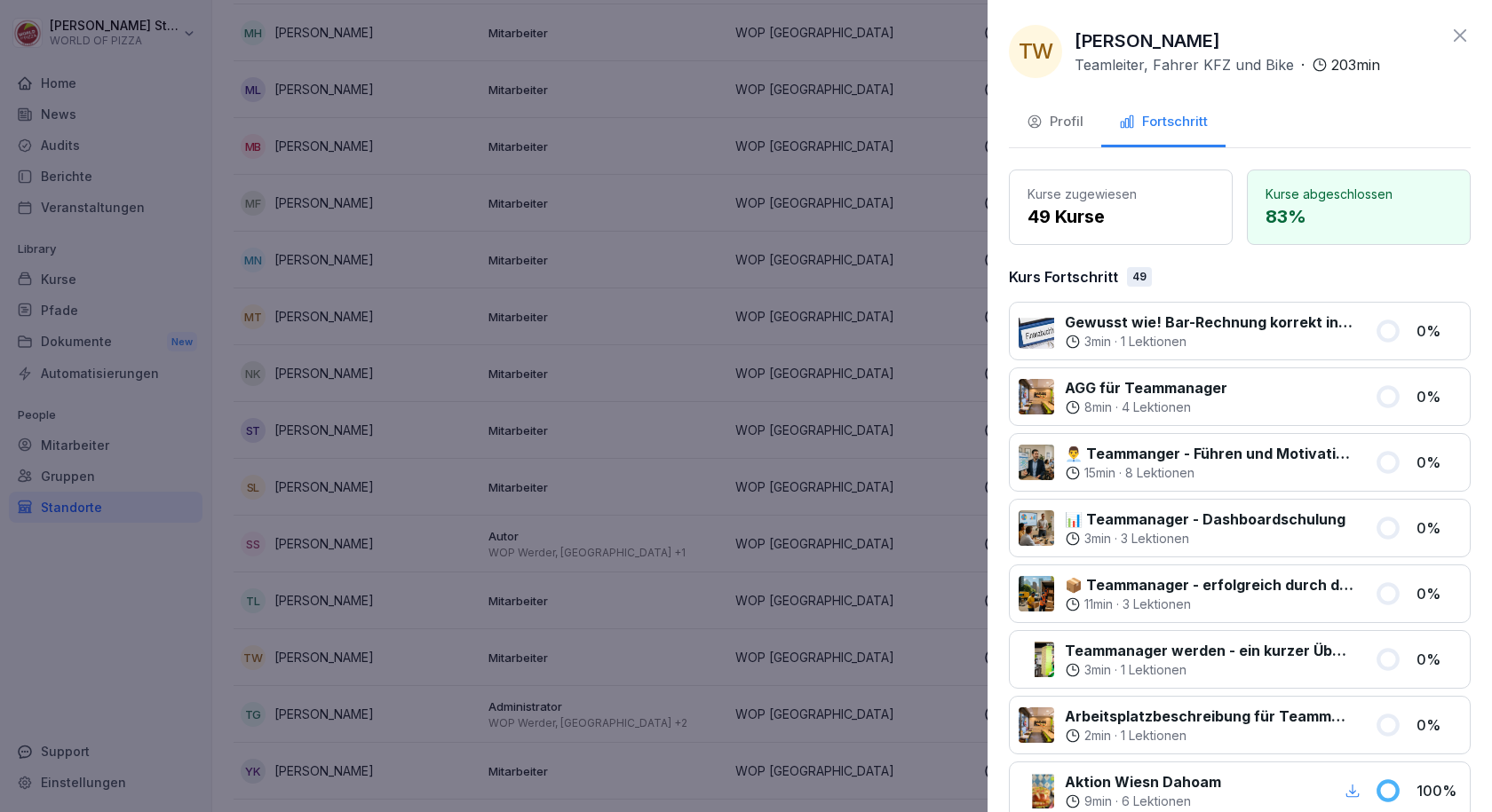
click at [573, 678] on div at bounding box center [746, 406] width 1492 height 812
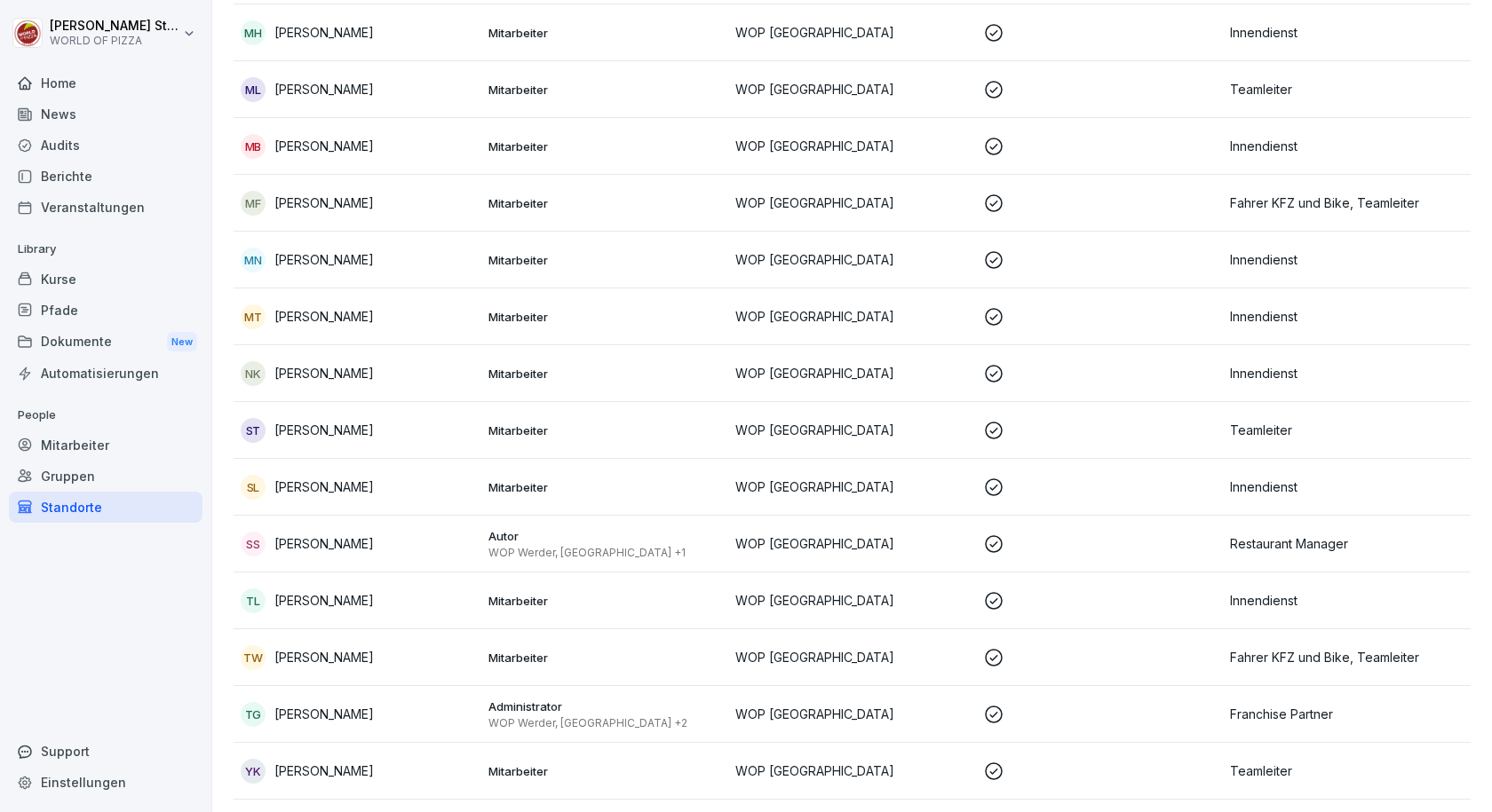
click at [302, 722] on p "[PERSON_NAME]" at bounding box center [323, 714] width 99 height 19
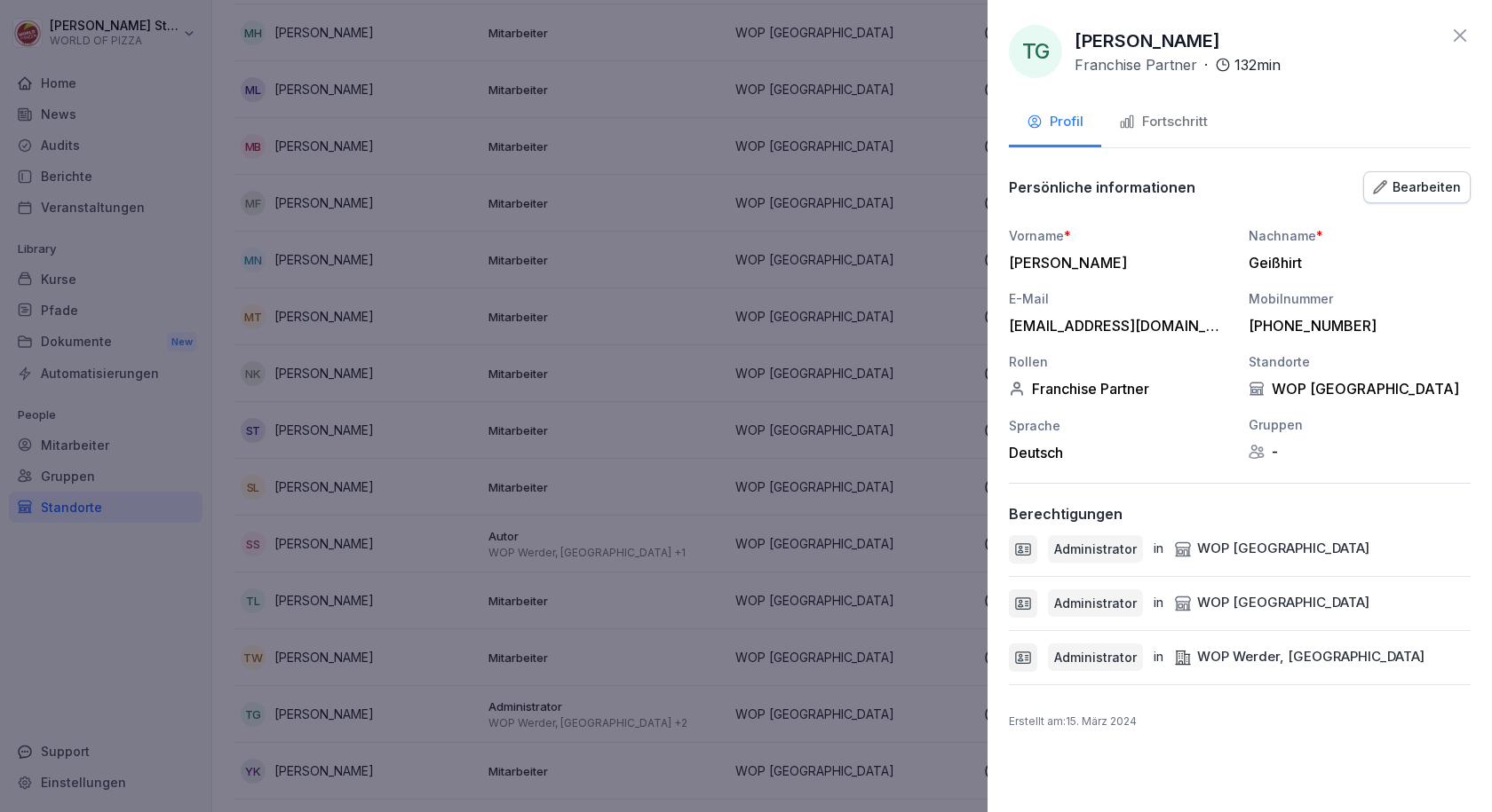
click at [1176, 120] on div "Fortschritt" at bounding box center [1163, 122] width 89 height 20
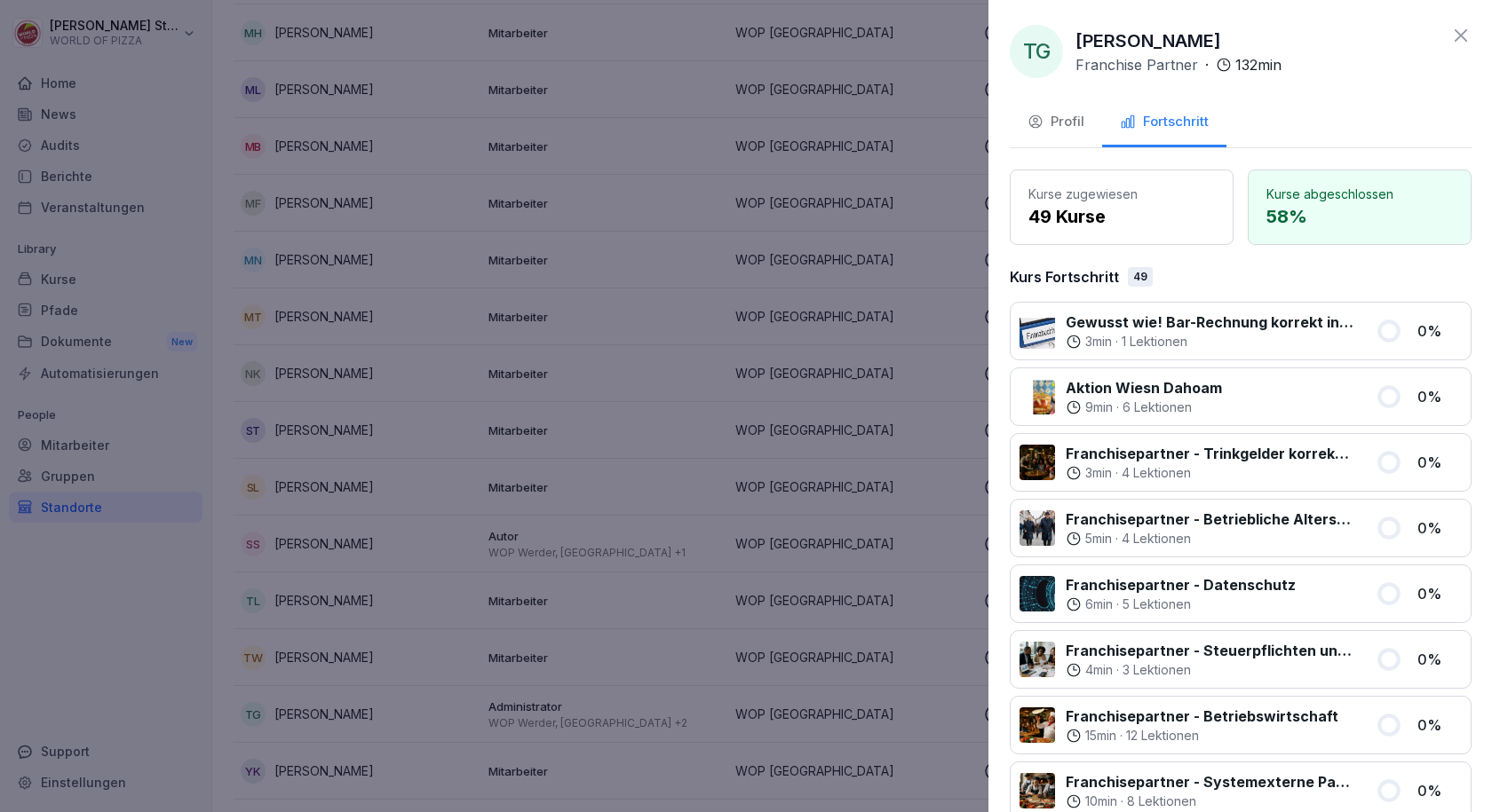
click at [440, 561] on div at bounding box center [746, 406] width 1492 height 812
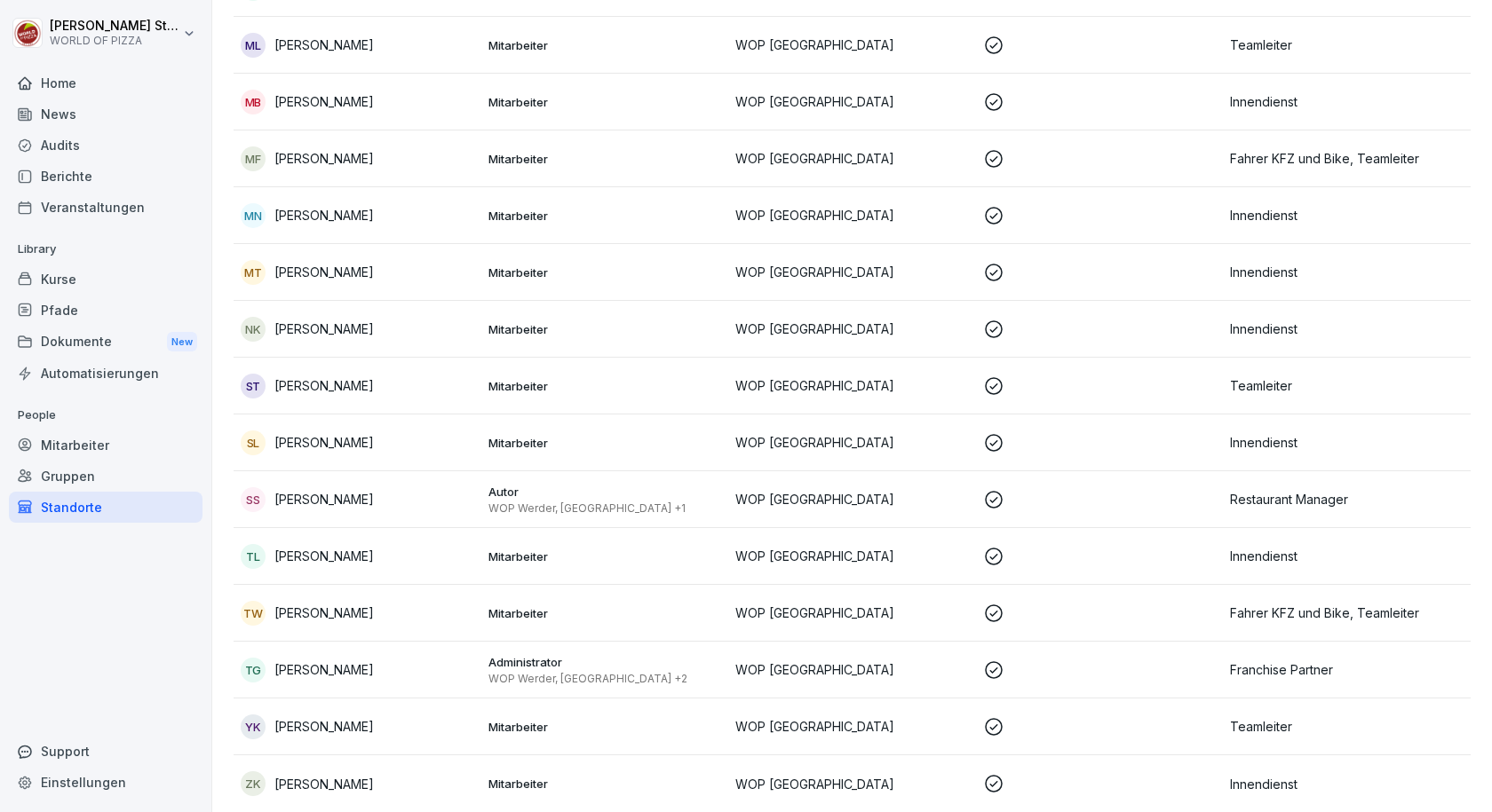
scroll to position [679, 0]
click at [324, 718] on p "[PERSON_NAME]" at bounding box center [323, 727] width 99 height 19
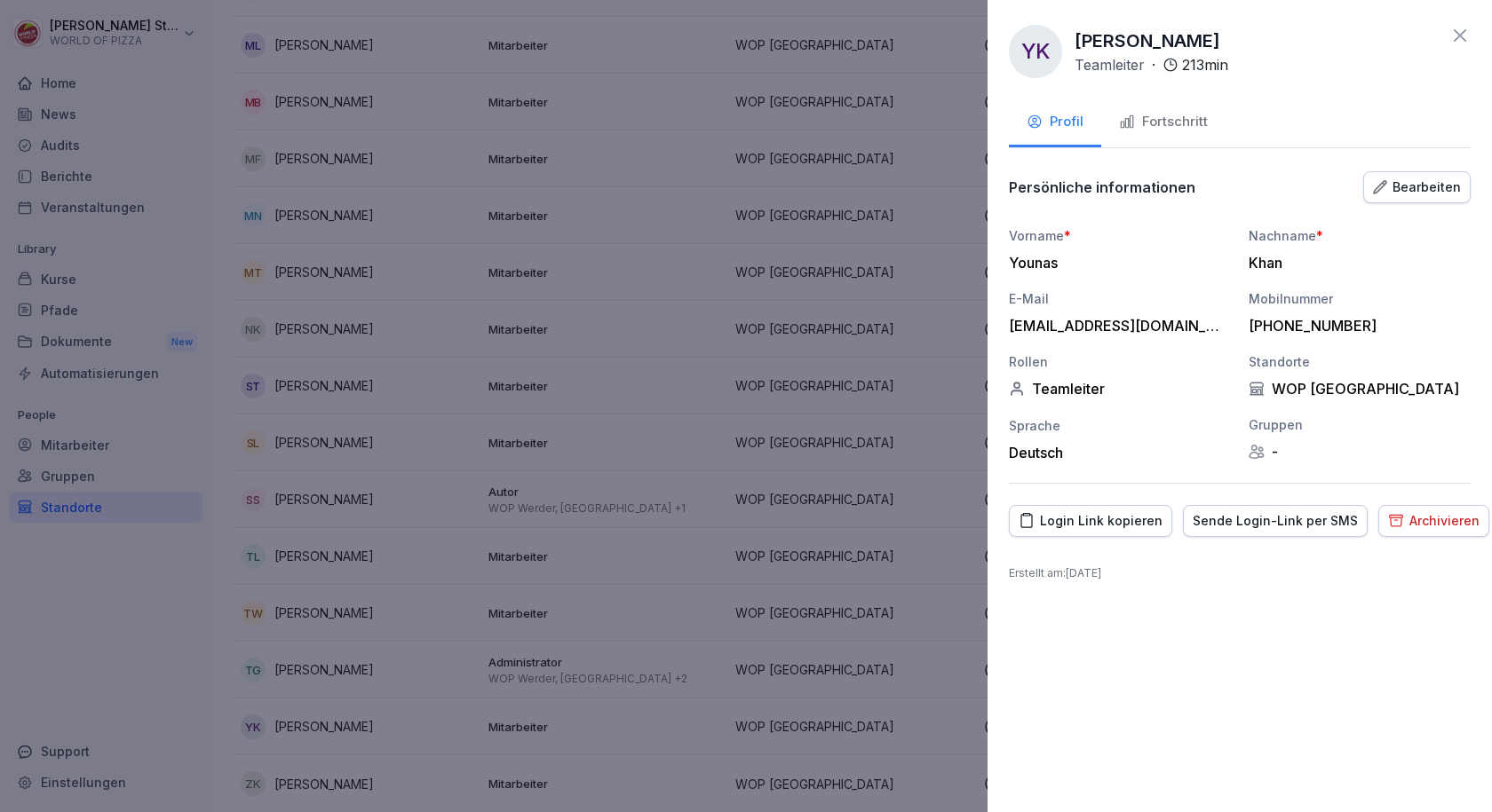
drag, startPoint x: 1147, startPoint y: 111, endPoint x: 691, endPoint y: 394, distance: 536.7
click at [1148, 111] on button "Fortschritt" at bounding box center [1163, 123] width 124 height 48
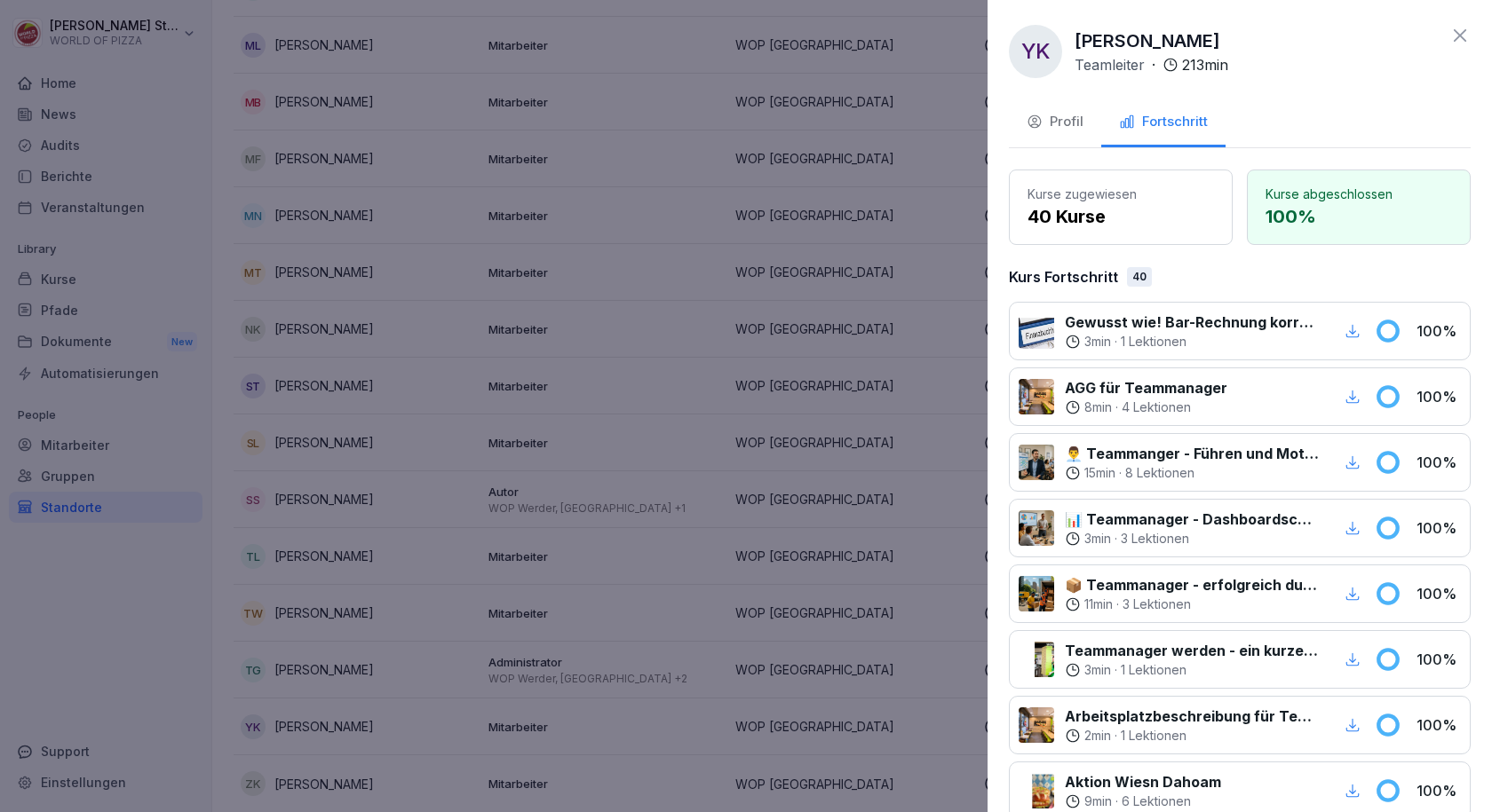
click at [485, 546] on div at bounding box center [746, 406] width 1492 height 812
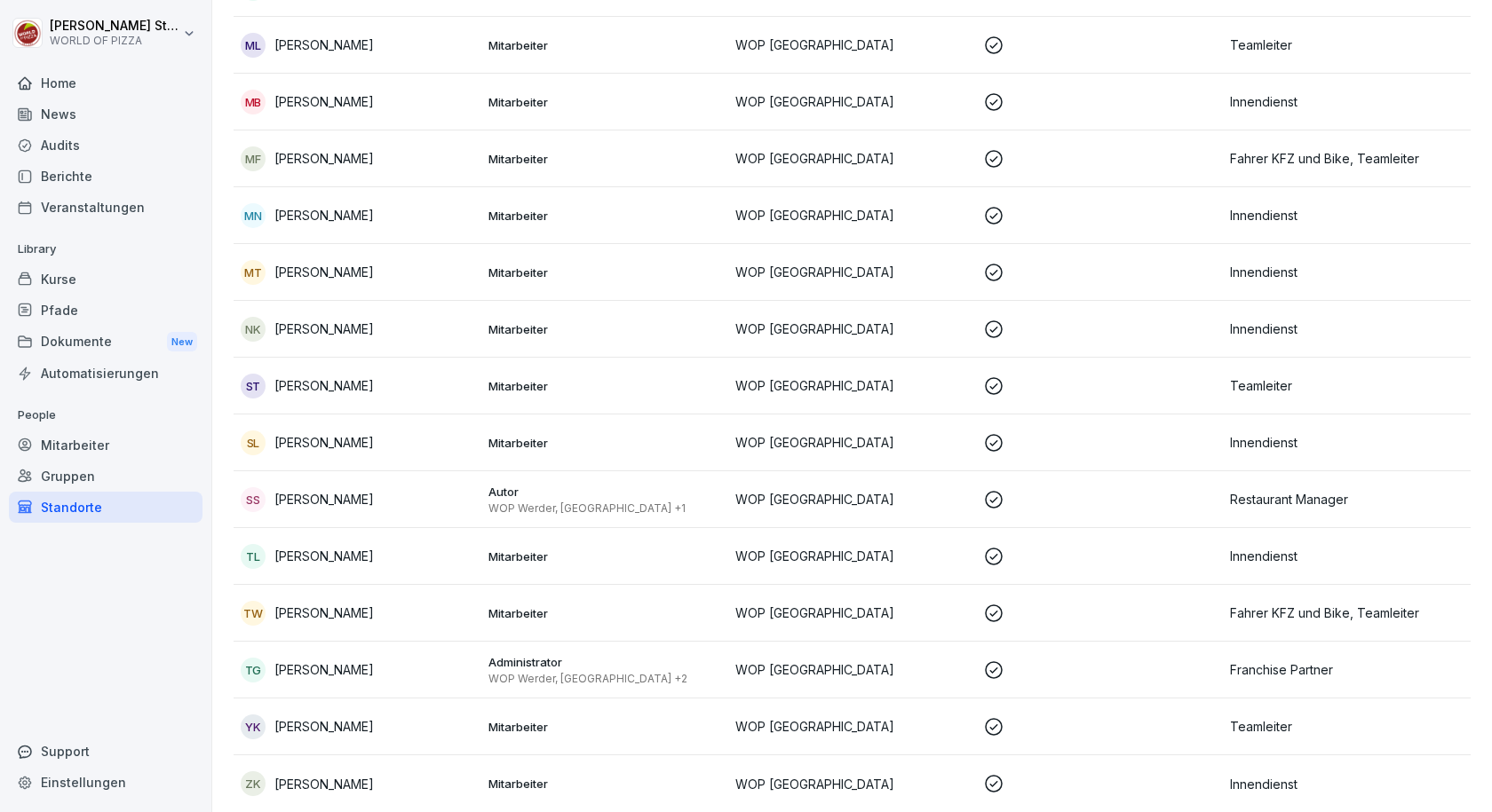
click at [331, 777] on p "[PERSON_NAME]" at bounding box center [323, 784] width 99 height 19
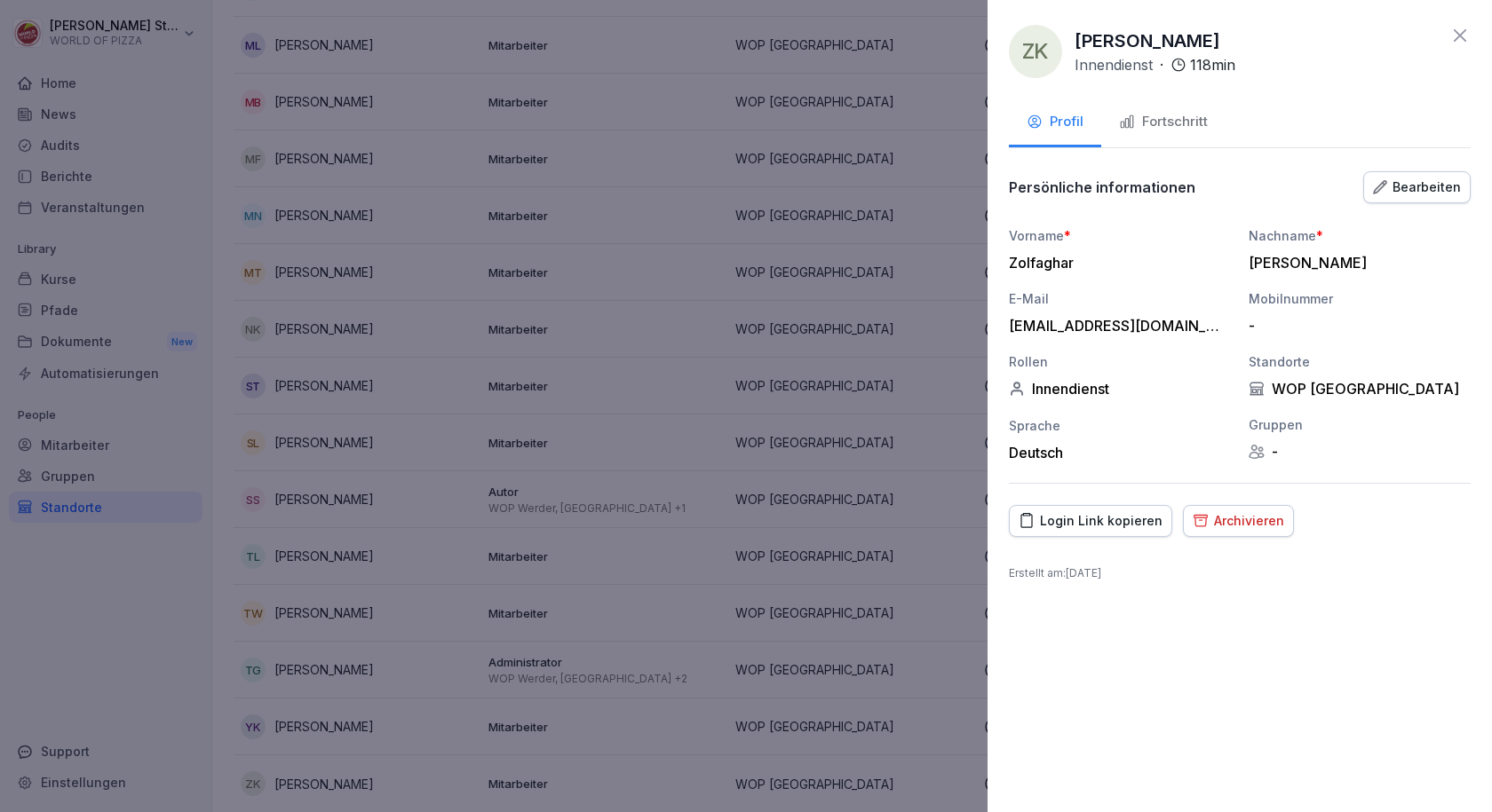
click at [1164, 117] on div "Fortschritt" at bounding box center [1163, 122] width 89 height 20
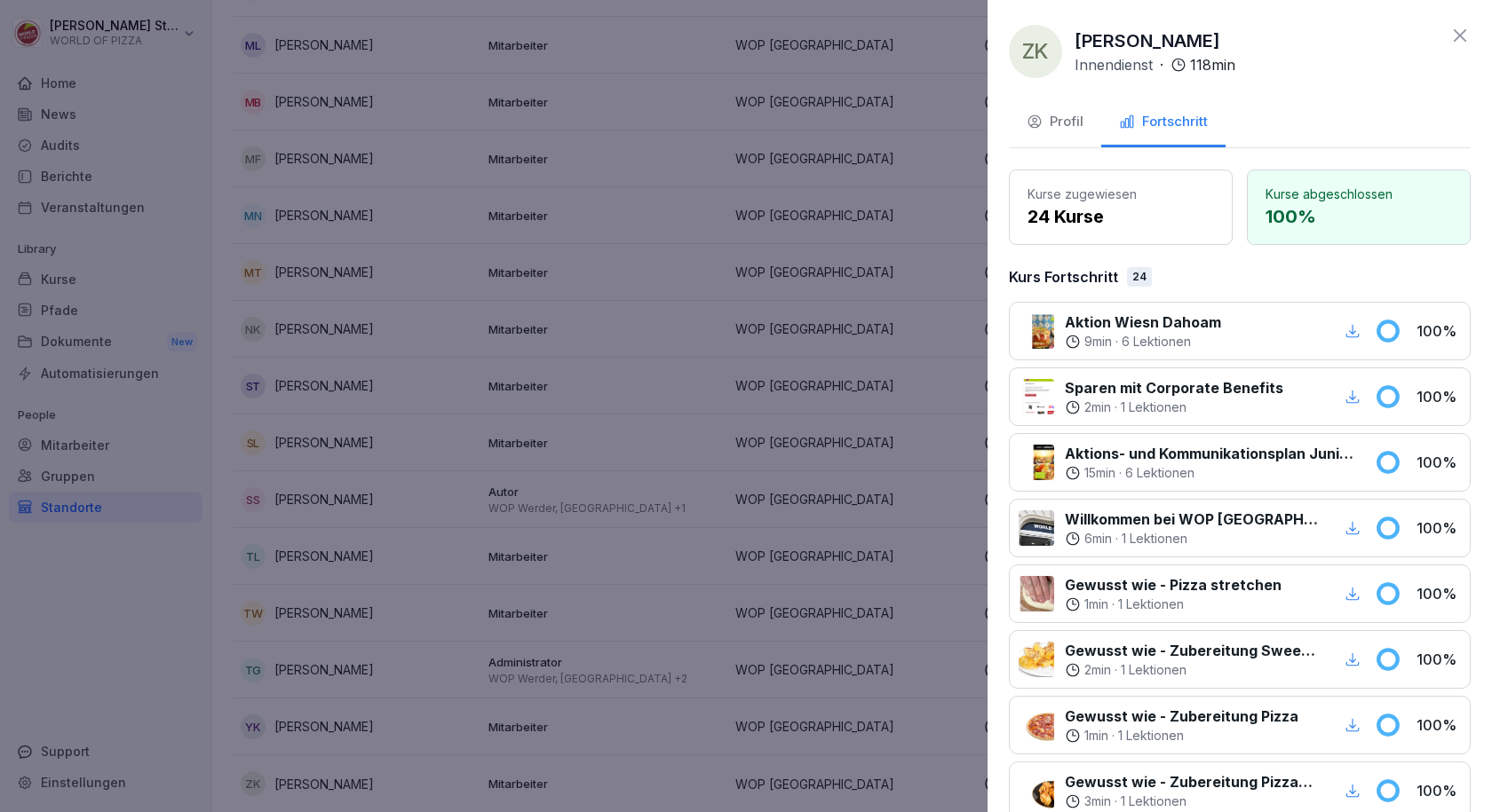
click at [655, 464] on div at bounding box center [746, 406] width 1492 height 812
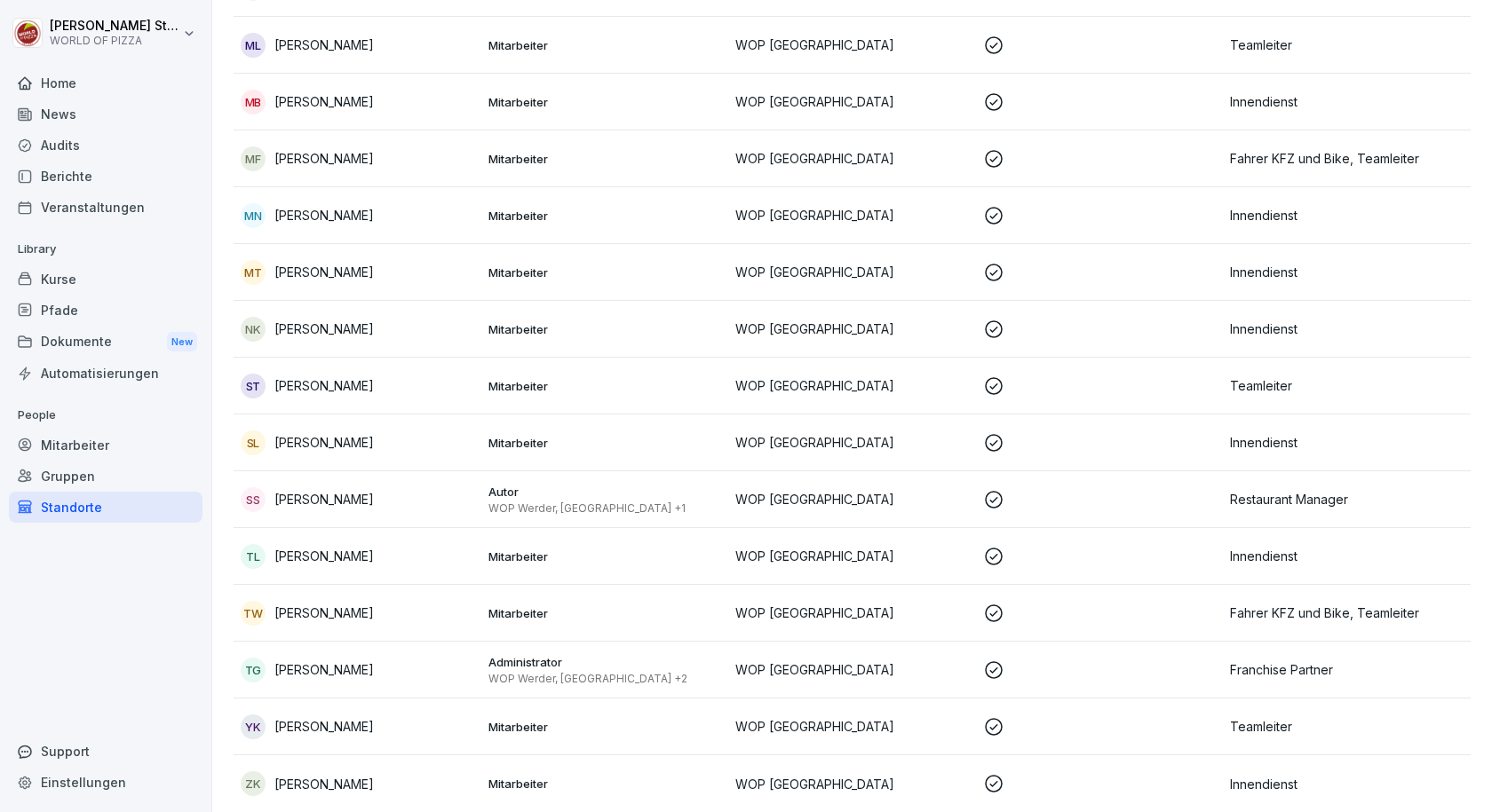
scroll to position [235, 0]
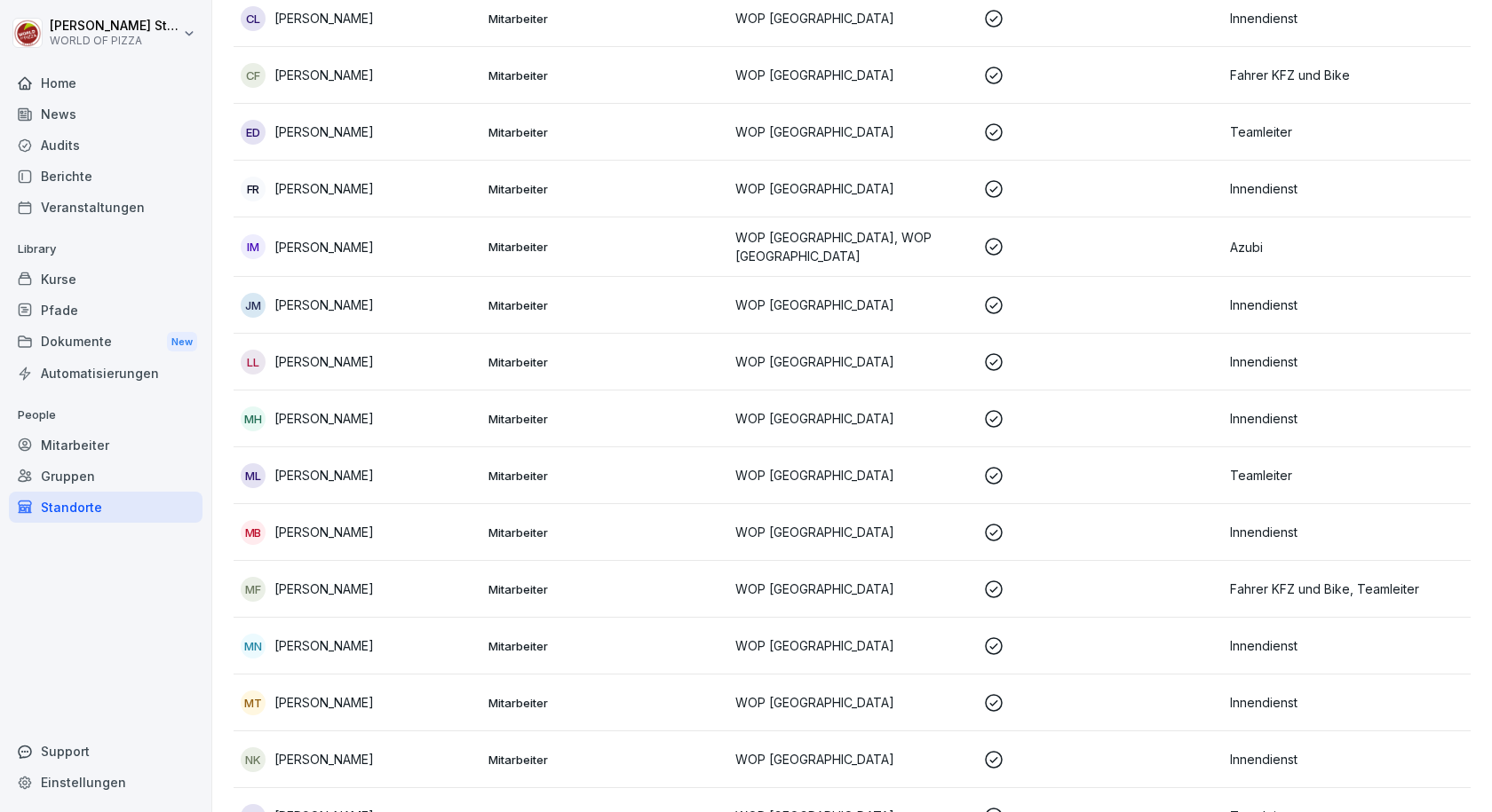
click at [383, 586] on div "MF [PERSON_NAME]" at bounding box center [357, 589] width 234 height 25
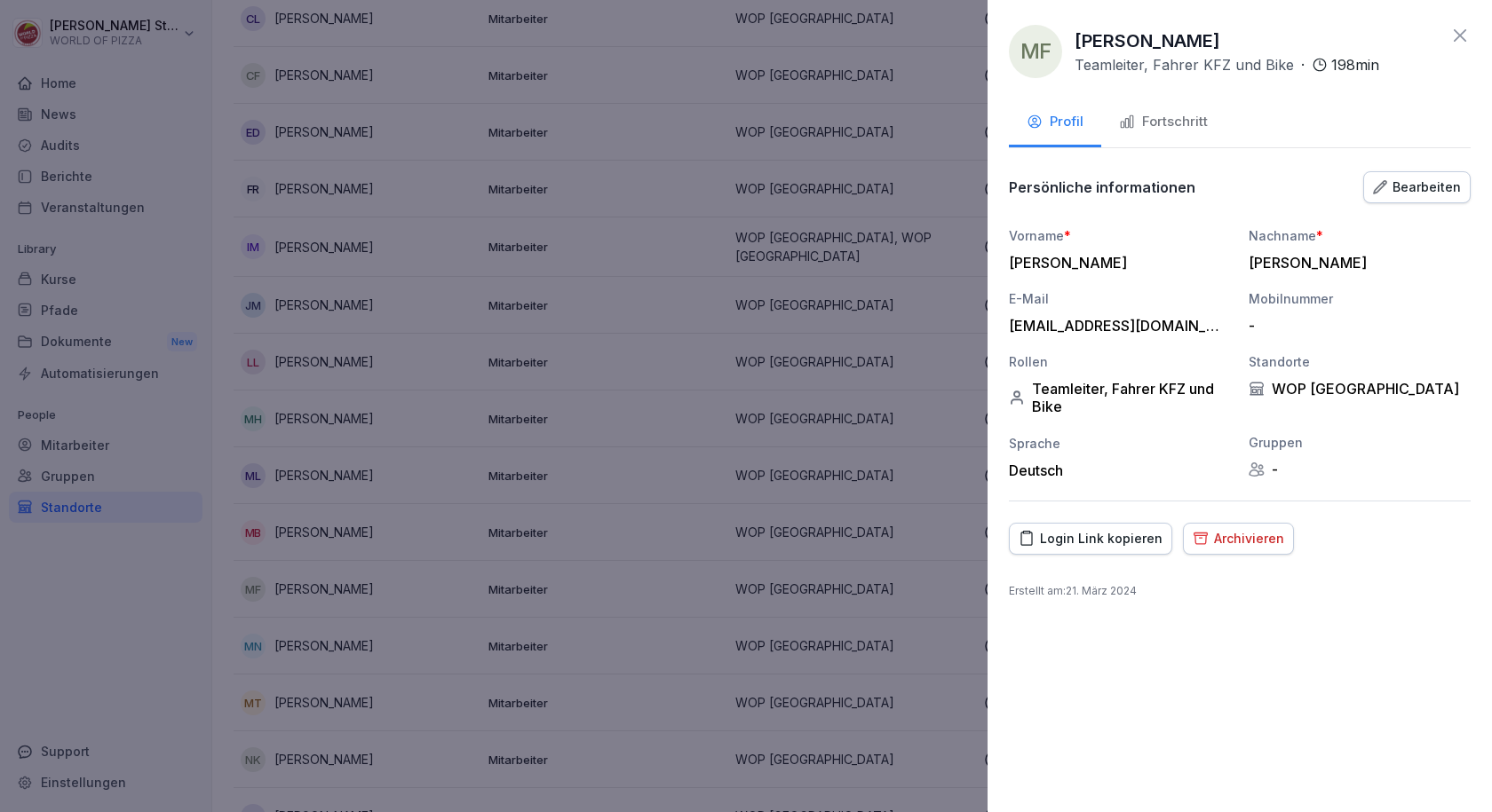
click at [1185, 128] on div "Fortschritt" at bounding box center [1163, 122] width 89 height 20
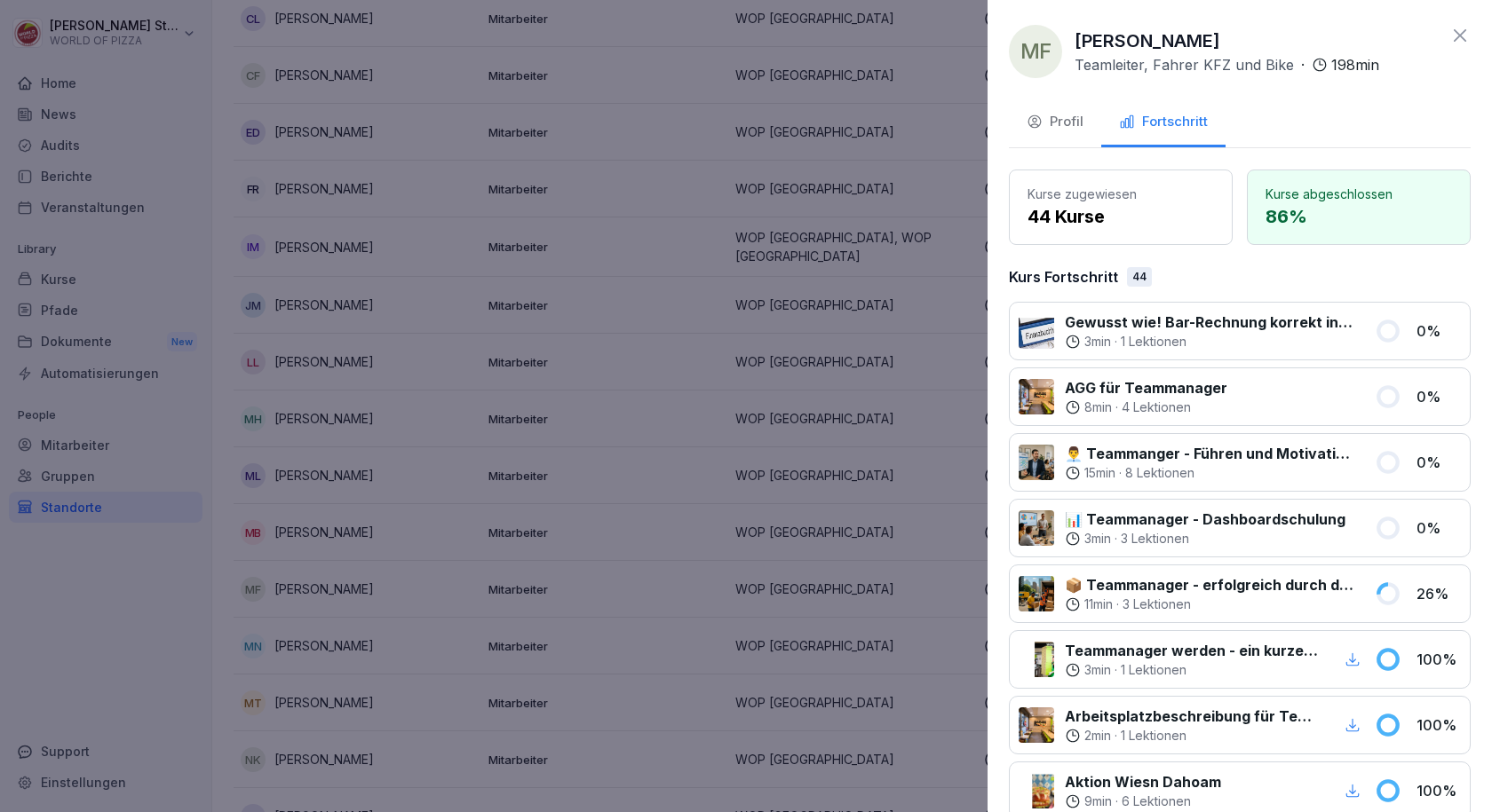
click at [449, 316] on div at bounding box center [746, 406] width 1492 height 812
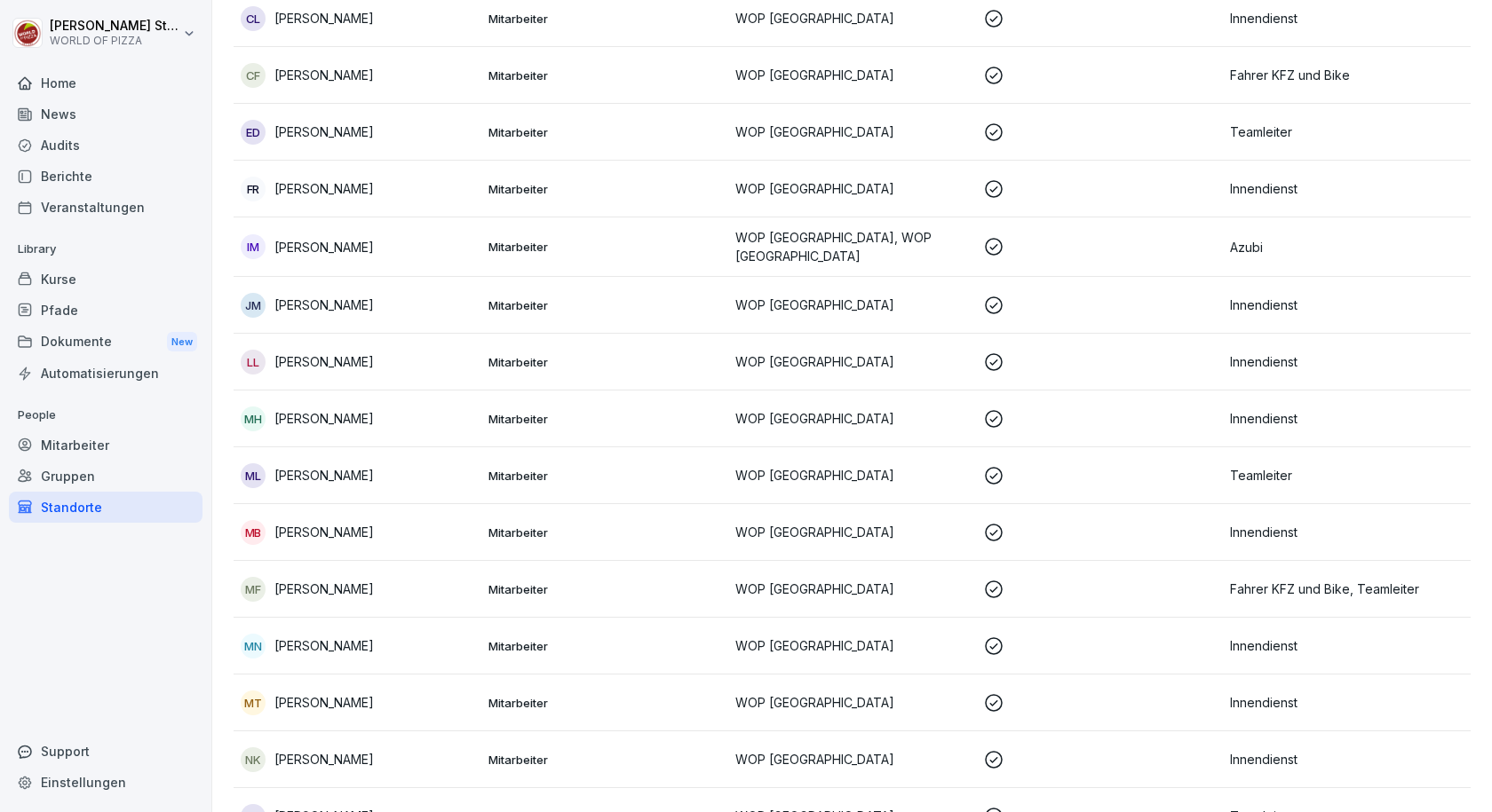
click at [78, 171] on div "Berichte" at bounding box center [105, 176] width 194 height 31
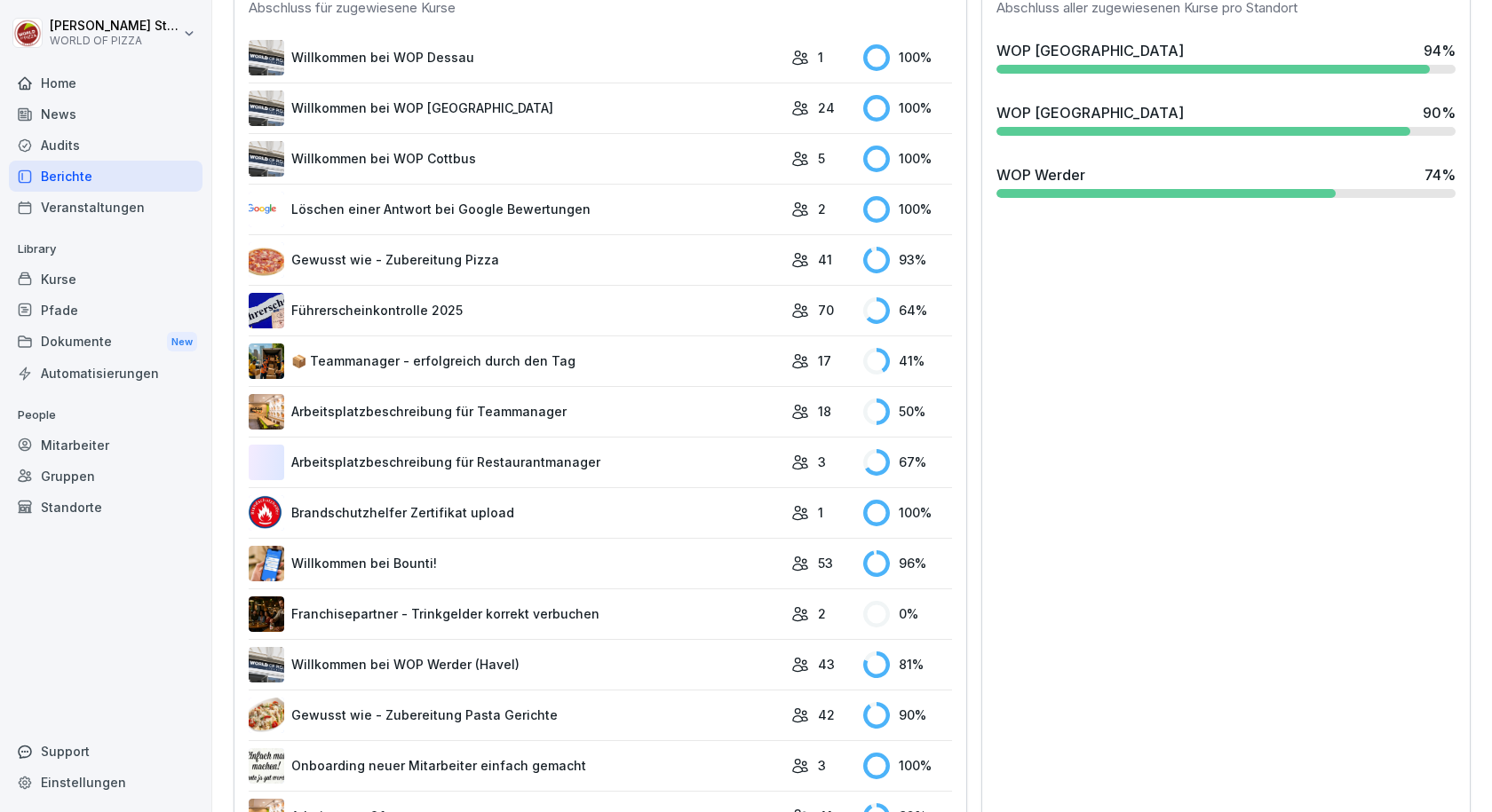
scroll to position [20, 0]
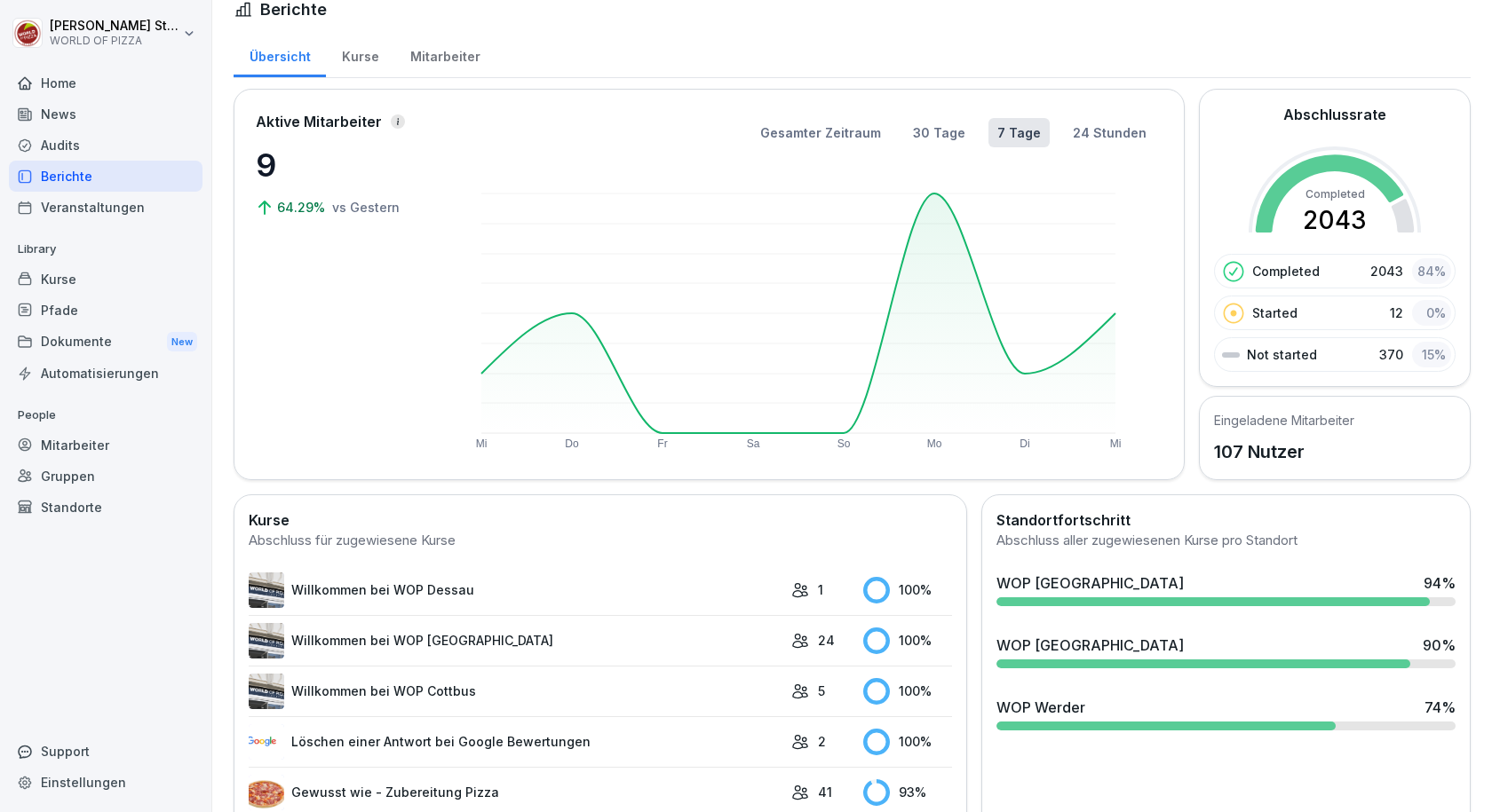
click at [88, 446] on div "Mitarbeiter" at bounding box center [105, 445] width 194 height 31
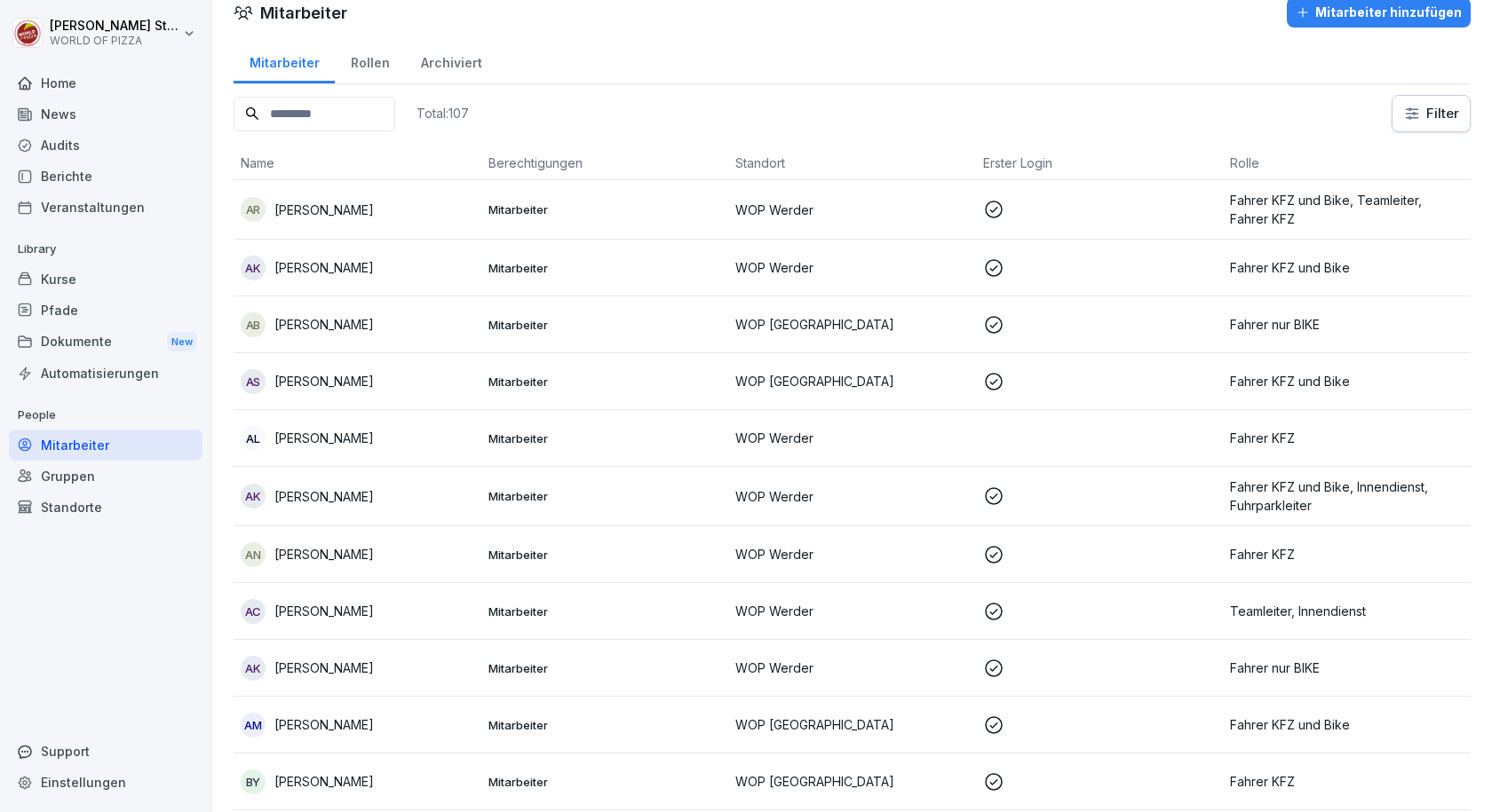
scroll to position [18, 0]
click at [102, 496] on div "Standorte" at bounding box center [105, 507] width 194 height 31
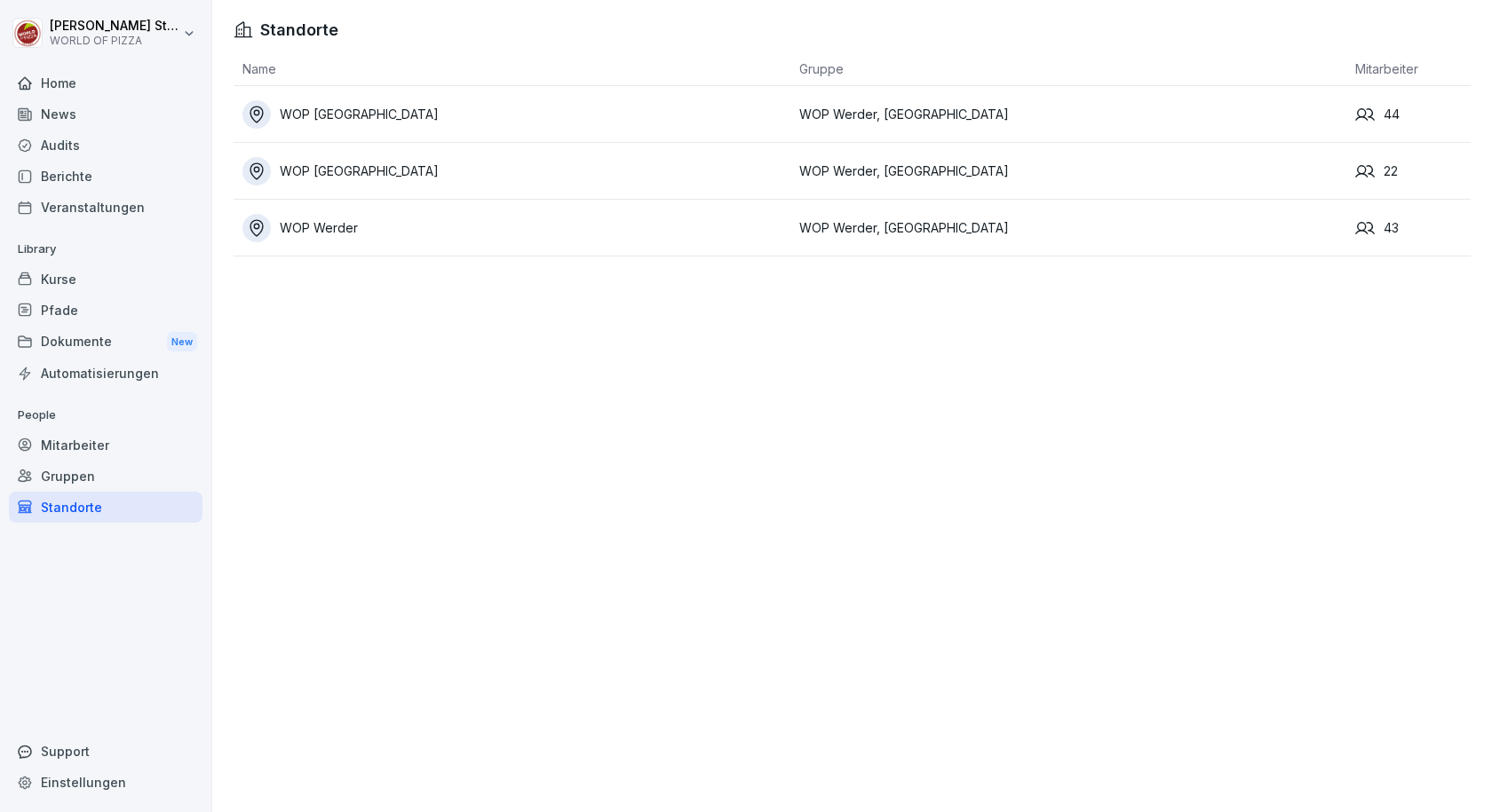
click at [380, 220] on div "WOP Werder" at bounding box center [516, 228] width 548 height 28
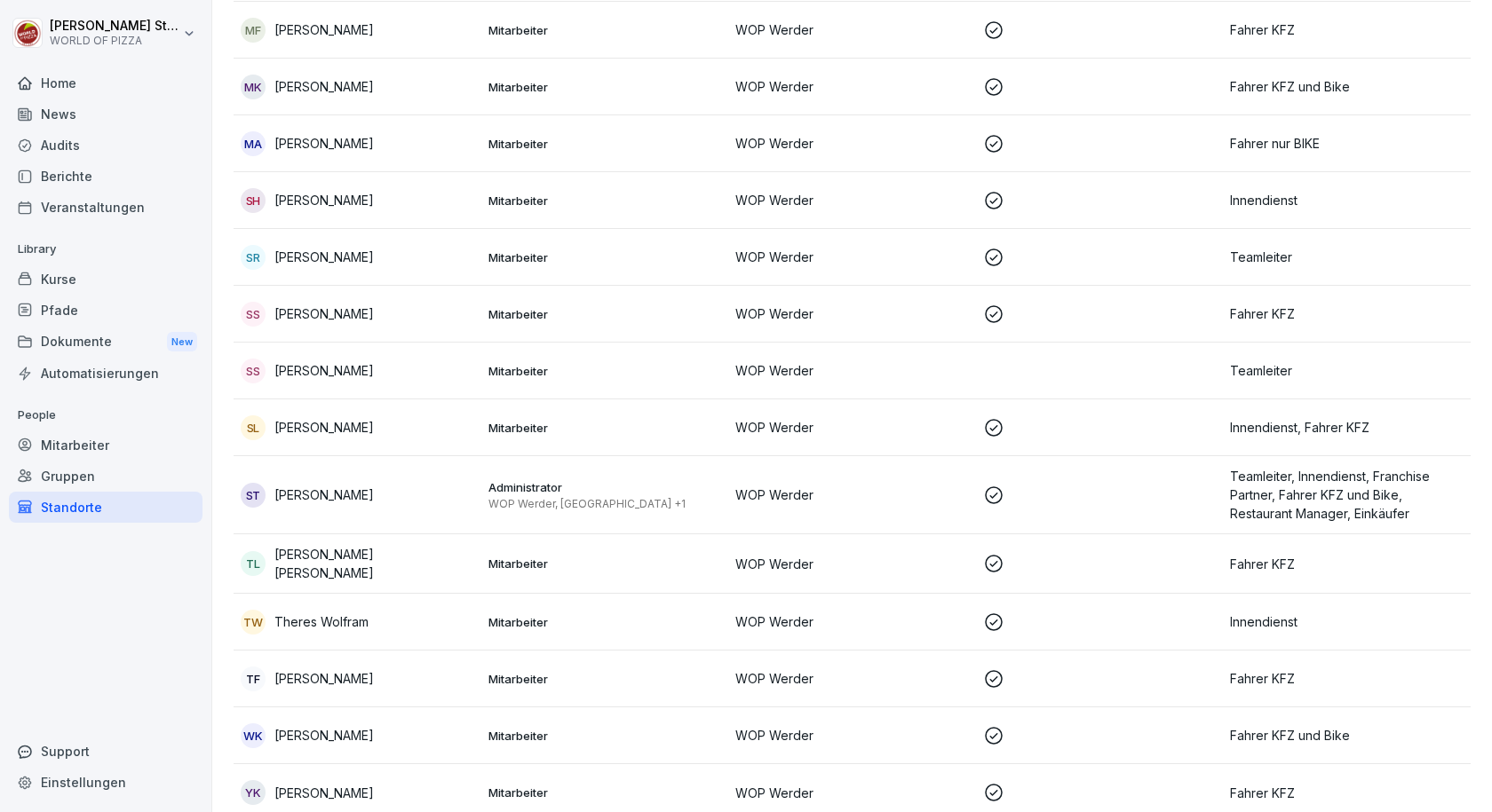
scroll to position [1896, 0]
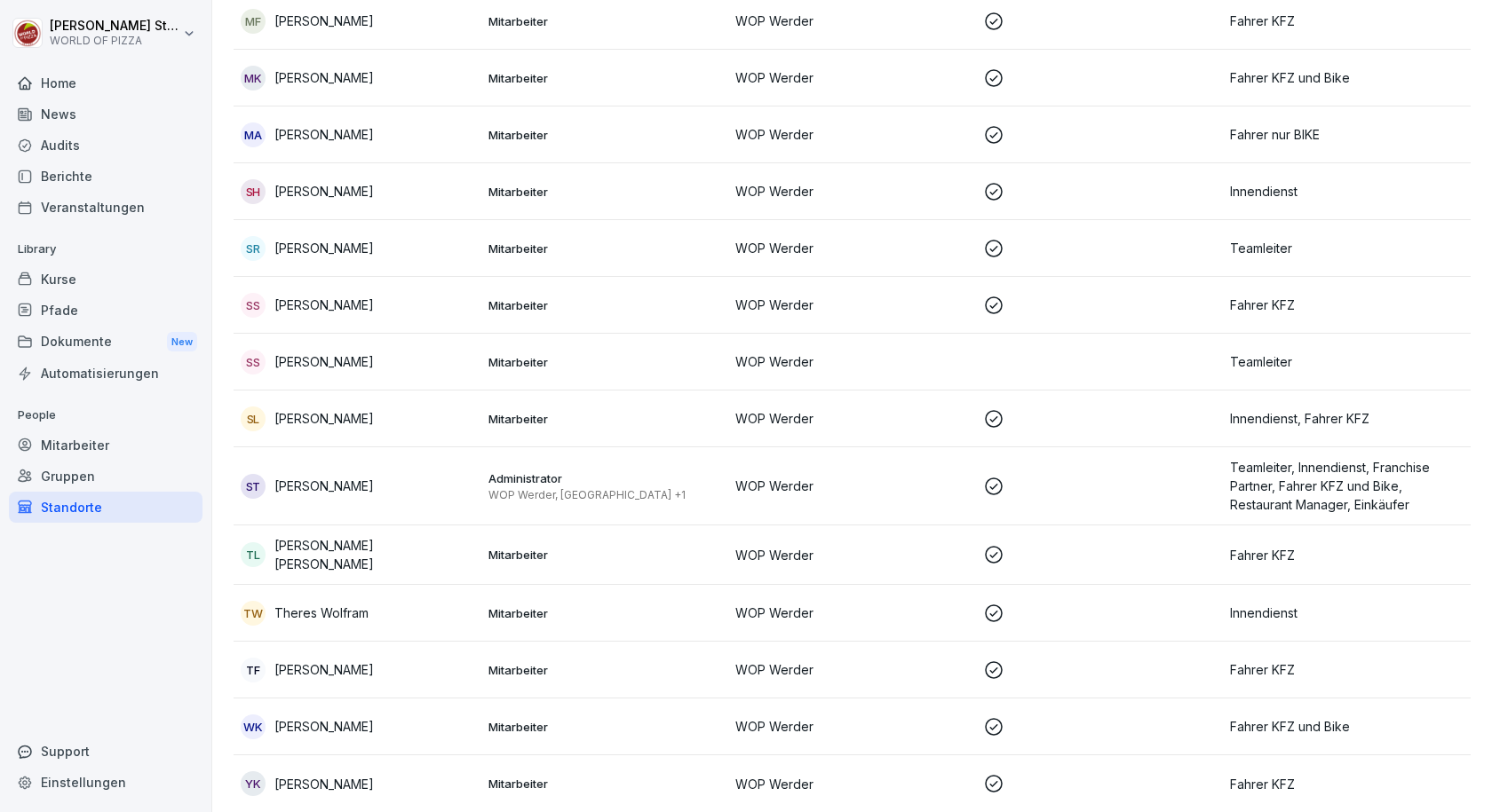
click at [85, 500] on div "Standorte" at bounding box center [105, 507] width 194 height 31
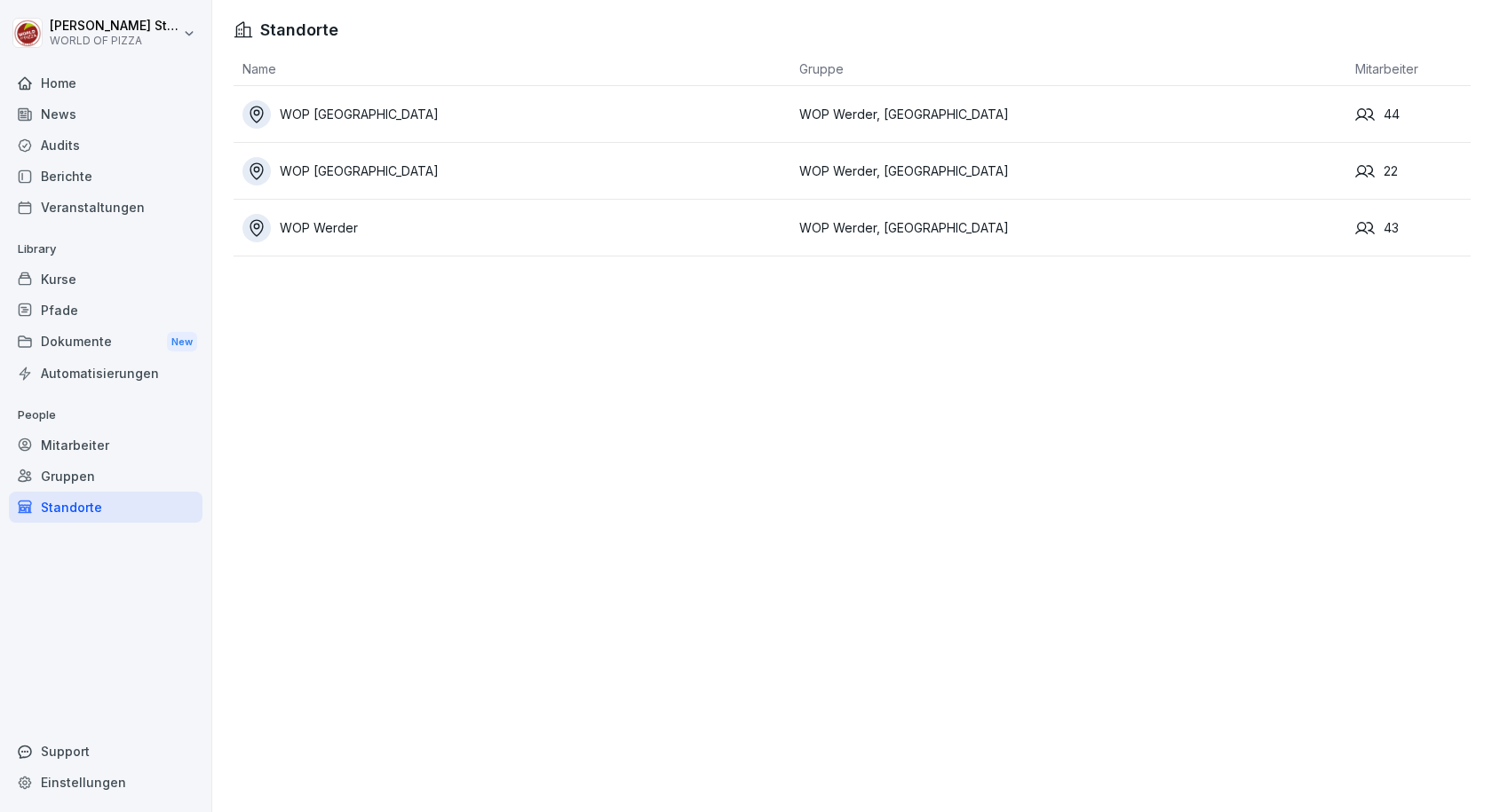
click at [412, 98] on td "WOP [GEOGRAPHIC_DATA]" at bounding box center [512, 114] width 557 height 57
click at [408, 112] on div "WOP [GEOGRAPHIC_DATA]" at bounding box center [516, 114] width 548 height 28
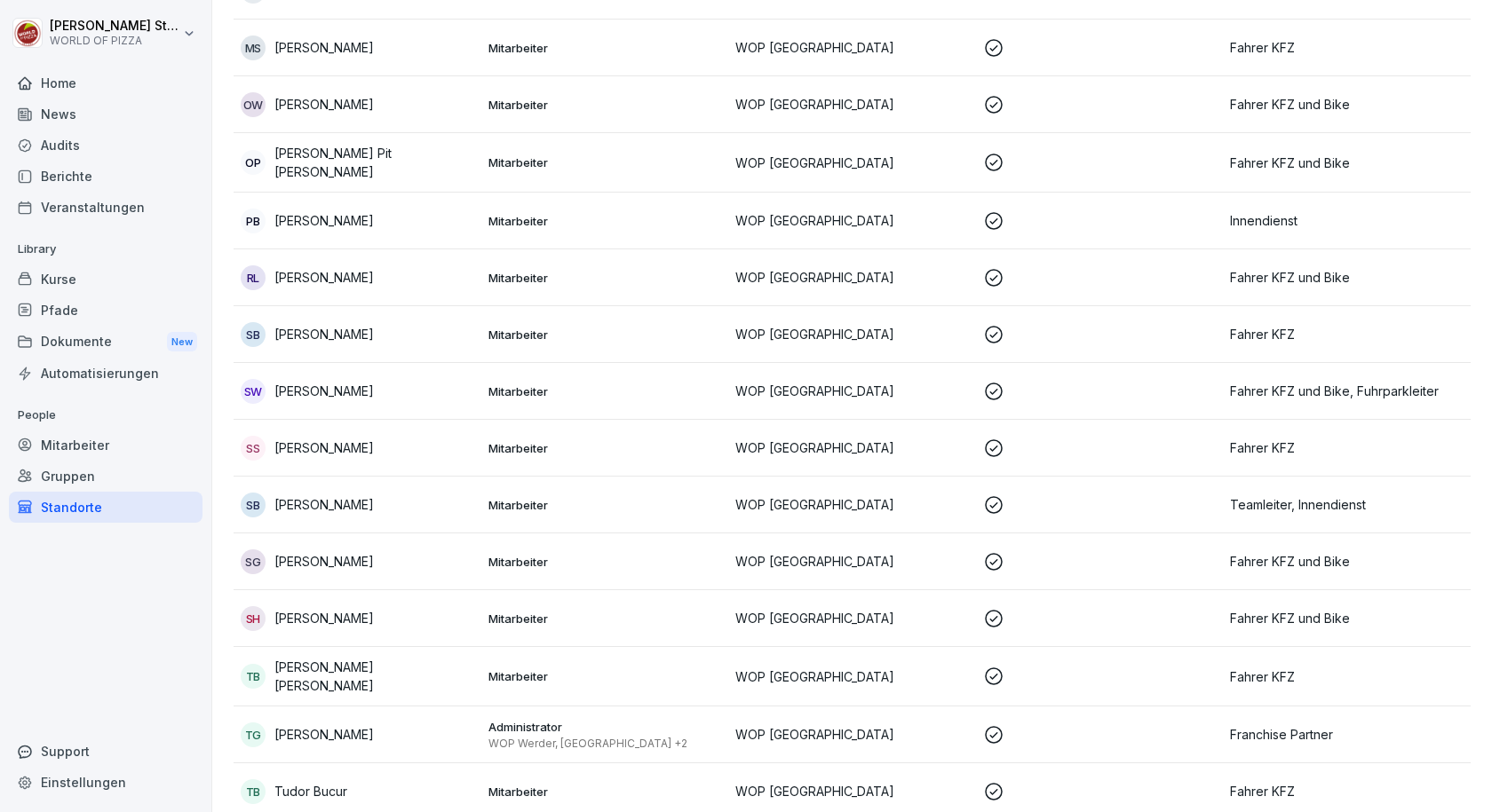
scroll to position [1929, 0]
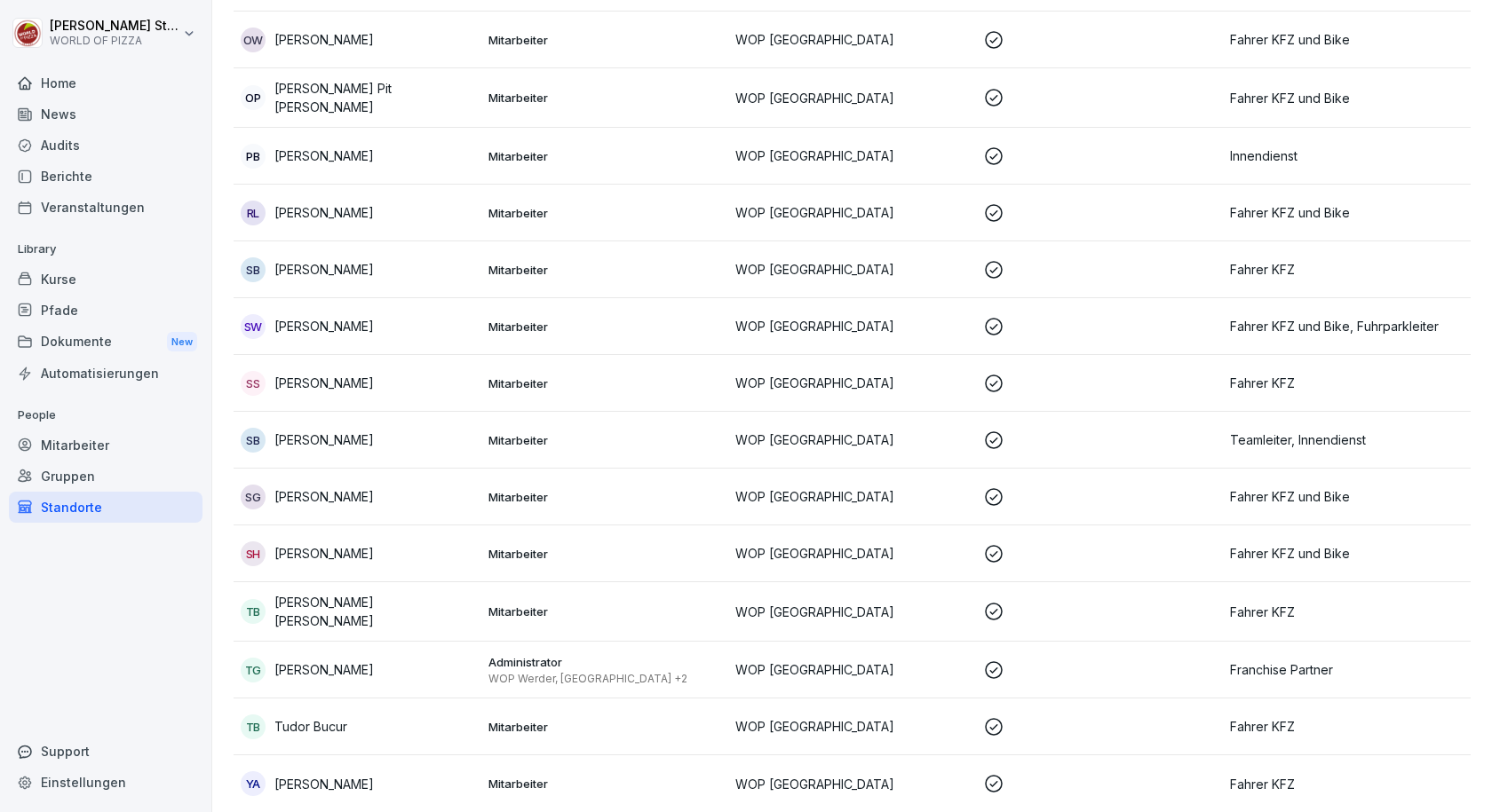
click at [116, 450] on div "Mitarbeiter" at bounding box center [105, 445] width 194 height 31
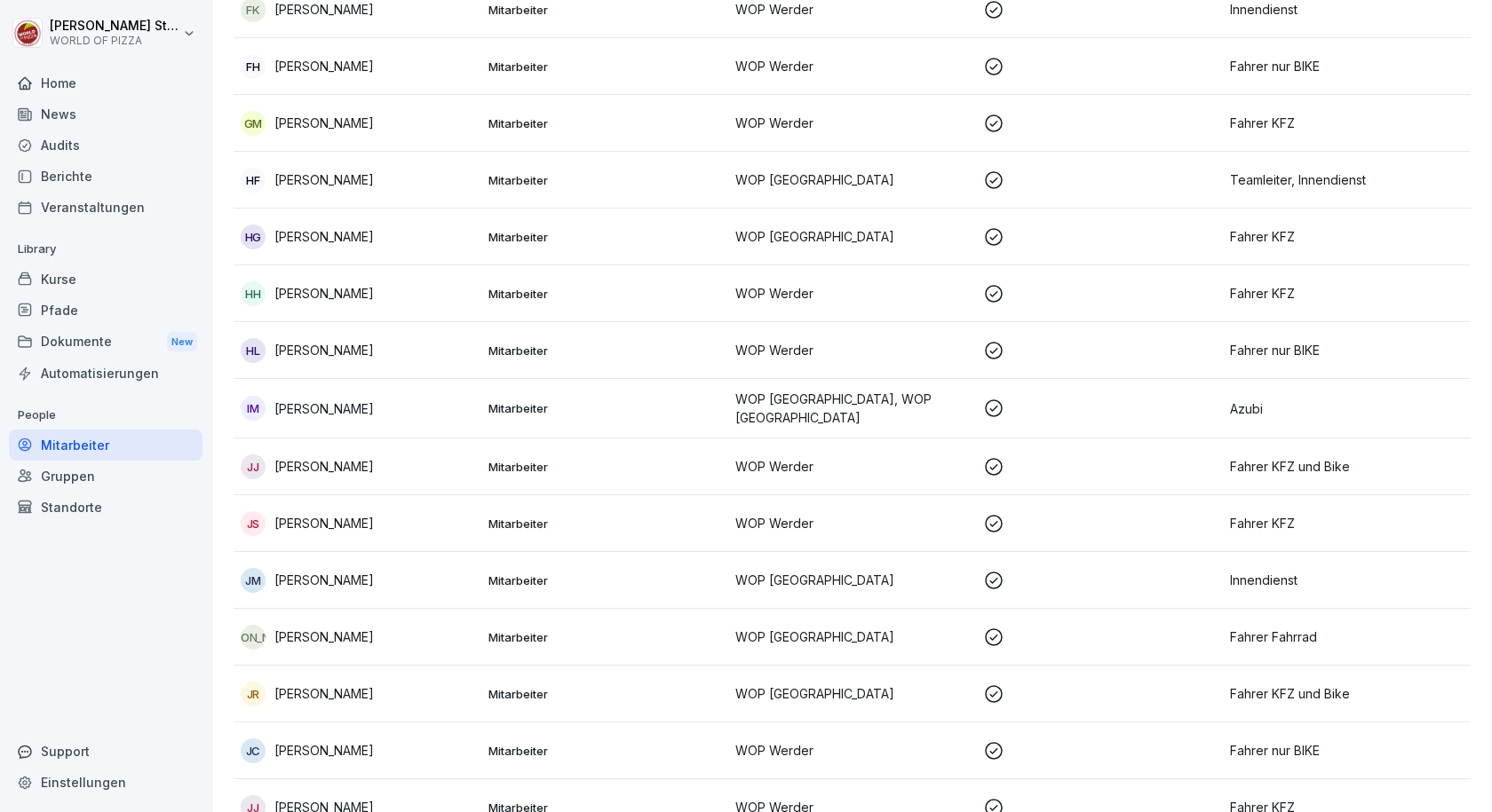
scroll to position [18, 0]
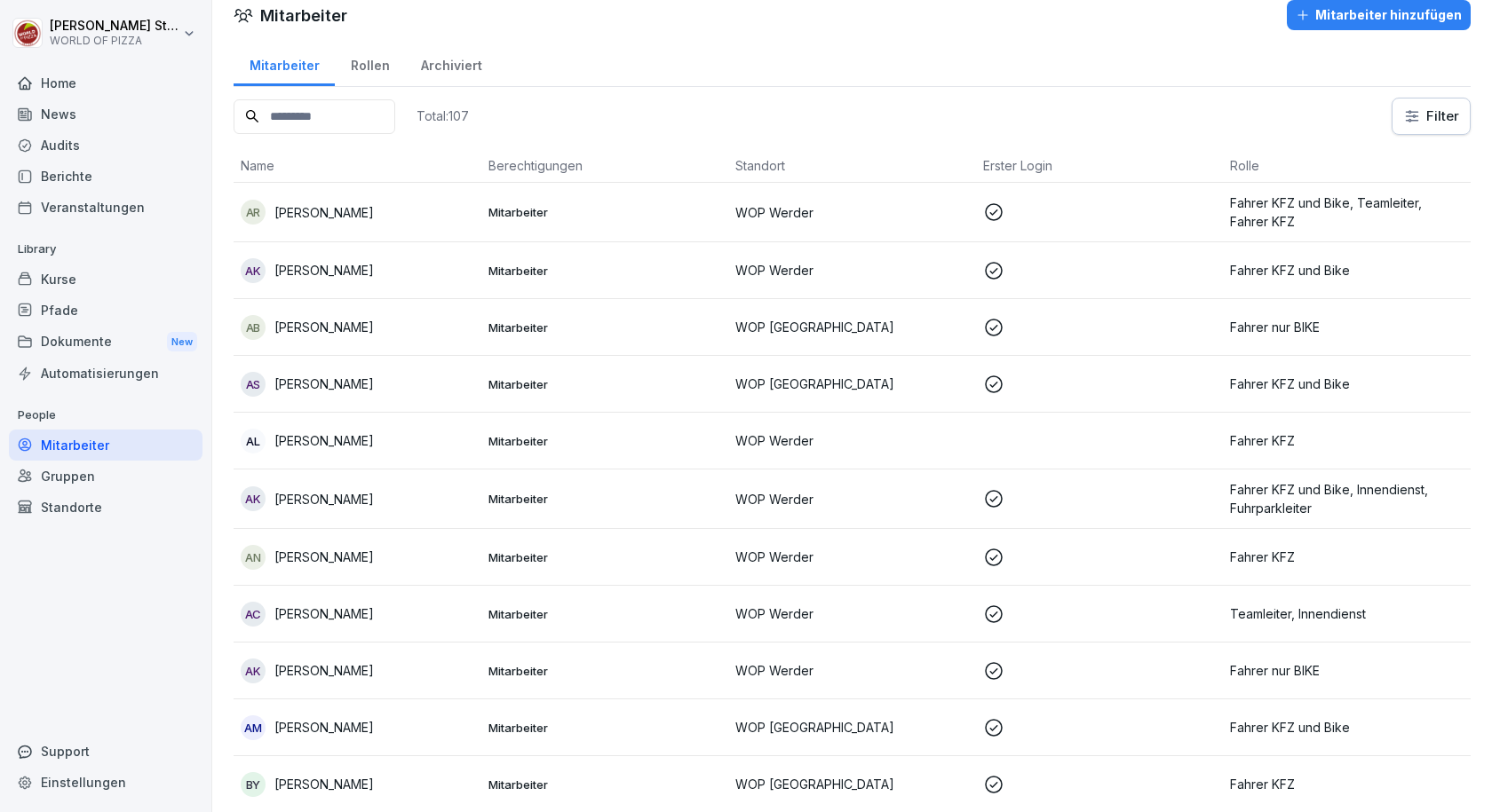
click at [140, 496] on div "Standorte" at bounding box center [105, 507] width 194 height 31
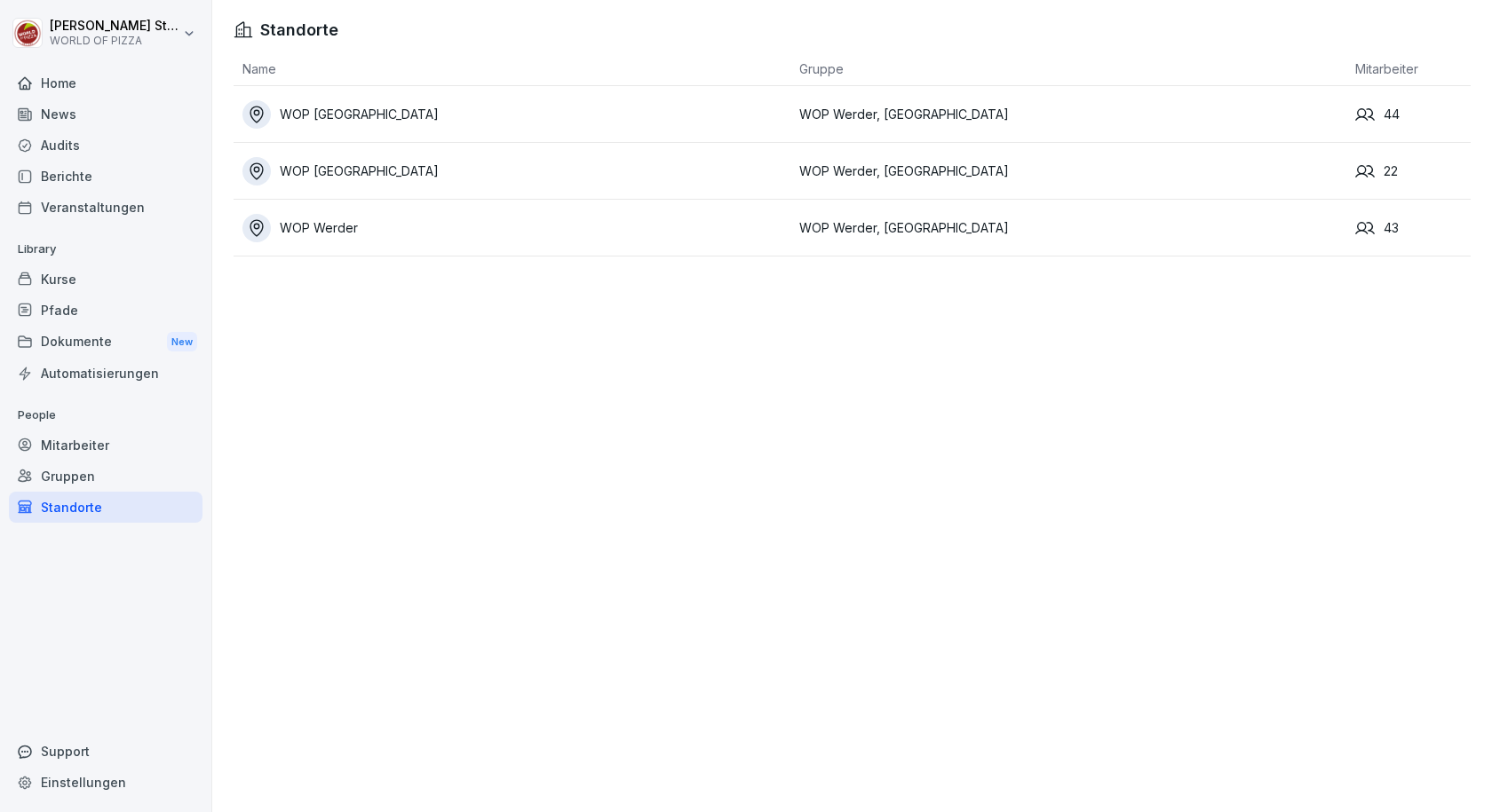
click at [350, 168] on div "WOP [GEOGRAPHIC_DATA]" at bounding box center [516, 171] width 548 height 28
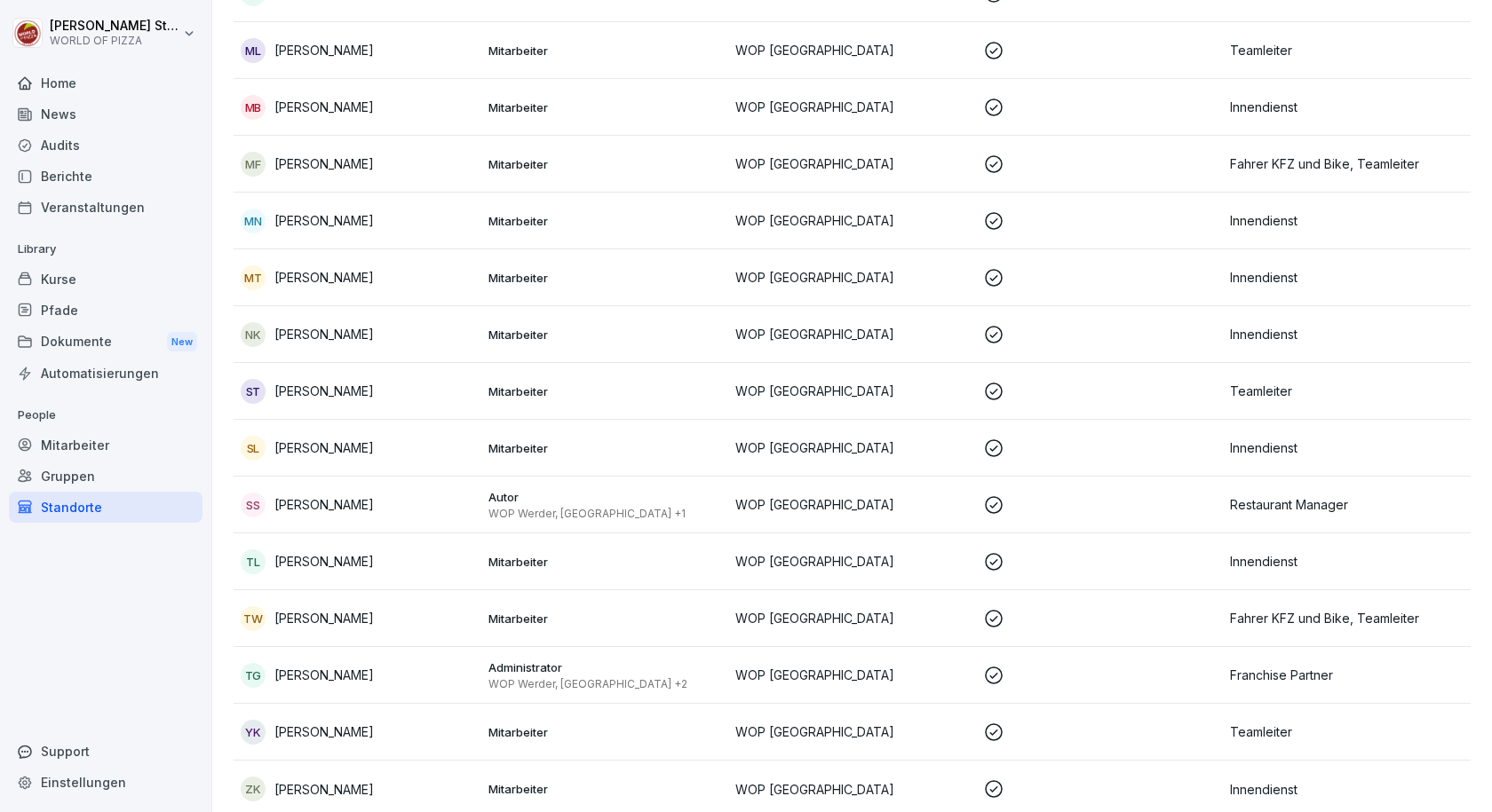
scroll to position [679, 0]
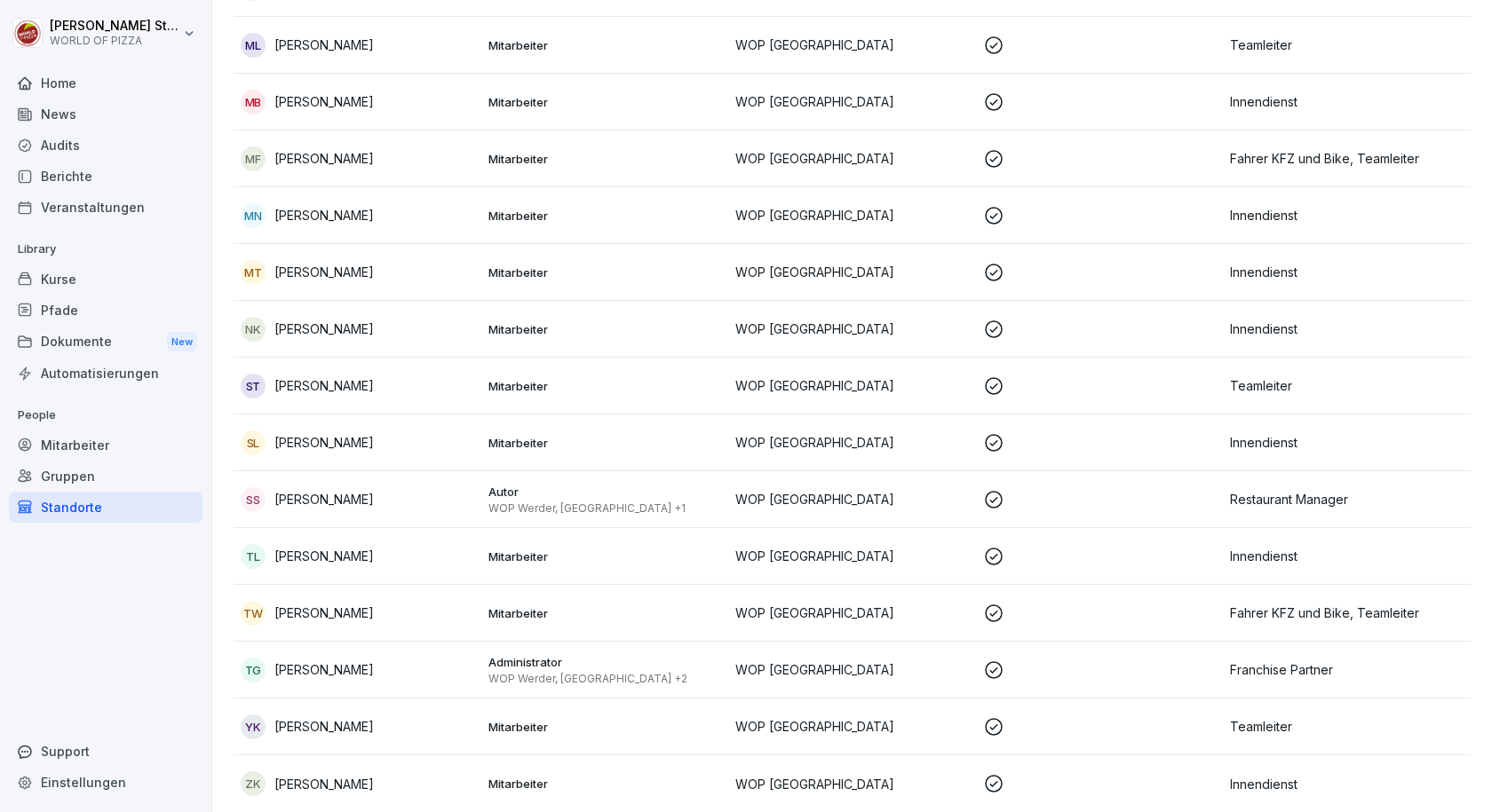
click at [470, 658] on div "TG [PERSON_NAME]" at bounding box center [357, 669] width 234 height 25
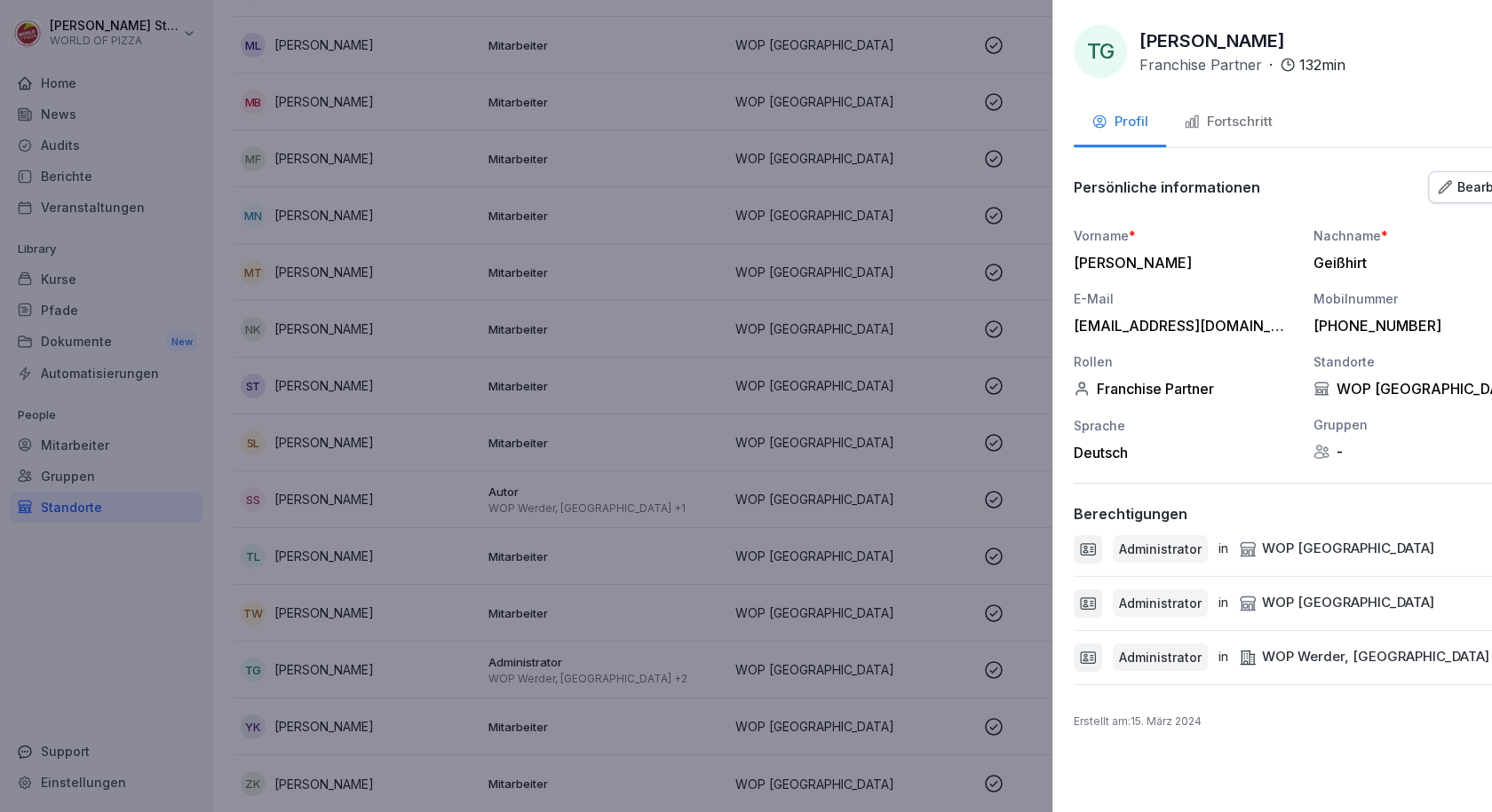
click at [562, 398] on div at bounding box center [746, 406] width 1492 height 812
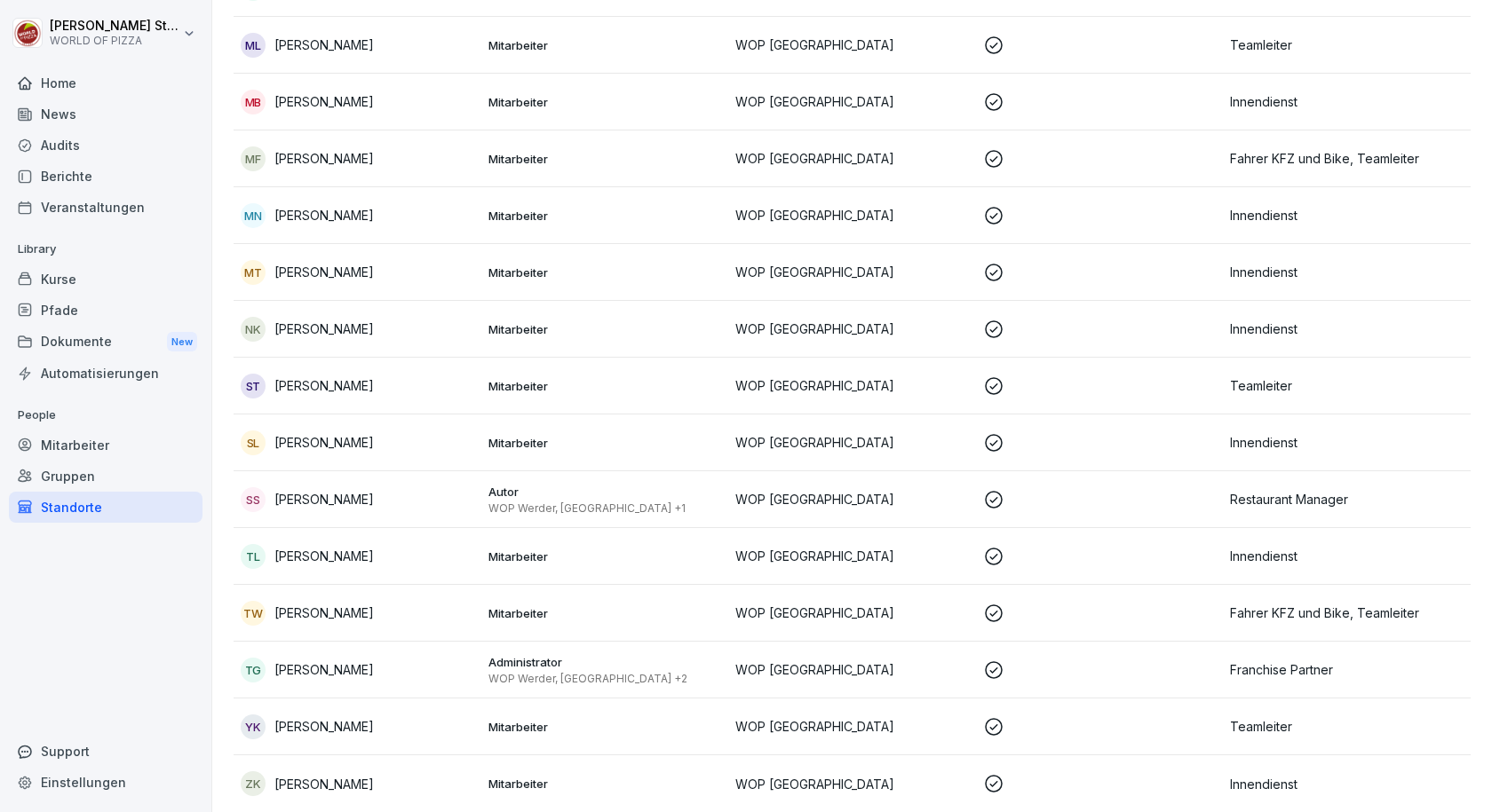
click at [141, 24] on html "**********" at bounding box center [746, 406] width 1492 height 812
click at [130, 107] on div "Abmelden" at bounding box center [114, 113] width 176 height 33
